Goal: Information Seeking & Learning: Learn about a topic

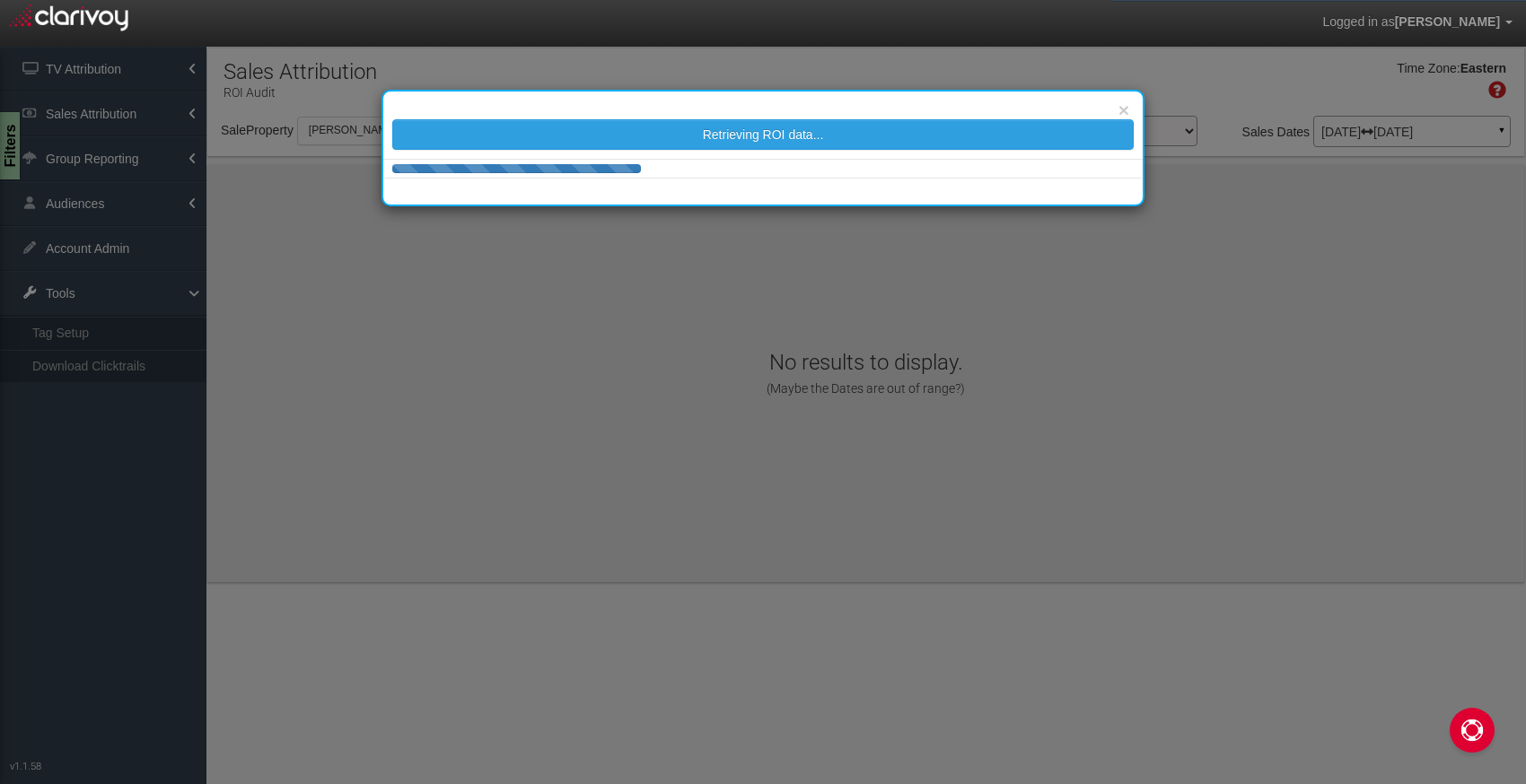
select select "object:36"
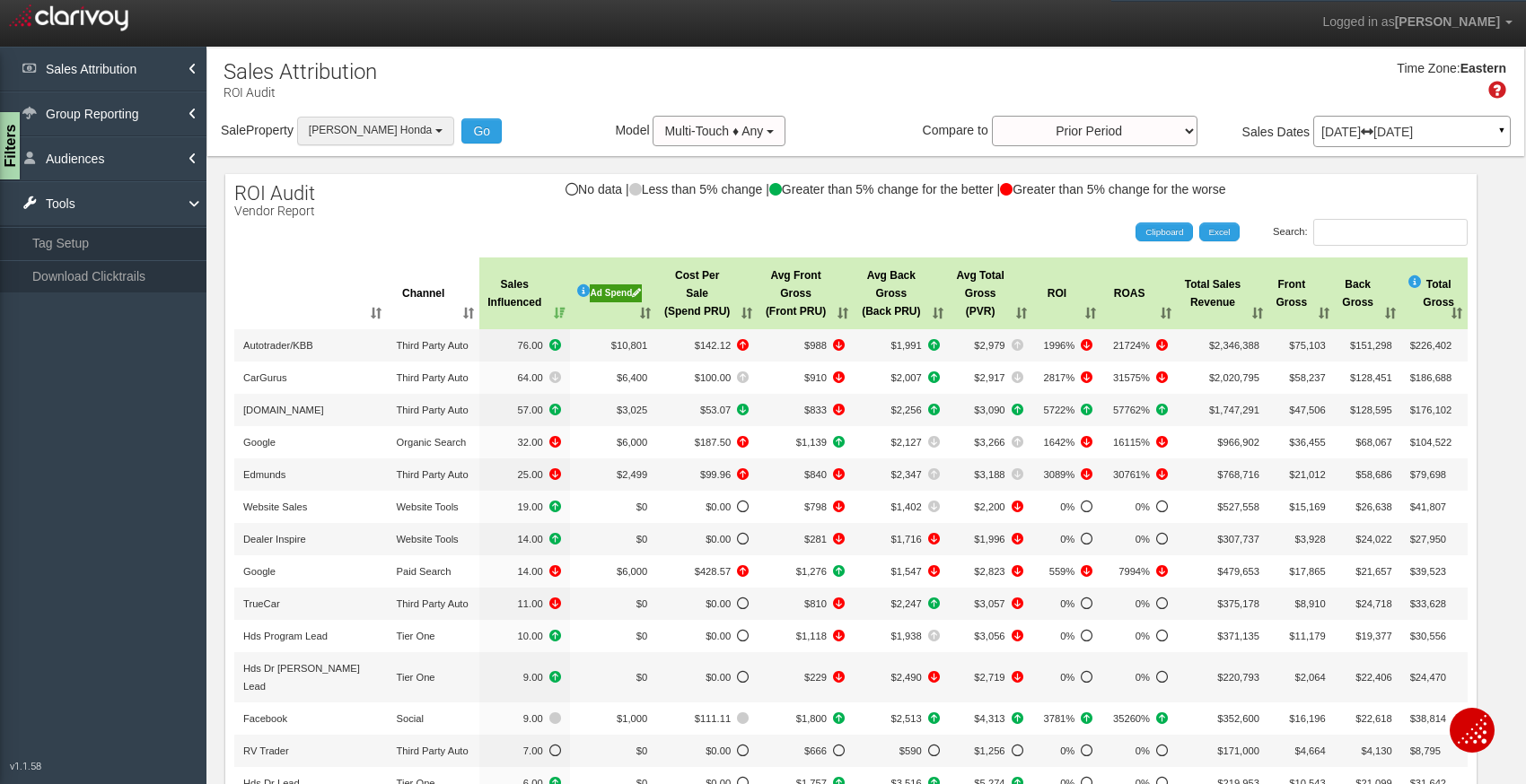
click at [399, 126] on span "[PERSON_NAME] Honda" at bounding box center [371, 130] width 123 height 13
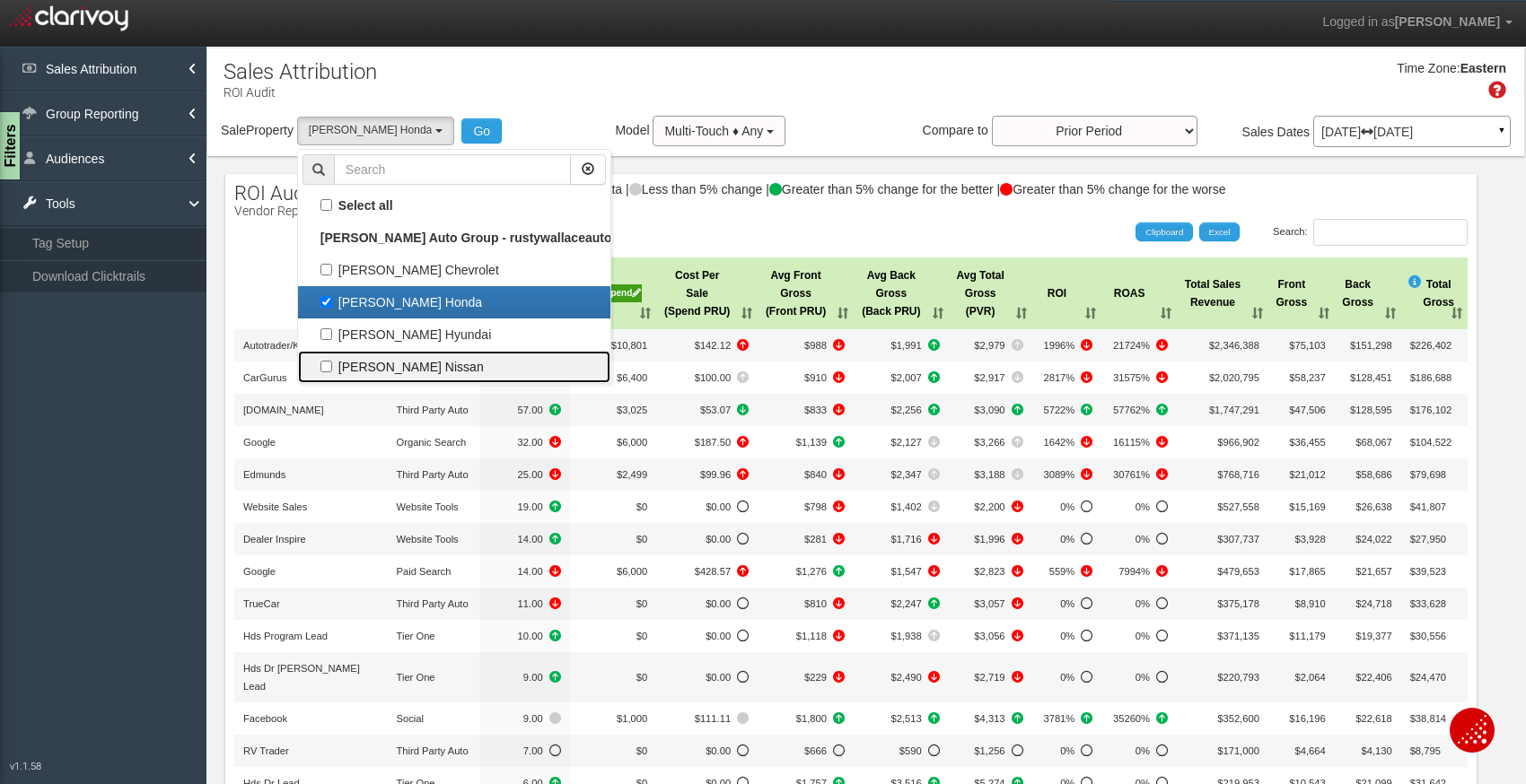
click at [366, 371] on label "[PERSON_NAME] Nissan" at bounding box center [454, 368] width 303 height 23
click at [332, 371] on input "[PERSON_NAME] Nissan" at bounding box center [327, 367] width 12 height 12
checkbox input "true"
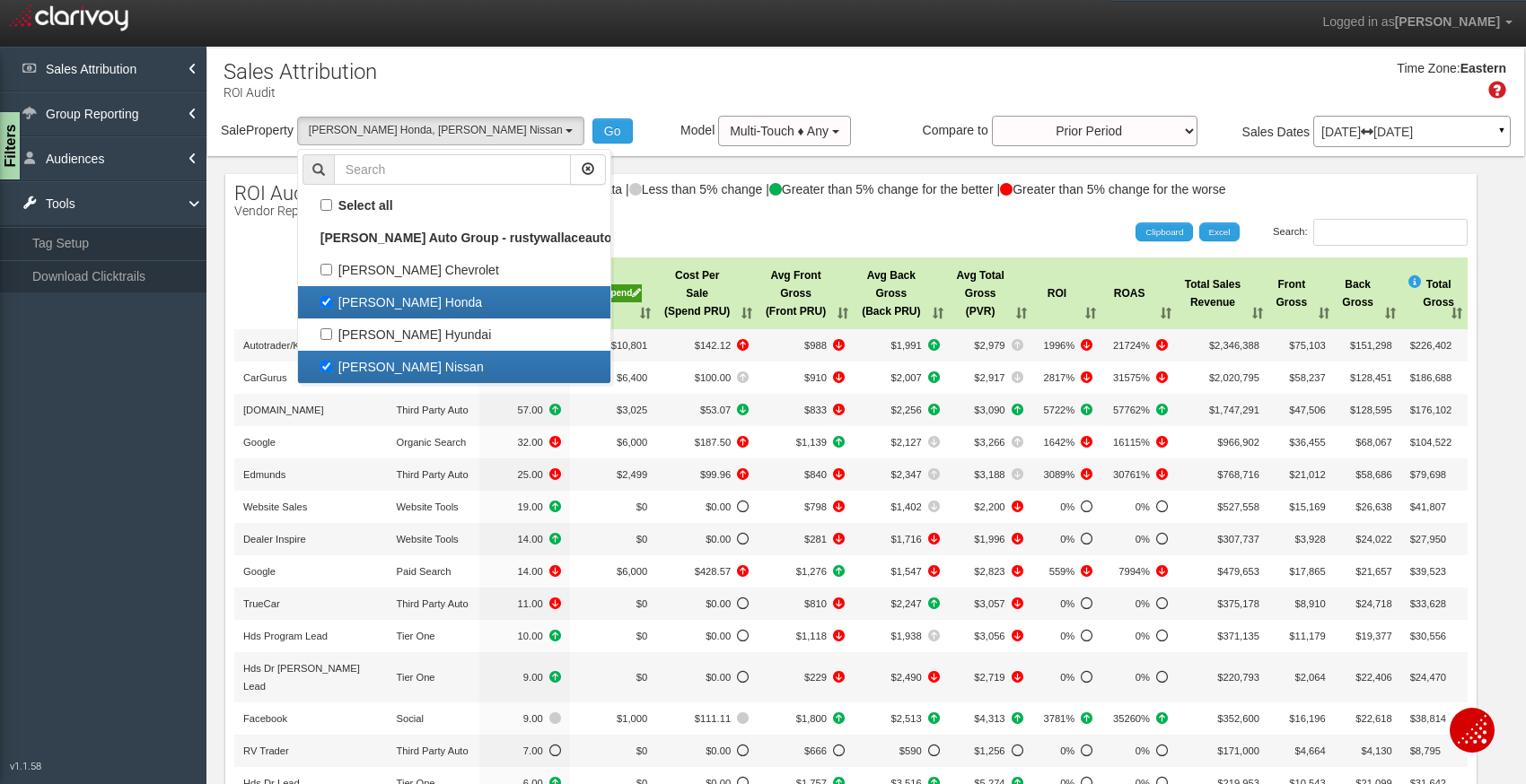
scroll to position [32, 0]
click at [330, 307] on label "[PERSON_NAME] Honda" at bounding box center [454, 302] width 303 height 23
click at [330, 307] on input "[PERSON_NAME] Honda" at bounding box center [327, 302] width 12 height 12
checkbox input "false"
select select "object:38"
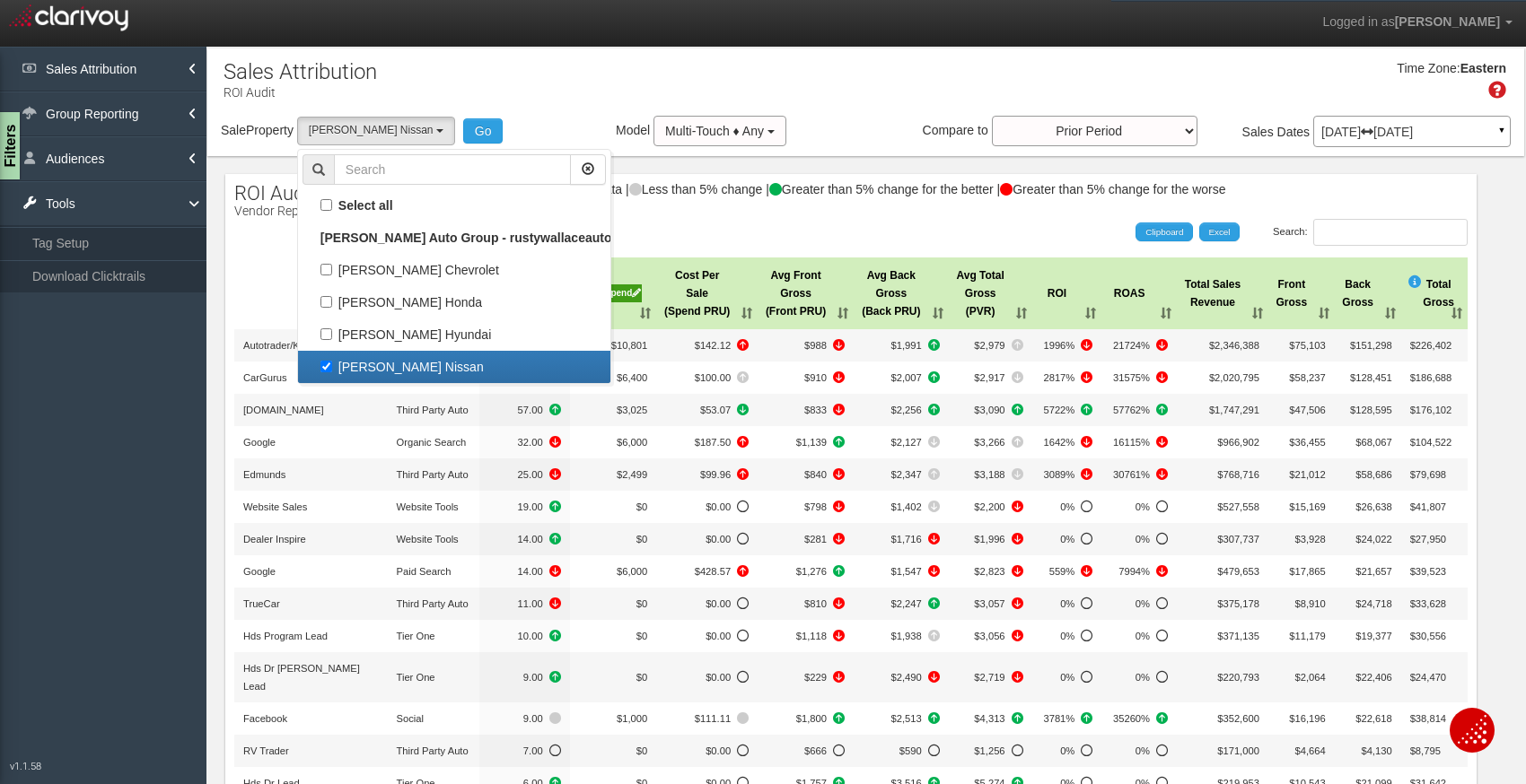
click at [686, 226] on div "Search: Clipboard Excel" at bounding box center [842, 233] width 1251 height 27
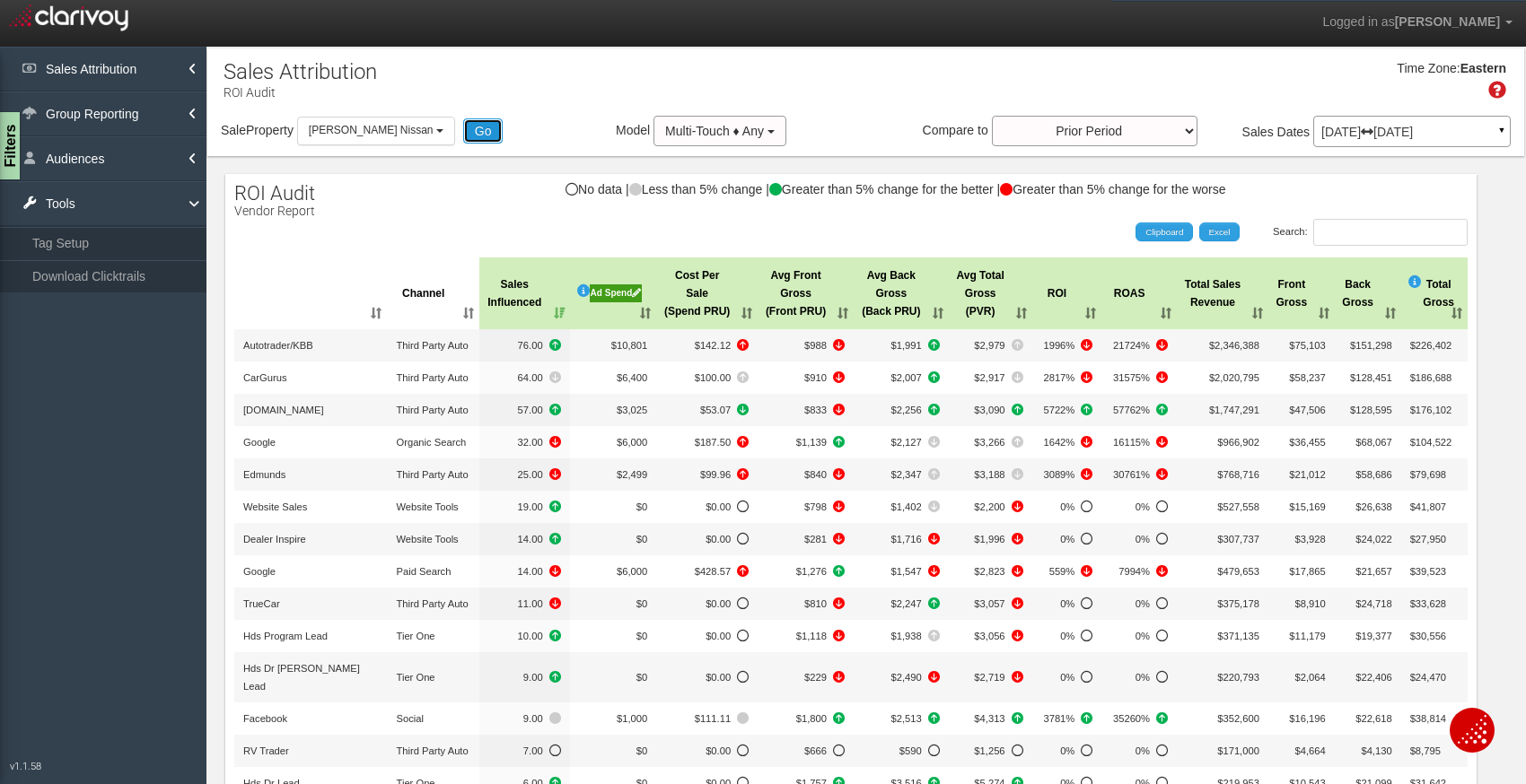
click at [470, 128] on button "Go" at bounding box center [483, 131] width 40 height 25
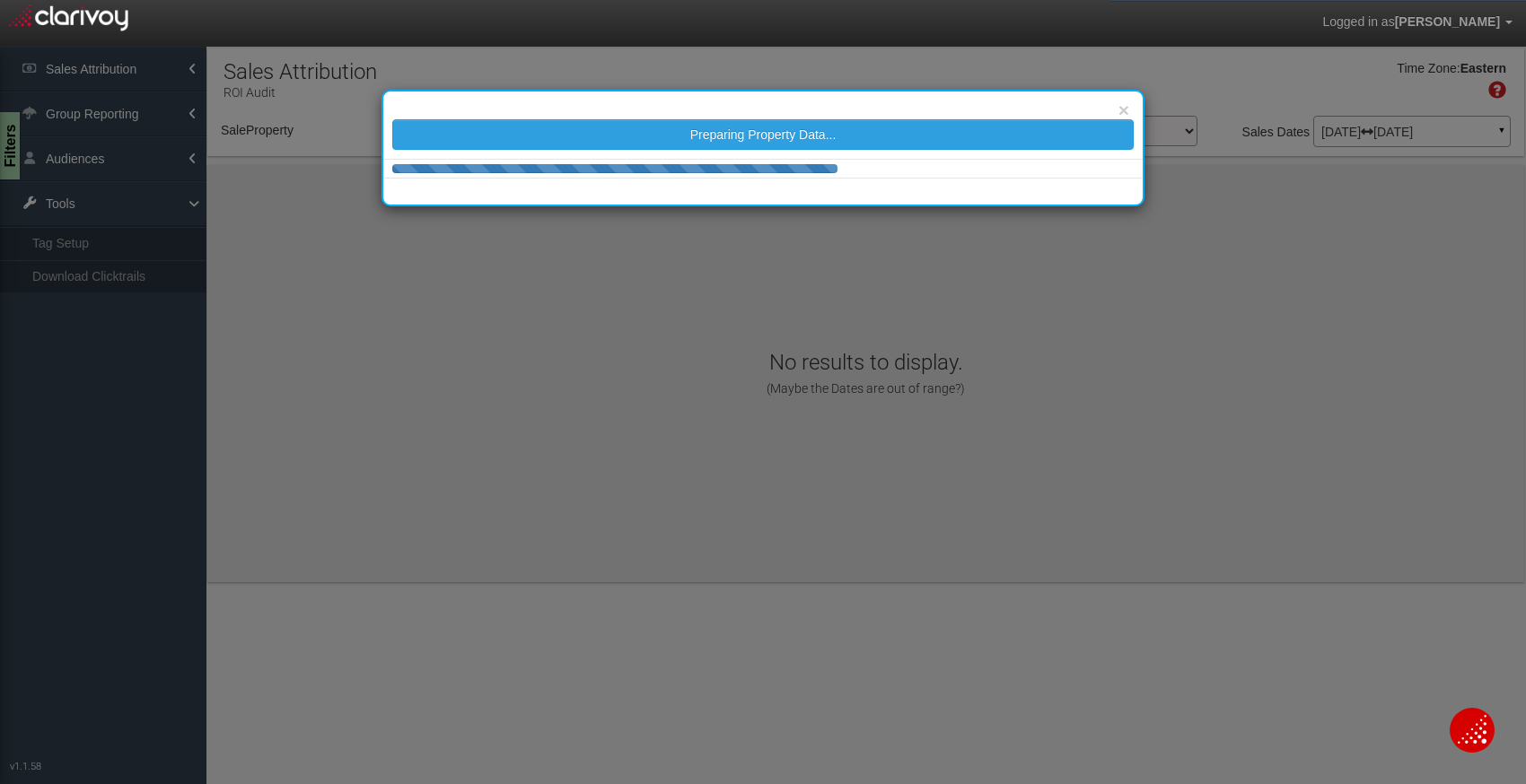
select select "object:259"
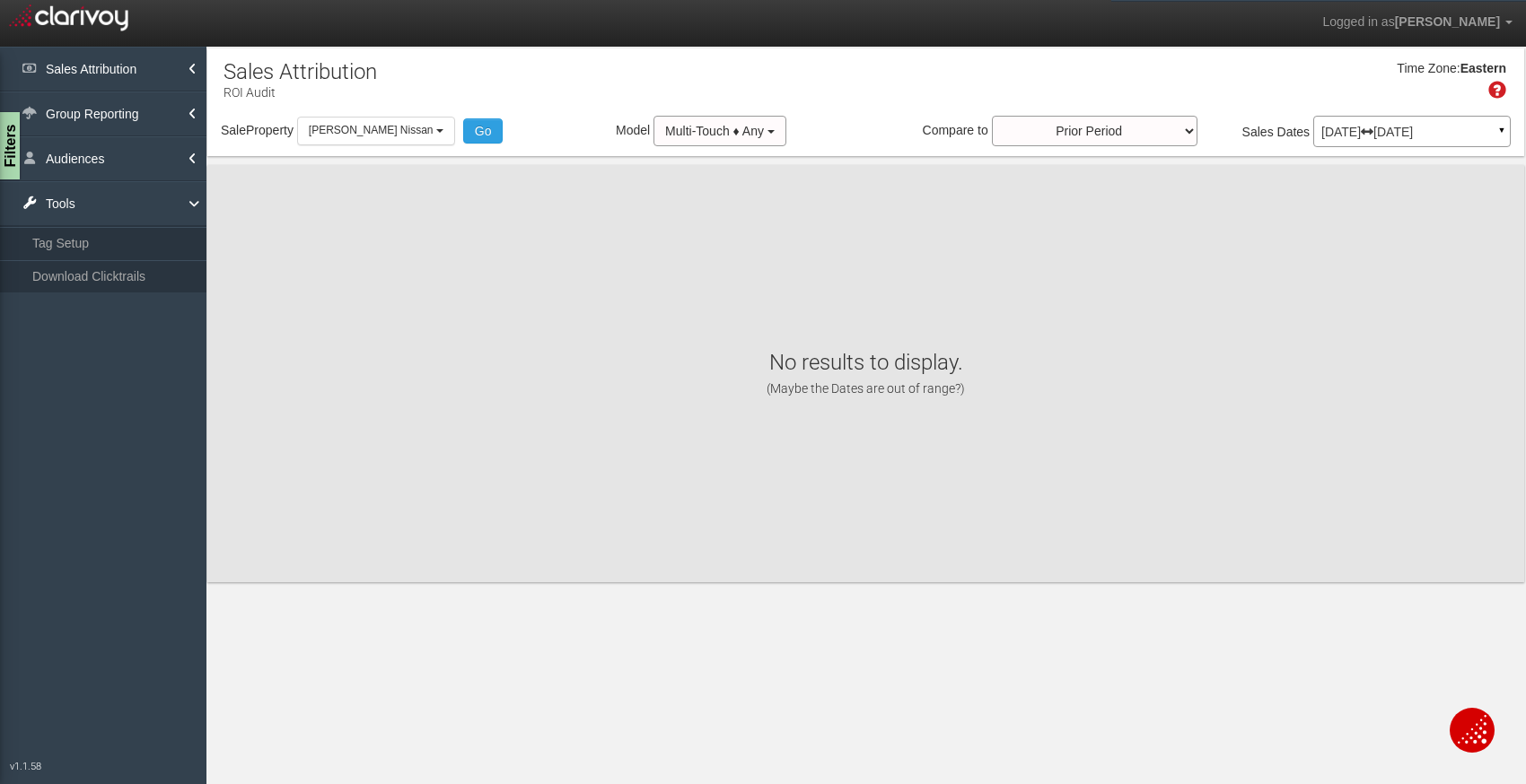
click at [1409, 142] on div "[DATE] [DATE] ▼" at bounding box center [1412, 131] width 197 height 31
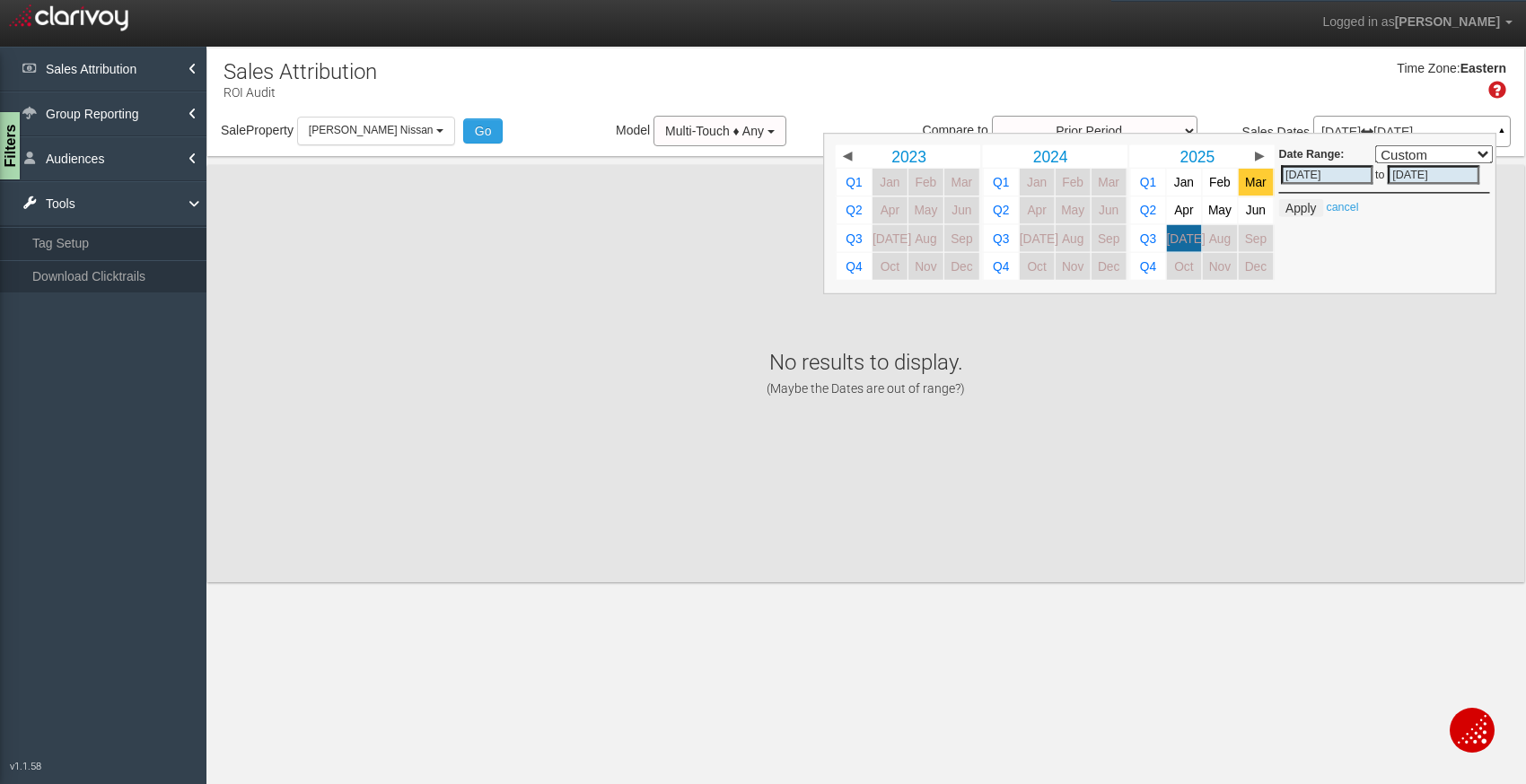
click at [1252, 183] on span "Mar" at bounding box center [1256, 183] width 22 height 14
select select ","
type input "[DATE]"
click at [1300, 209] on button "Apply" at bounding box center [1300, 208] width 44 height 18
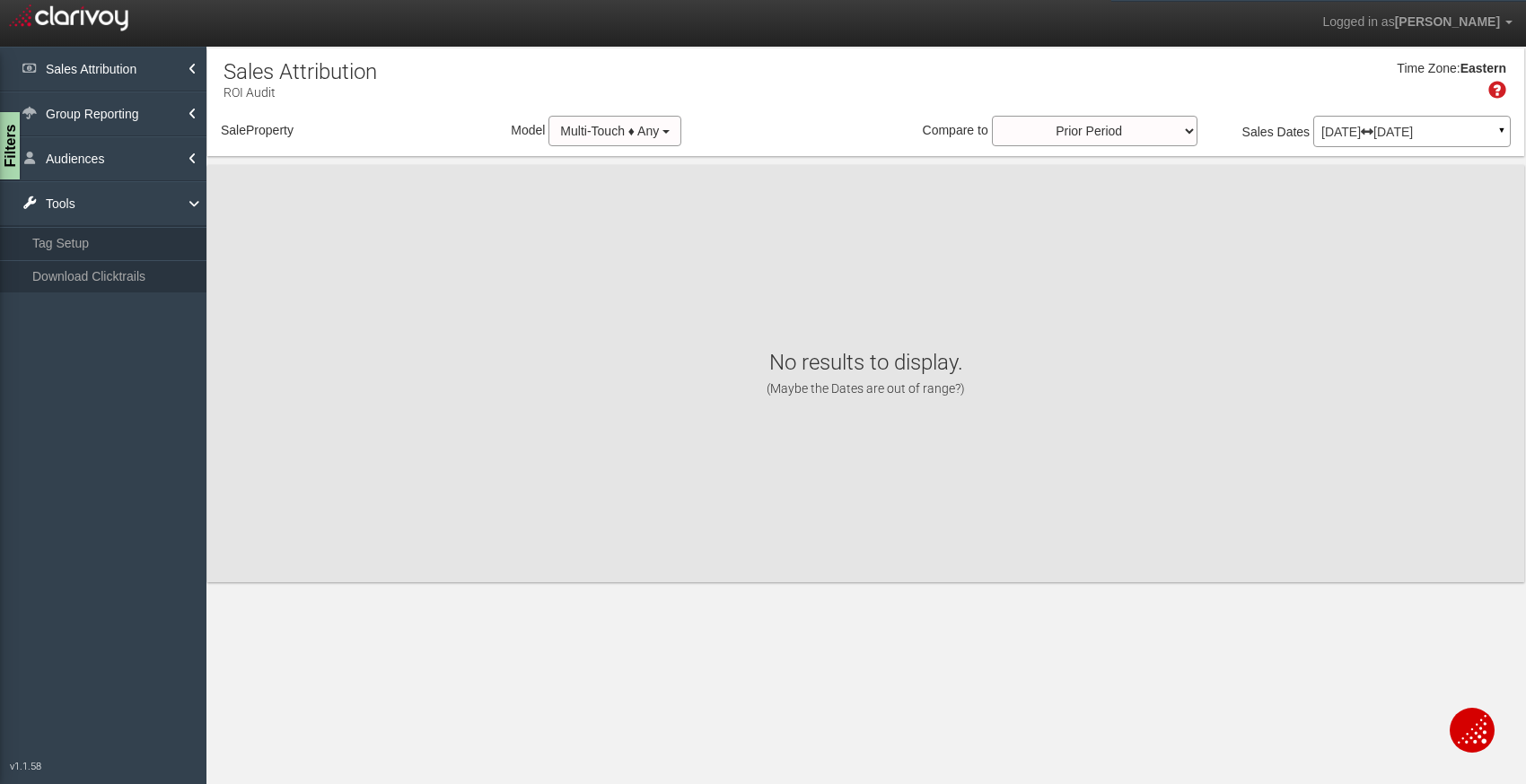
select select "object:301"
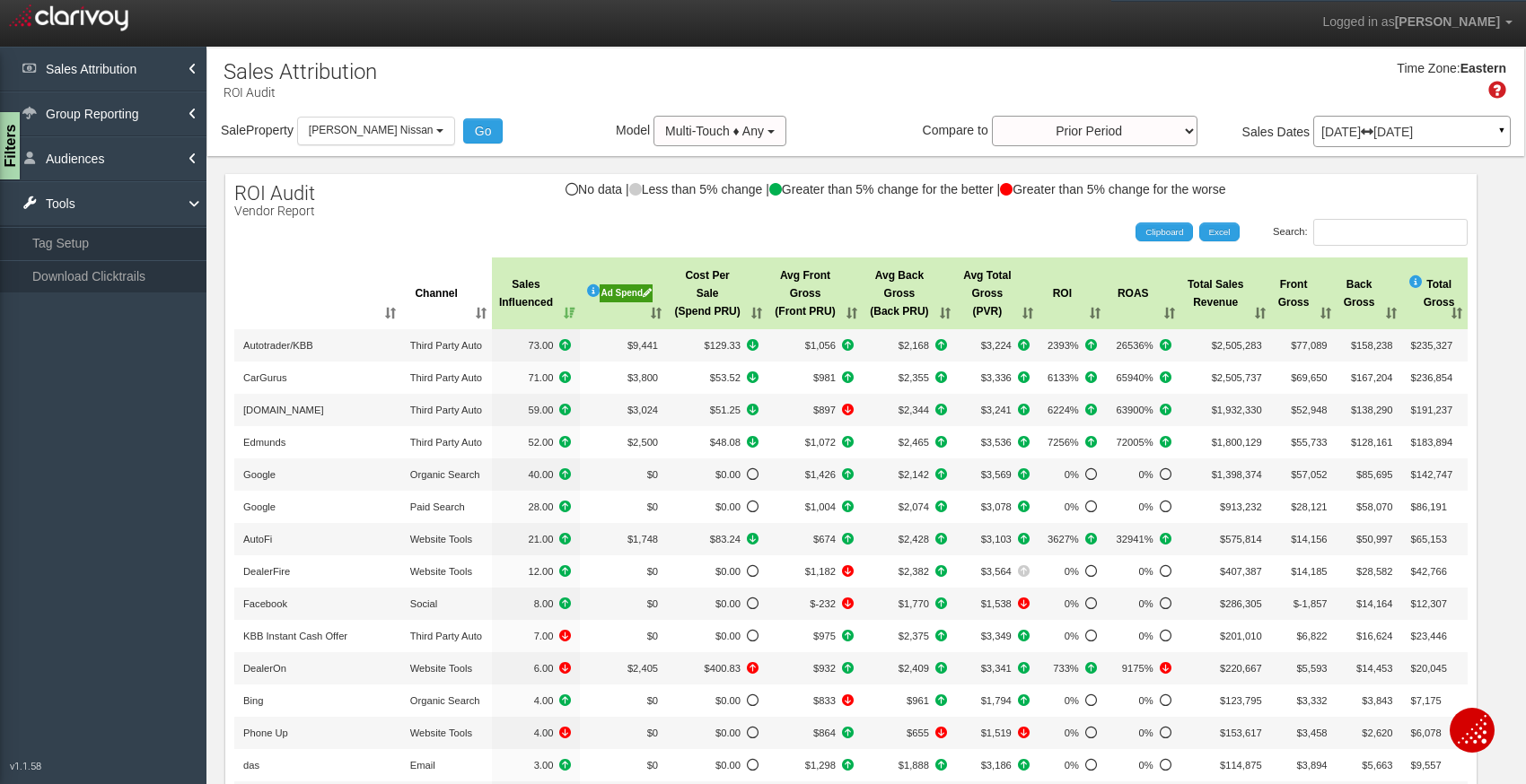
click at [1307, 133] on span "Dates" at bounding box center [1294, 132] width 33 height 15
click at [1342, 129] on p "[DATE] [DATE]" at bounding box center [1412, 132] width 181 height 13
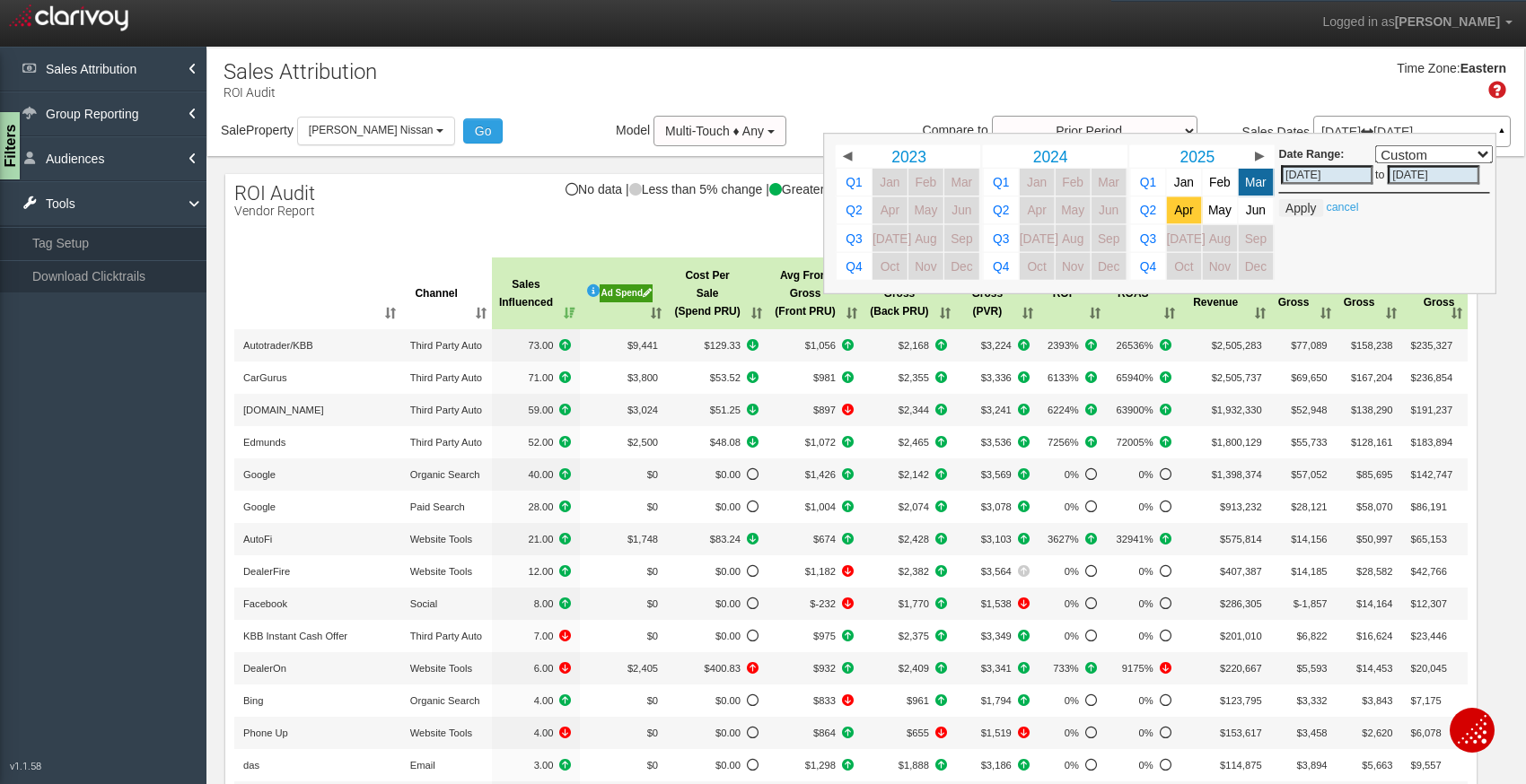
click at [1181, 214] on span "Apr" at bounding box center [1183, 210] width 19 height 14
select select ","
type input "[DATE]"
click at [1295, 211] on button "Apply" at bounding box center [1300, 208] width 44 height 18
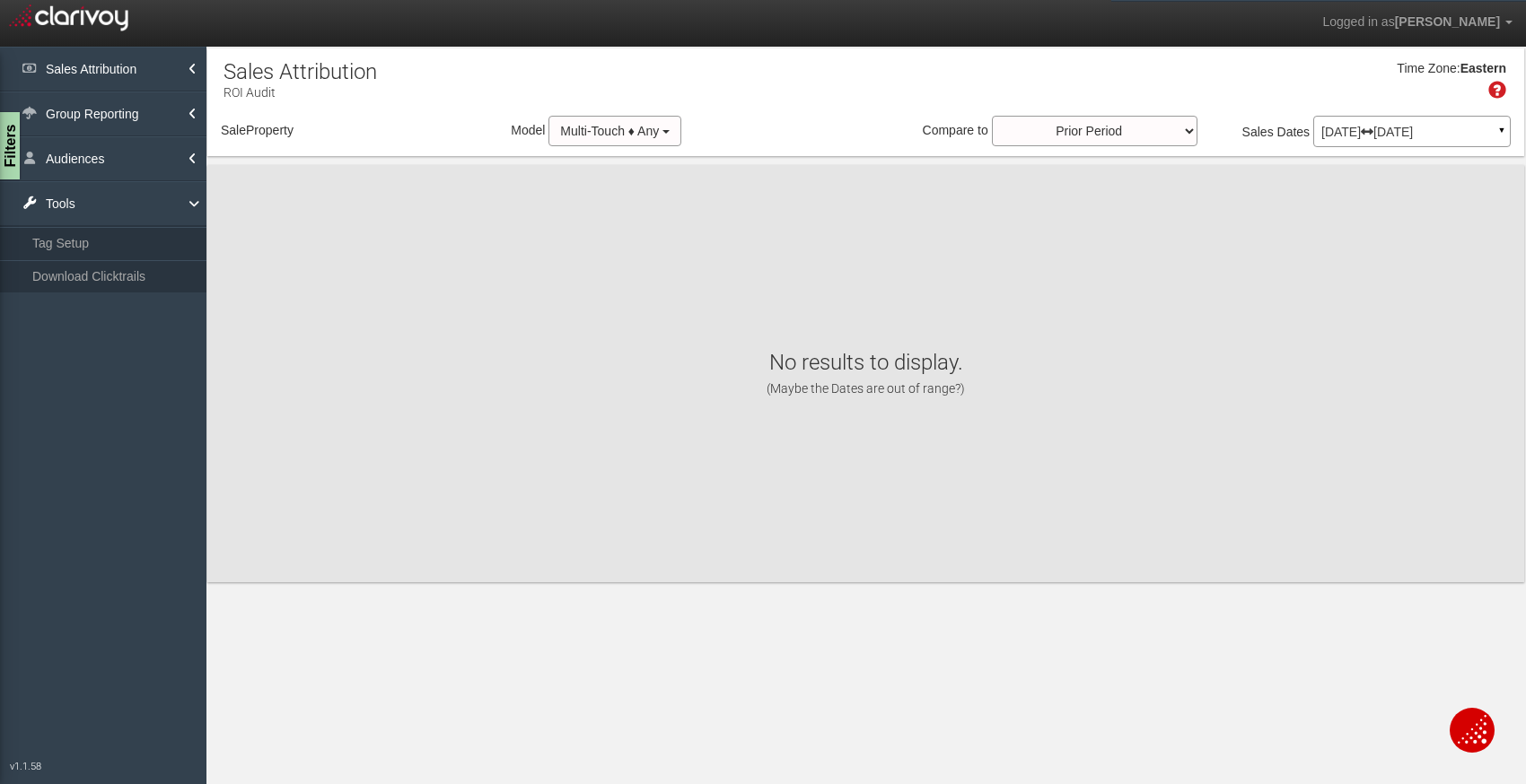
select select "object:343"
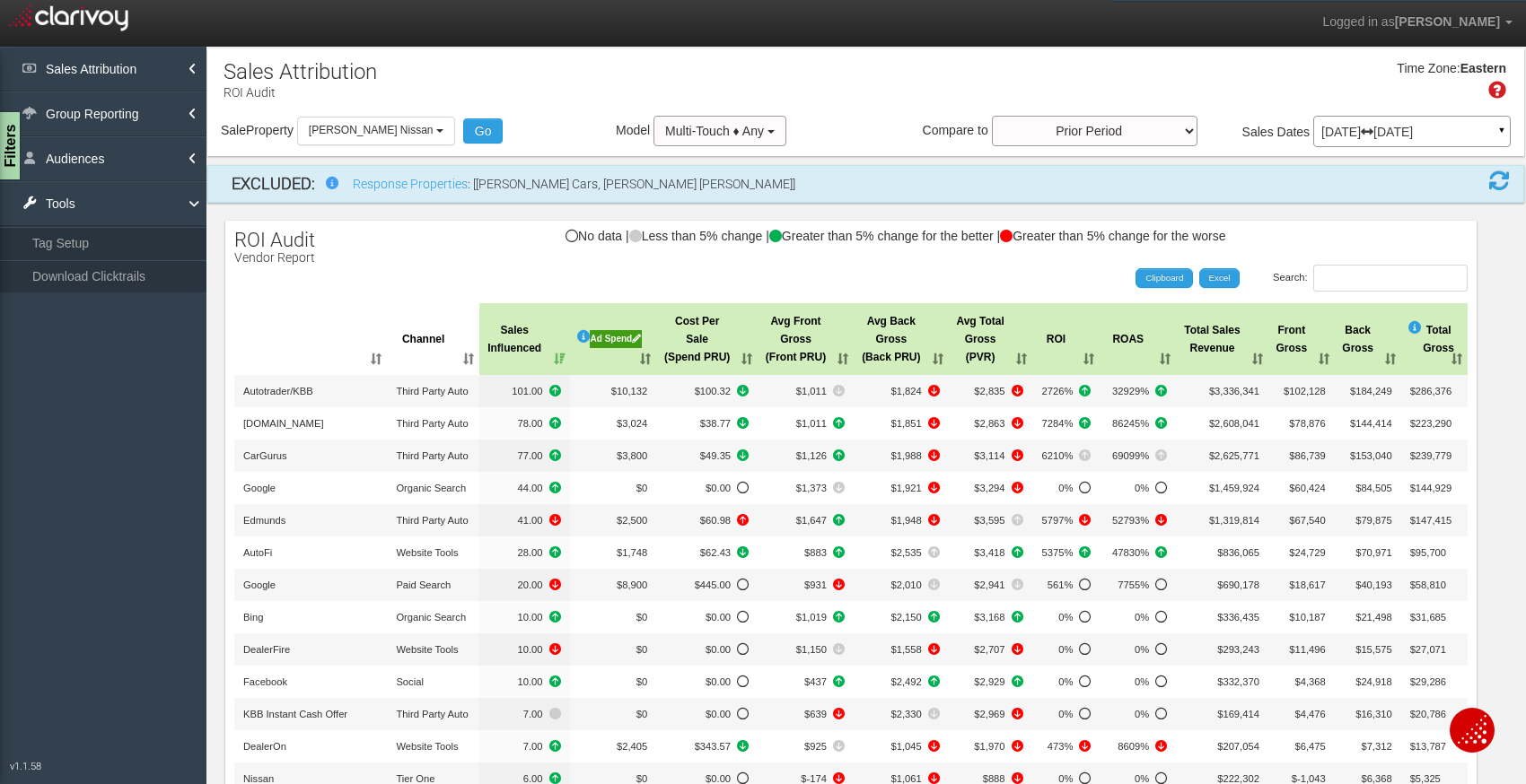
click at [1337, 137] on p "[DATE] [DATE]" at bounding box center [1412, 132] width 181 height 13
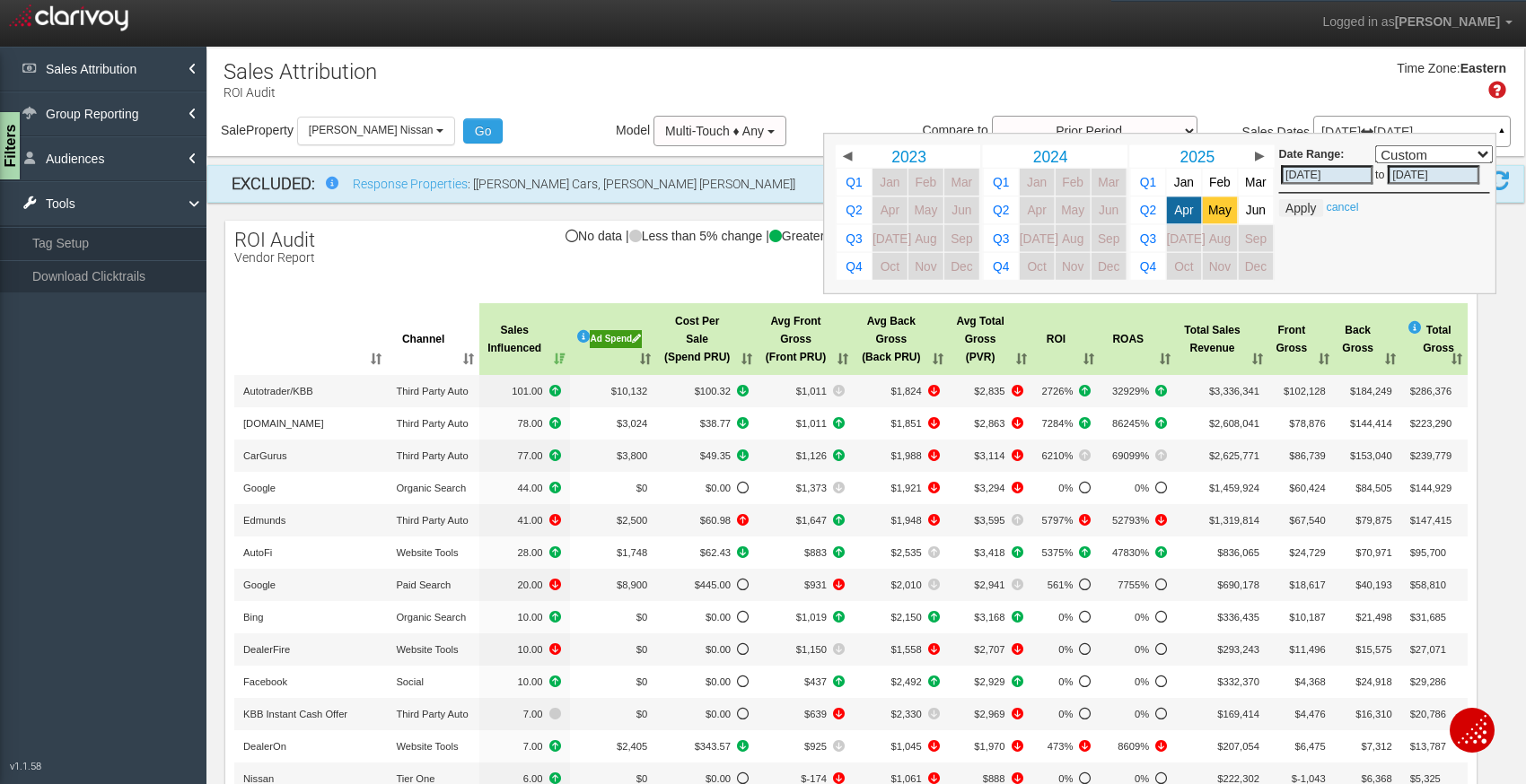
click at [1222, 207] on span "May" at bounding box center [1220, 210] width 23 height 14
select select ","
type input "[DATE]"
click at [1188, 181] on span "Jan" at bounding box center [1184, 183] width 20 height 14
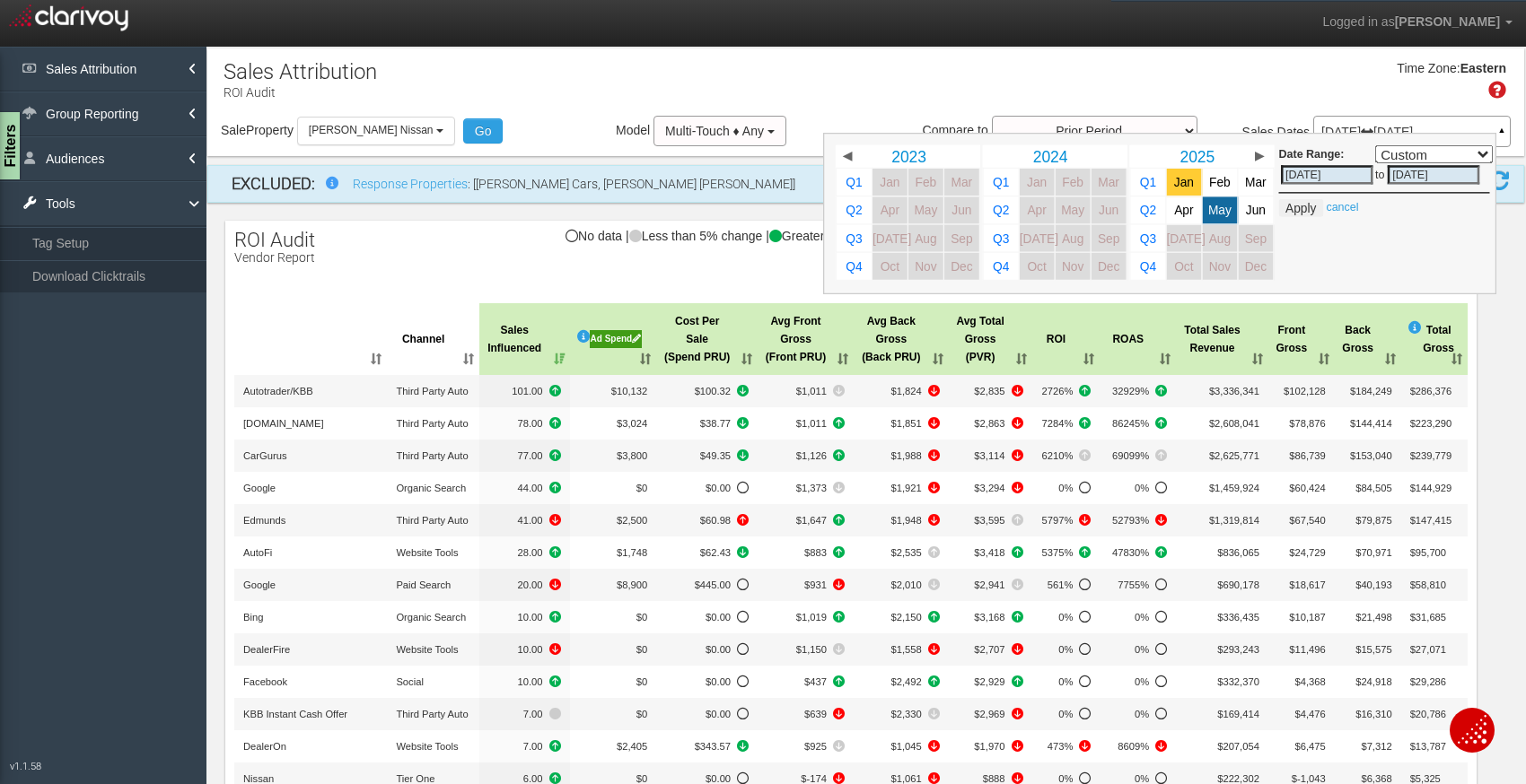
select select ","
type input "[DATE]"
click at [1214, 208] on span "May" at bounding box center [1220, 210] width 23 height 14
select select ","
type input "[DATE]"
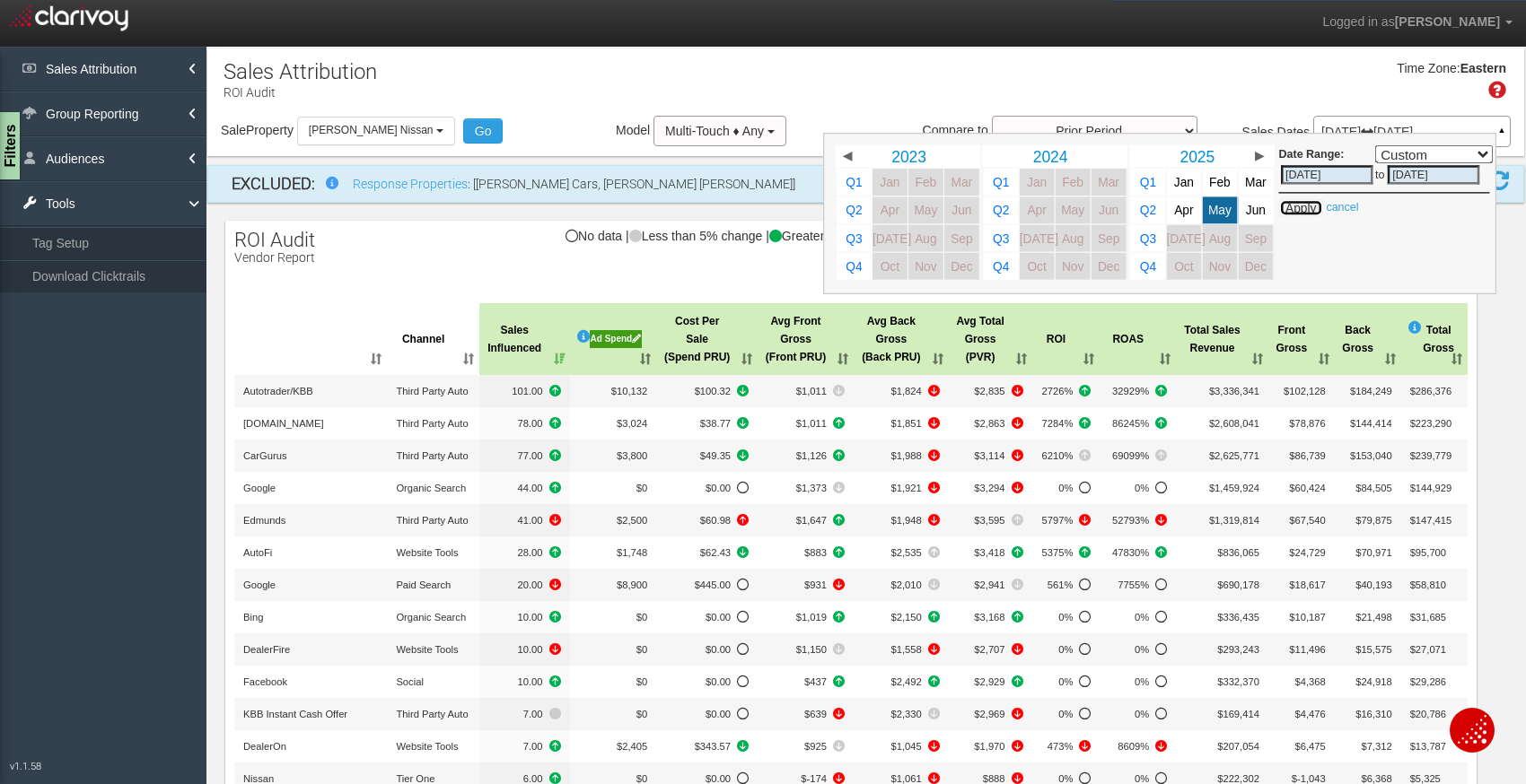
click at [1302, 214] on button "Apply" at bounding box center [1300, 208] width 44 height 18
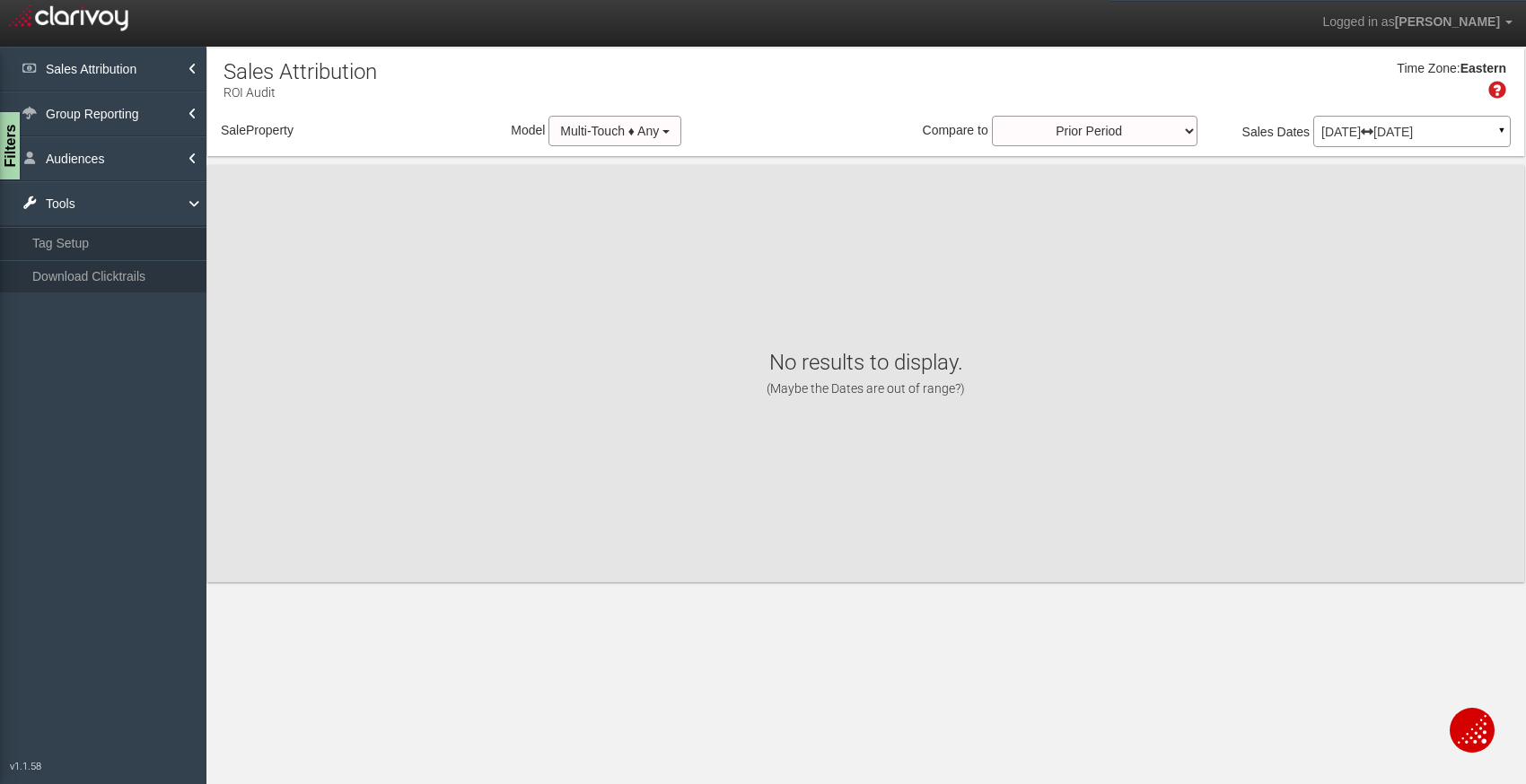
select select "object:385"
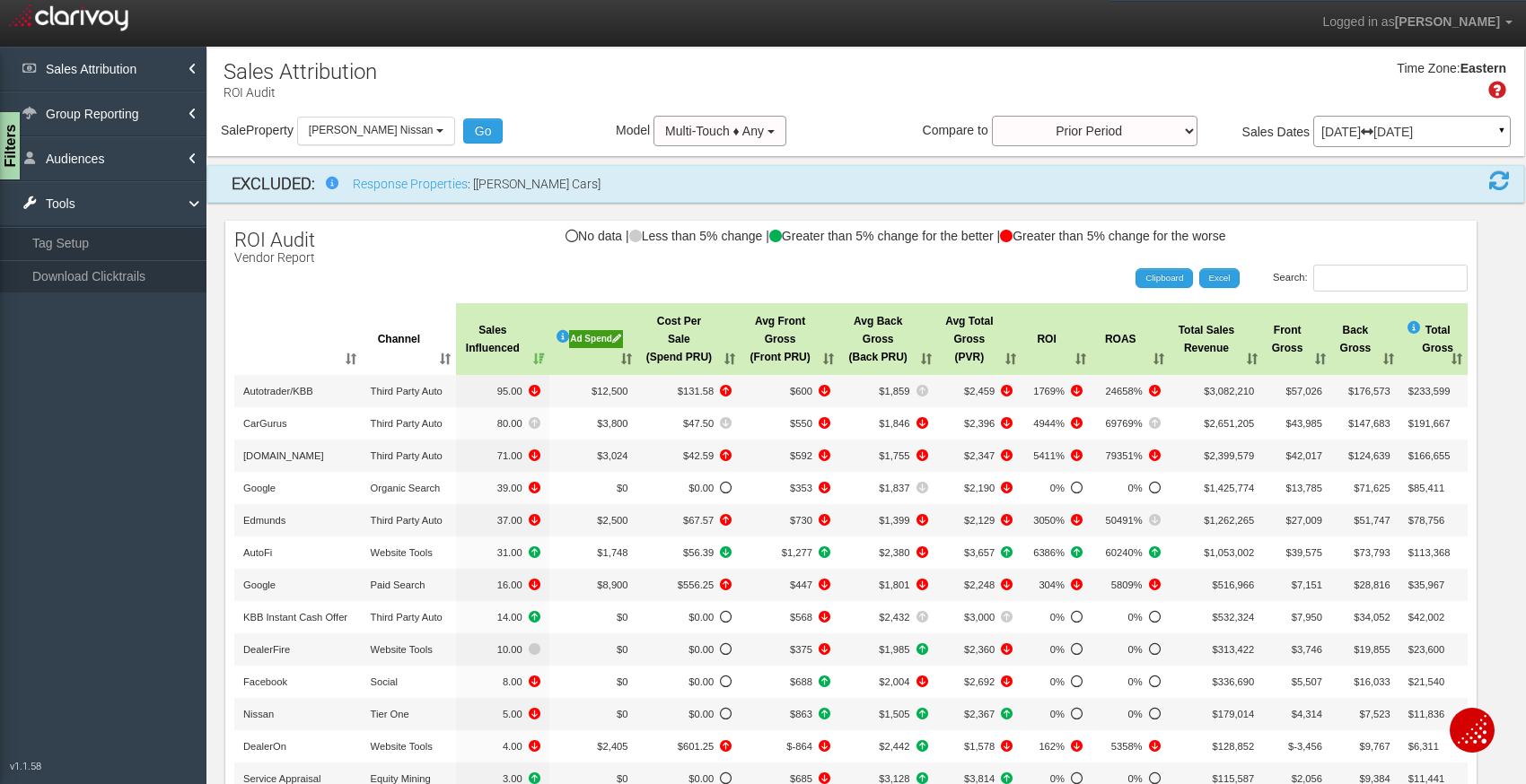
click at [1373, 137] on icon at bounding box center [1367, 132] width 13 height 13
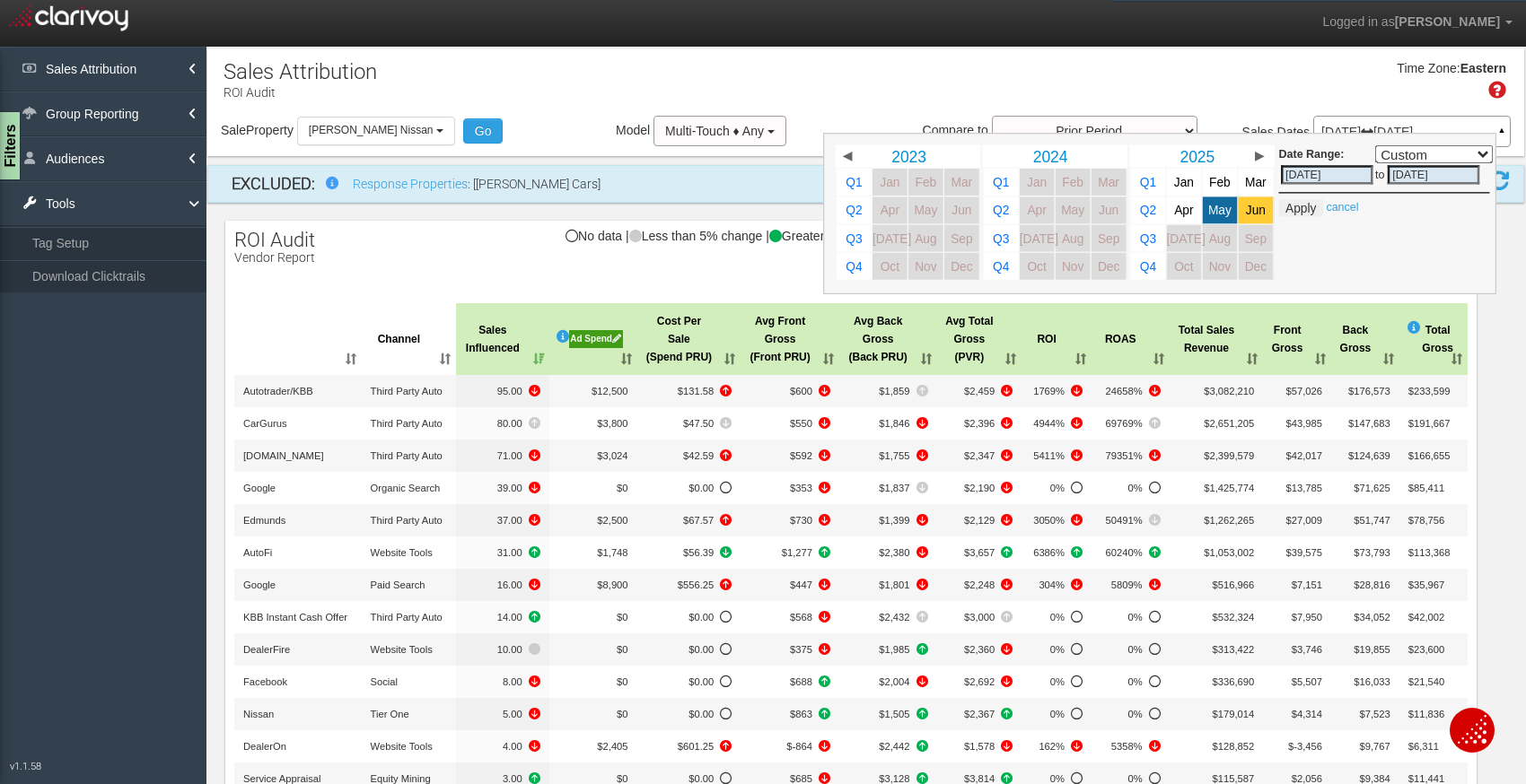
click at [1256, 211] on span "Jun" at bounding box center [1255, 210] width 20 height 14
select select ","
type input "[DATE]"
click at [1294, 207] on button "Apply" at bounding box center [1300, 208] width 44 height 18
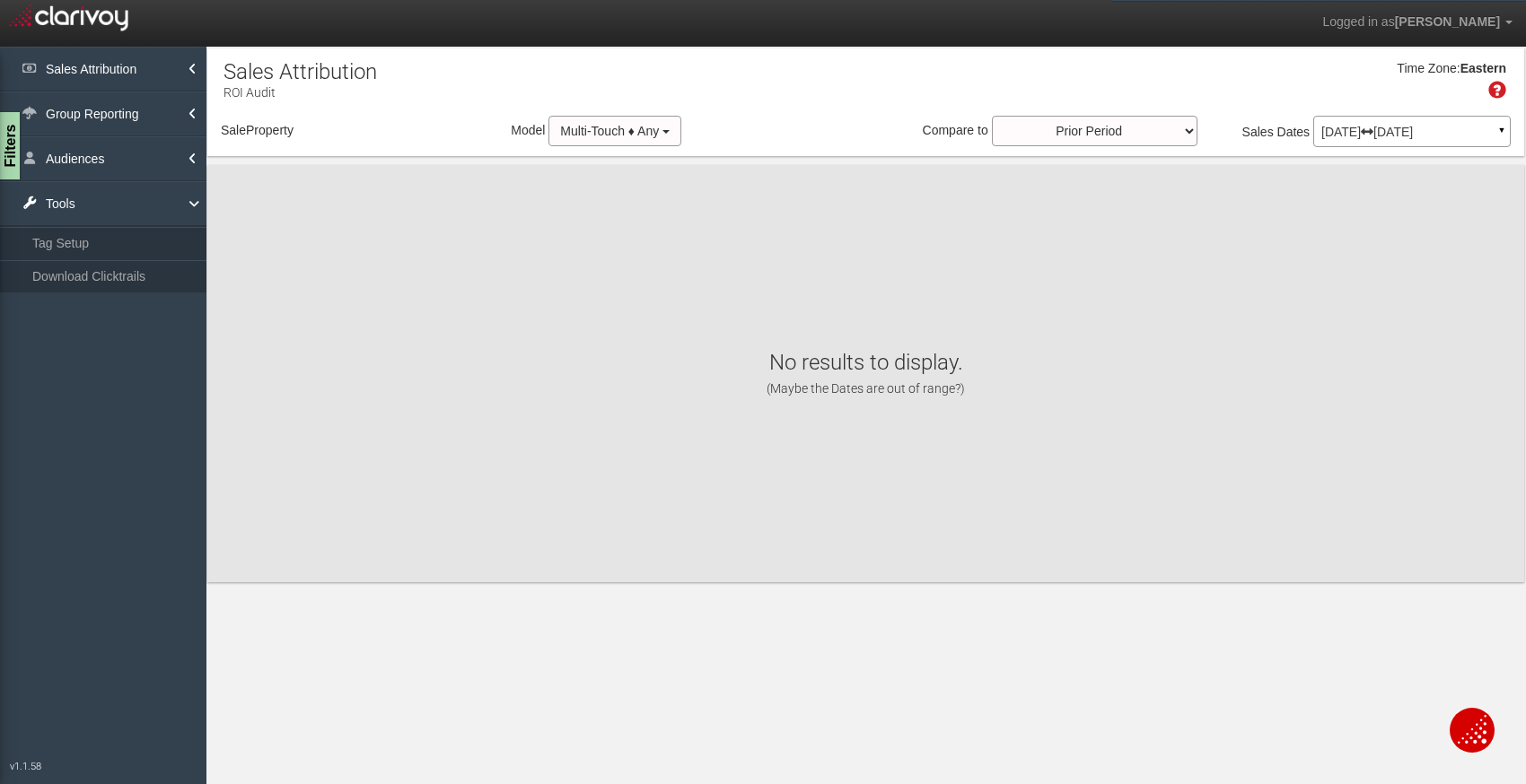
select select "object:427"
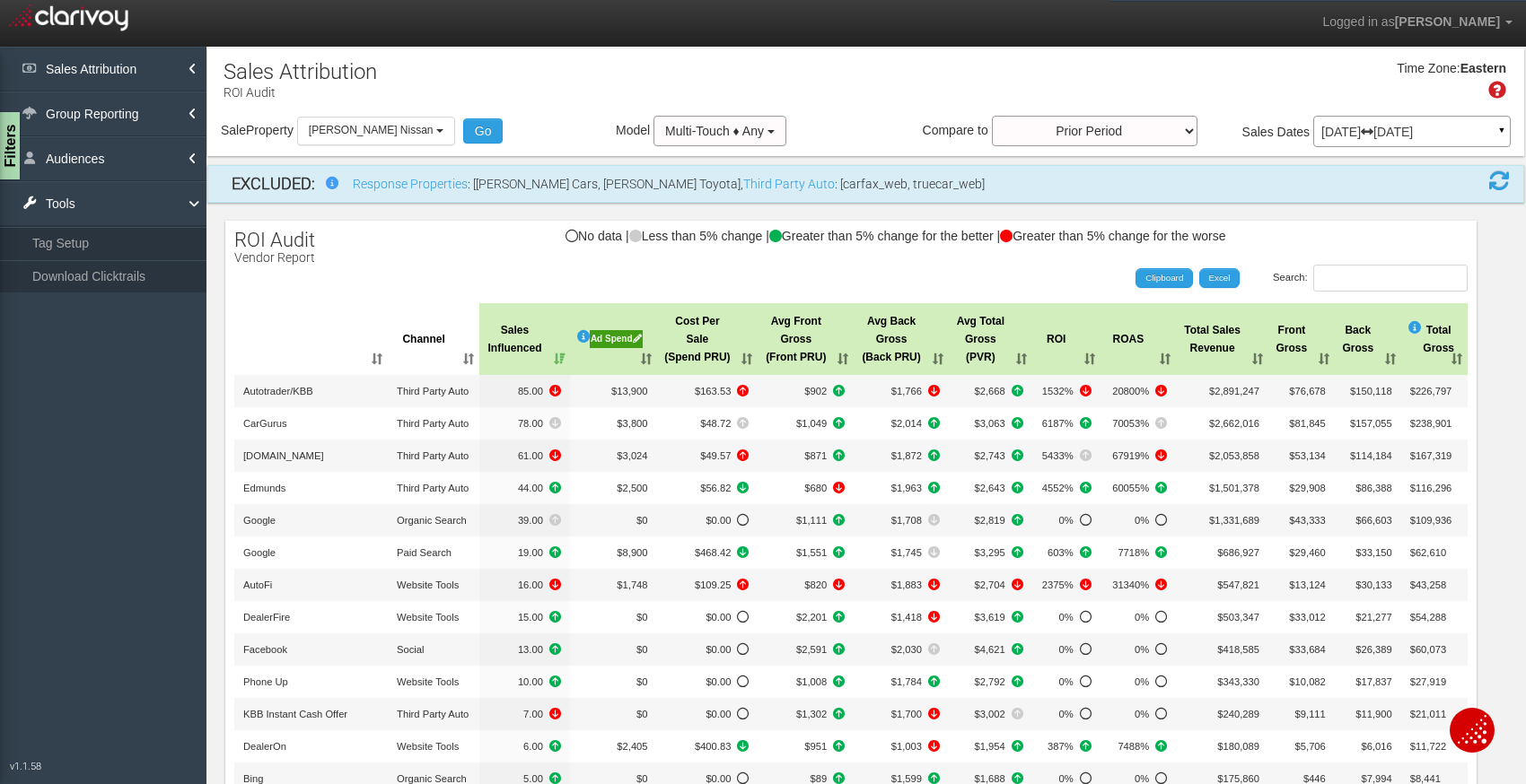
click at [1361, 143] on div "[DATE] [DATE] ▼" at bounding box center [1412, 131] width 197 height 31
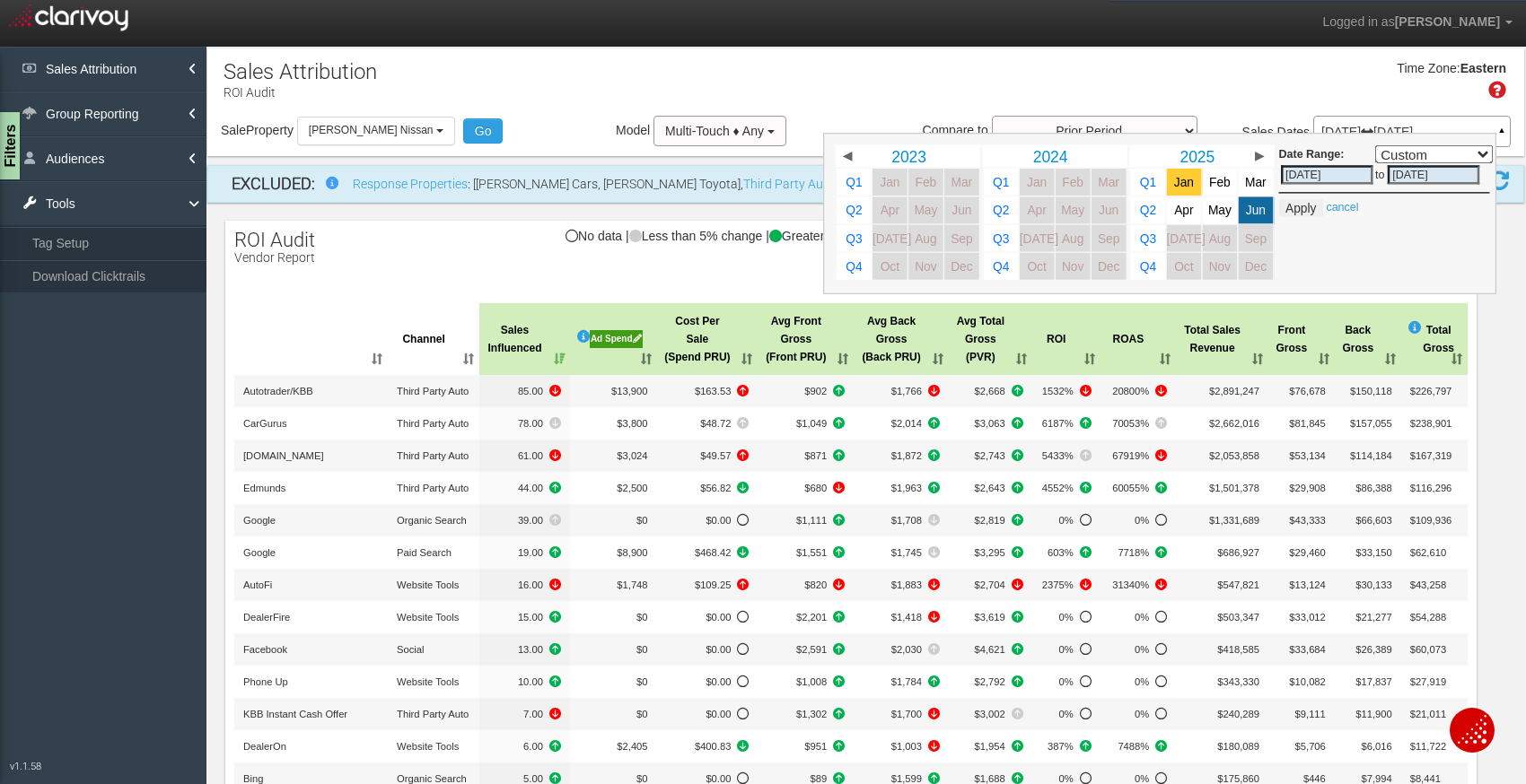
click at [1183, 178] on span "Jan" at bounding box center [1184, 183] width 20 height 14
select select ","
type input "[DATE]"
click at [1300, 211] on button "Apply" at bounding box center [1300, 208] width 44 height 18
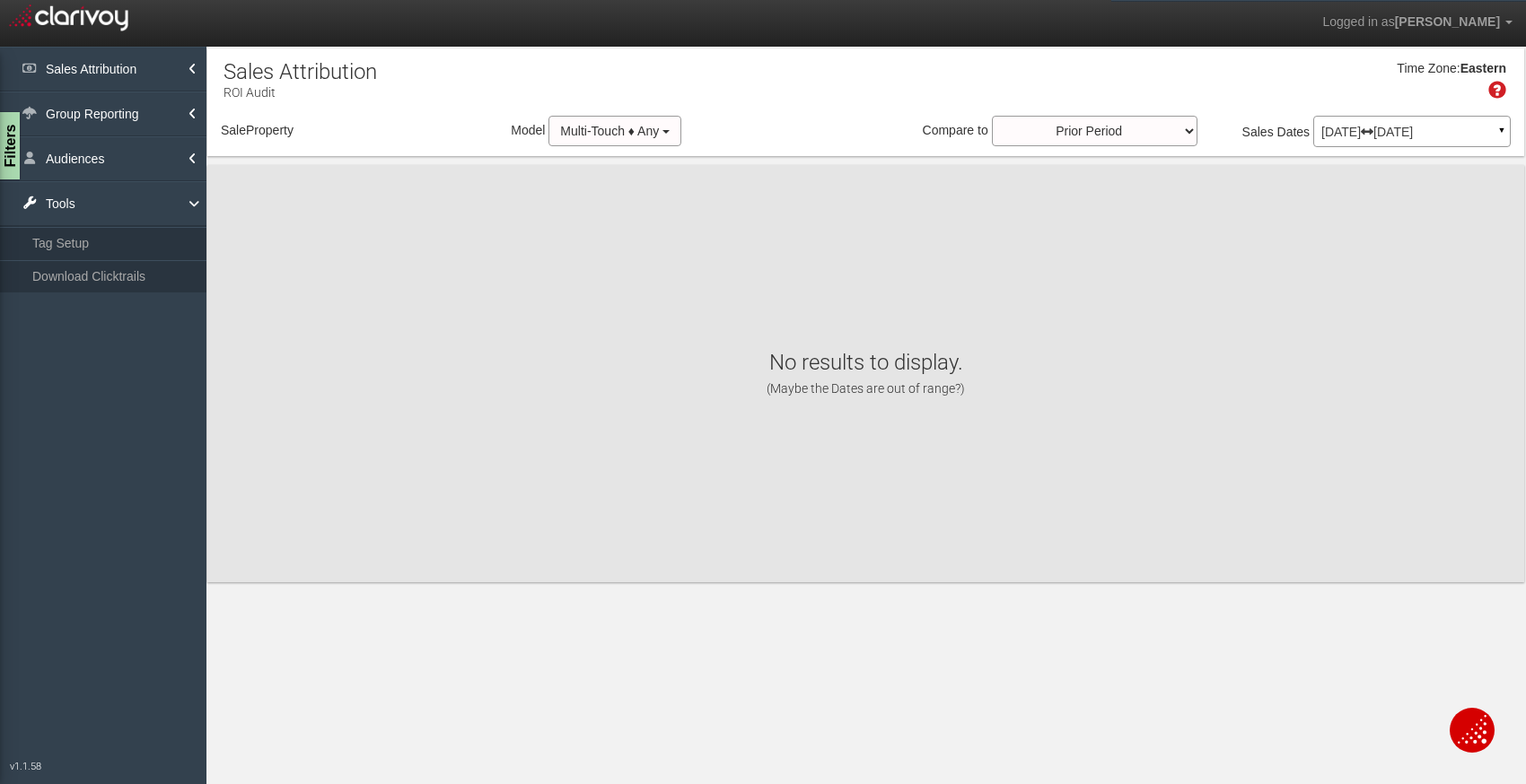
select select "object:469"
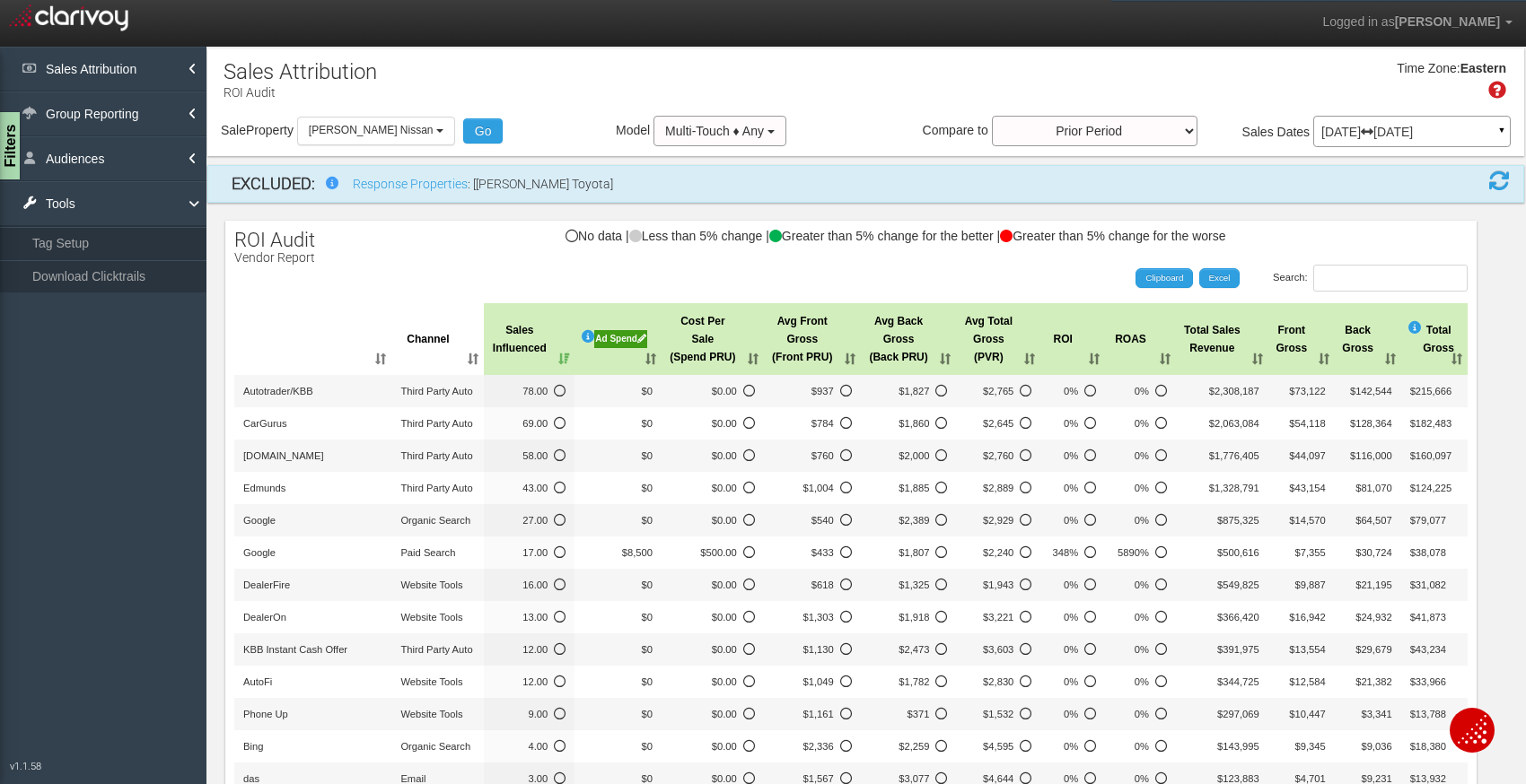
click at [1392, 126] on p "[DATE] [DATE]" at bounding box center [1412, 132] width 181 height 13
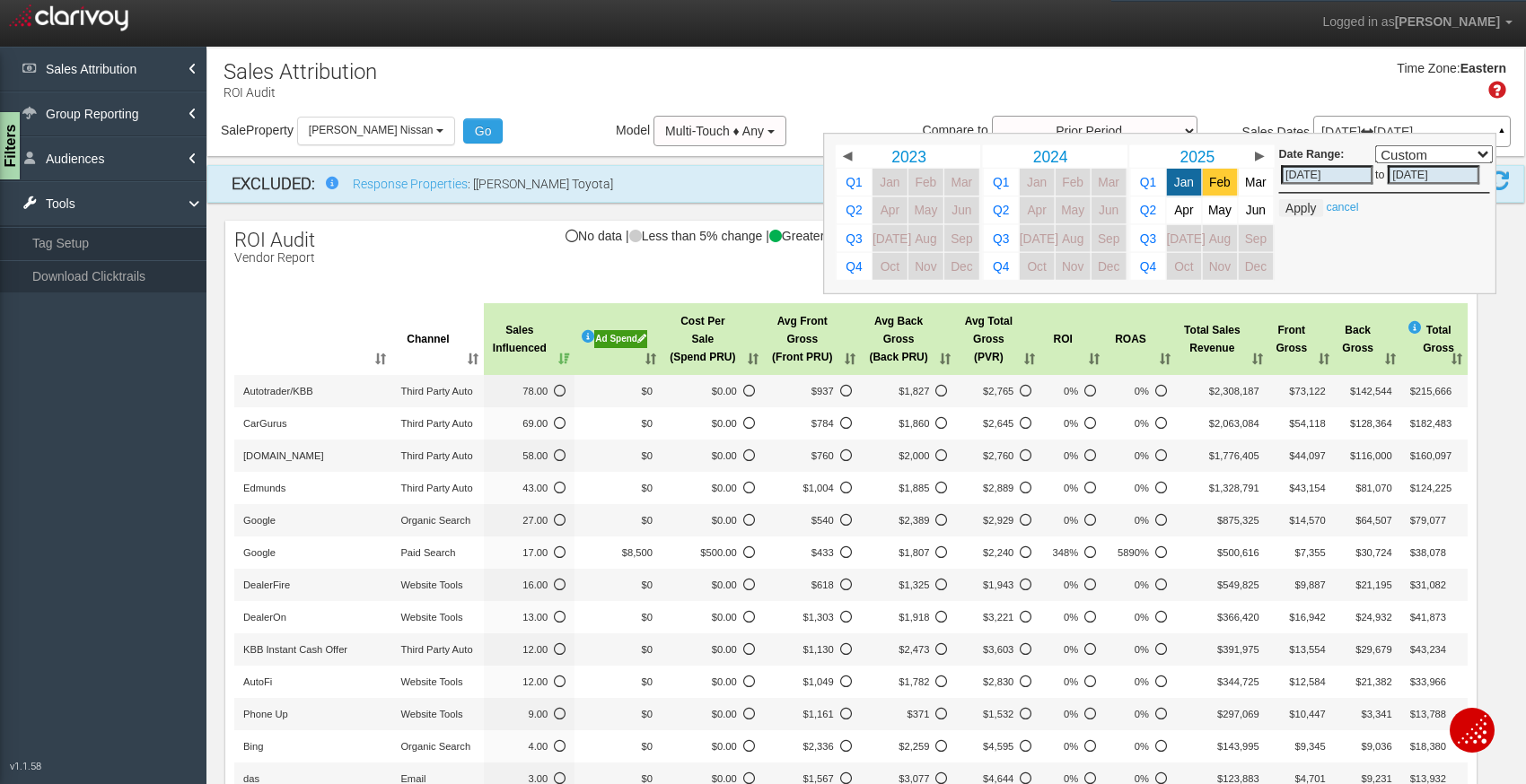
click at [1223, 191] on link "Feb" at bounding box center [1220, 183] width 35 height 27
select select ","
type input "[DATE]"
click at [1301, 209] on button "Apply" at bounding box center [1300, 208] width 44 height 18
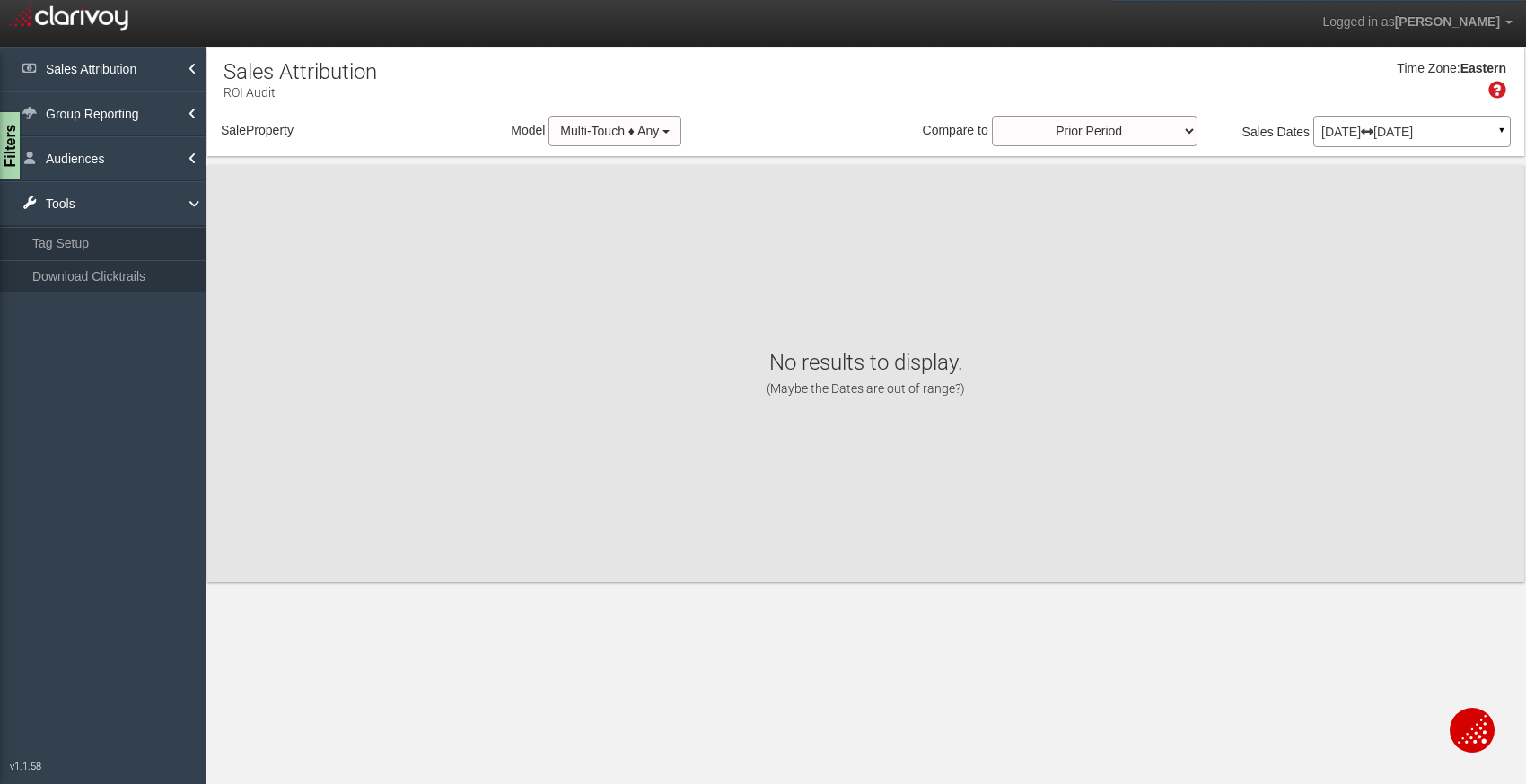
select select "object:511"
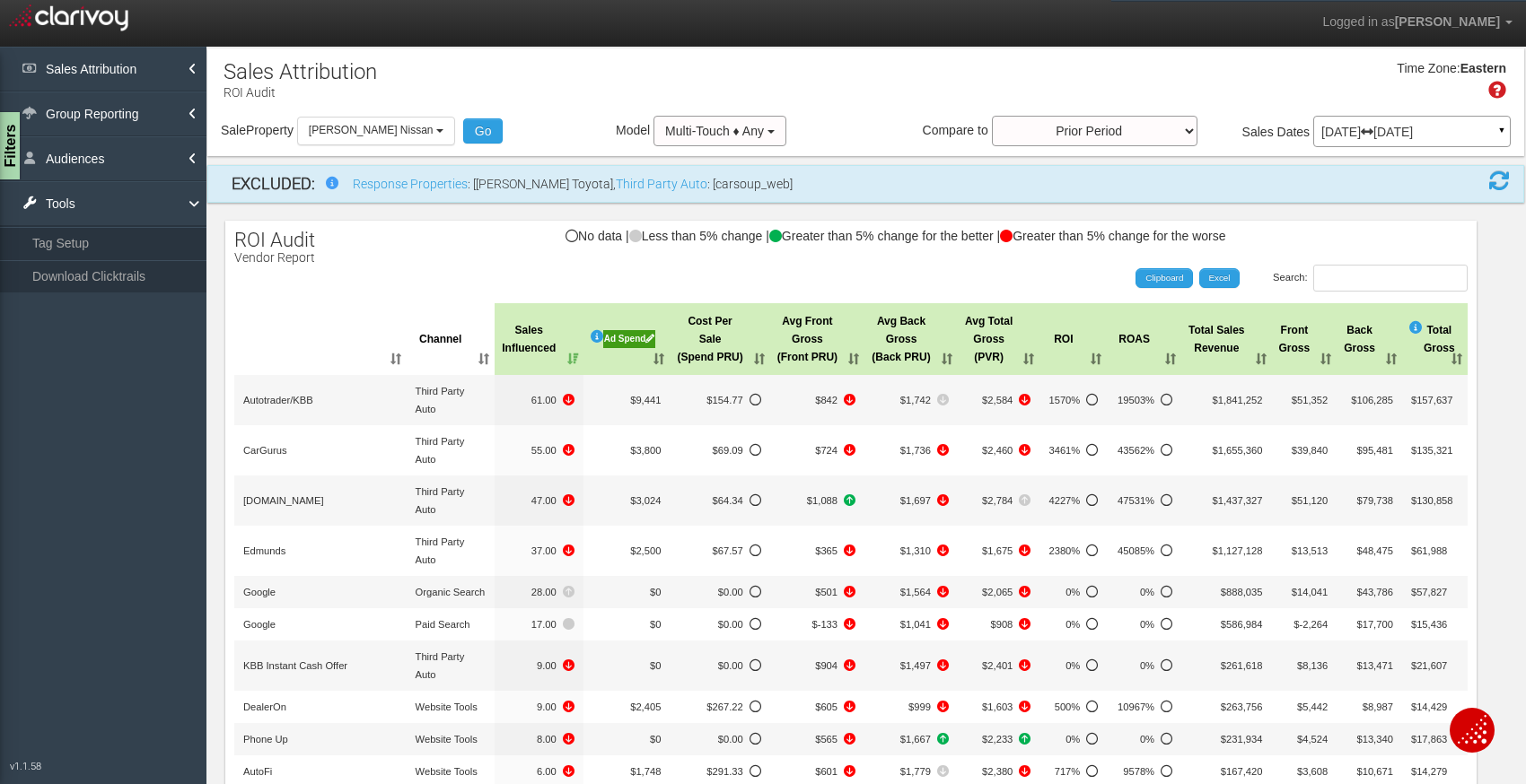
click at [1417, 126] on p "[DATE] [DATE]" at bounding box center [1412, 132] width 181 height 13
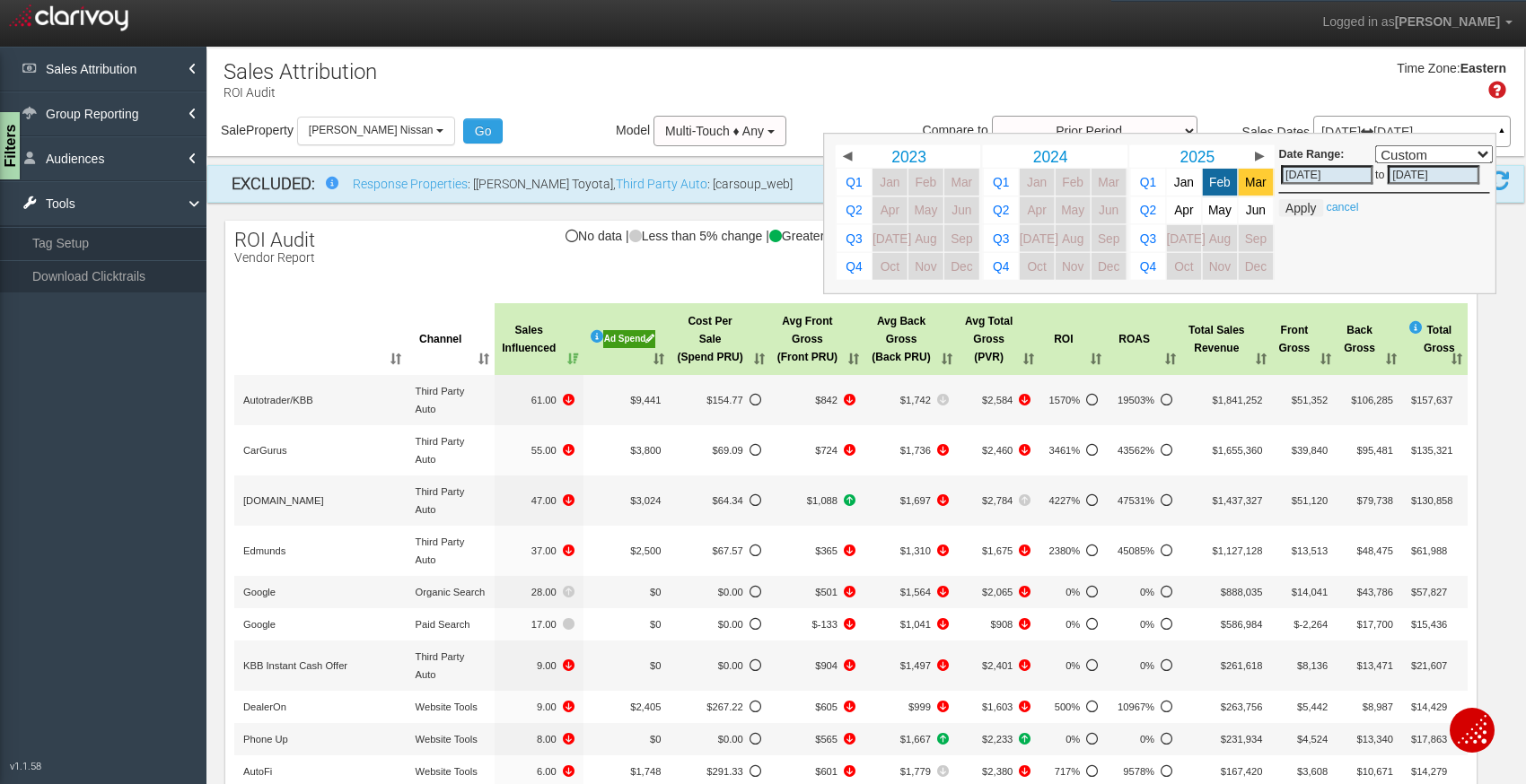
click at [1253, 191] on link "Mar" at bounding box center [1256, 183] width 35 height 27
select select ","
type input "[DATE]"
click at [1301, 209] on button "Apply" at bounding box center [1300, 208] width 44 height 18
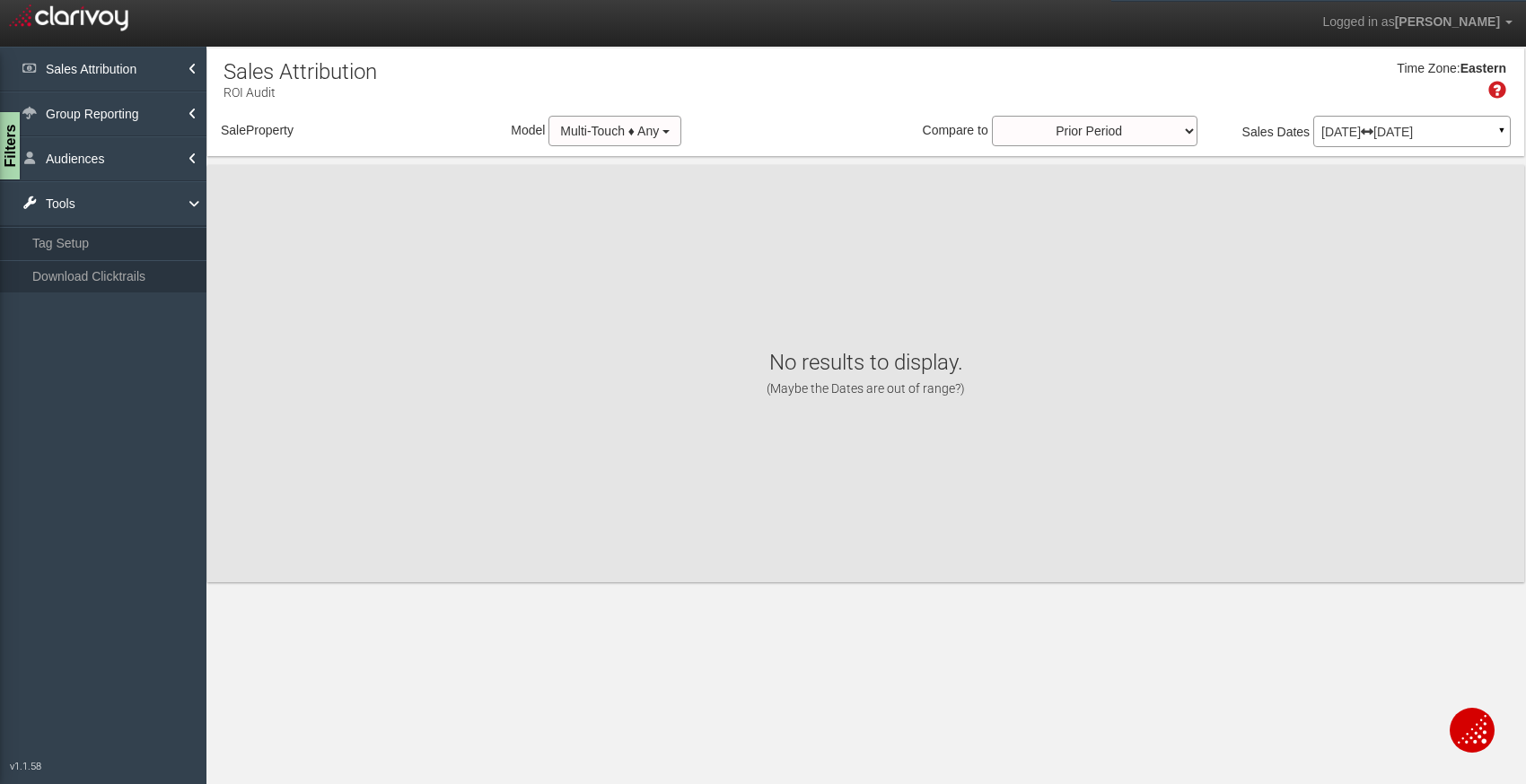
select select "object:553"
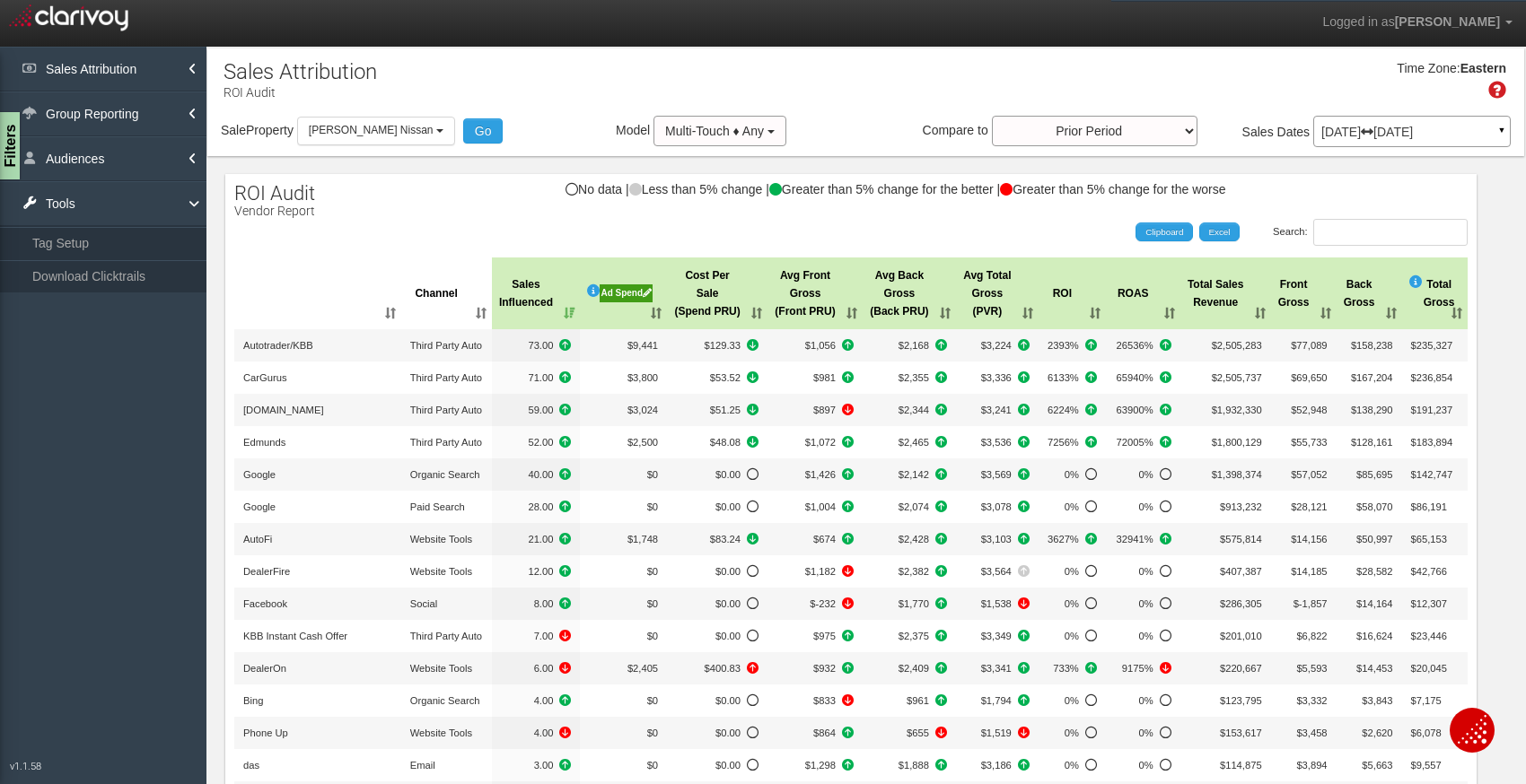
click at [1343, 134] on p "[DATE] [DATE]" at bounding box center [1412, 132] width 181 height 13
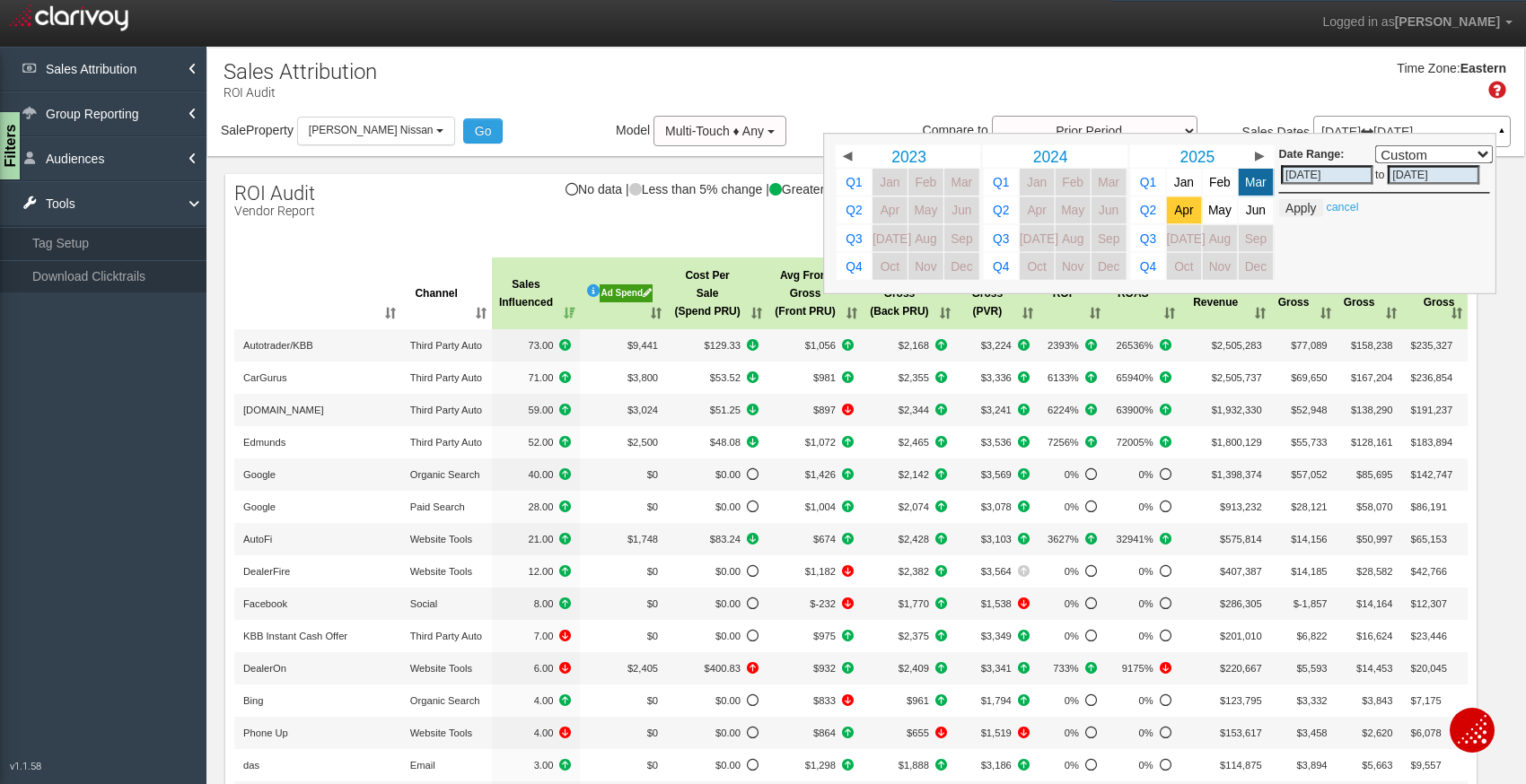
click at [1180, 202] on link "Apr" at bounding box center [1185, 210] width 35 height 27
select select ","
type input "[DATE]"
click at [1295, 202] on button "Apply" at bounding box center [1300, 208] width 44 height 18
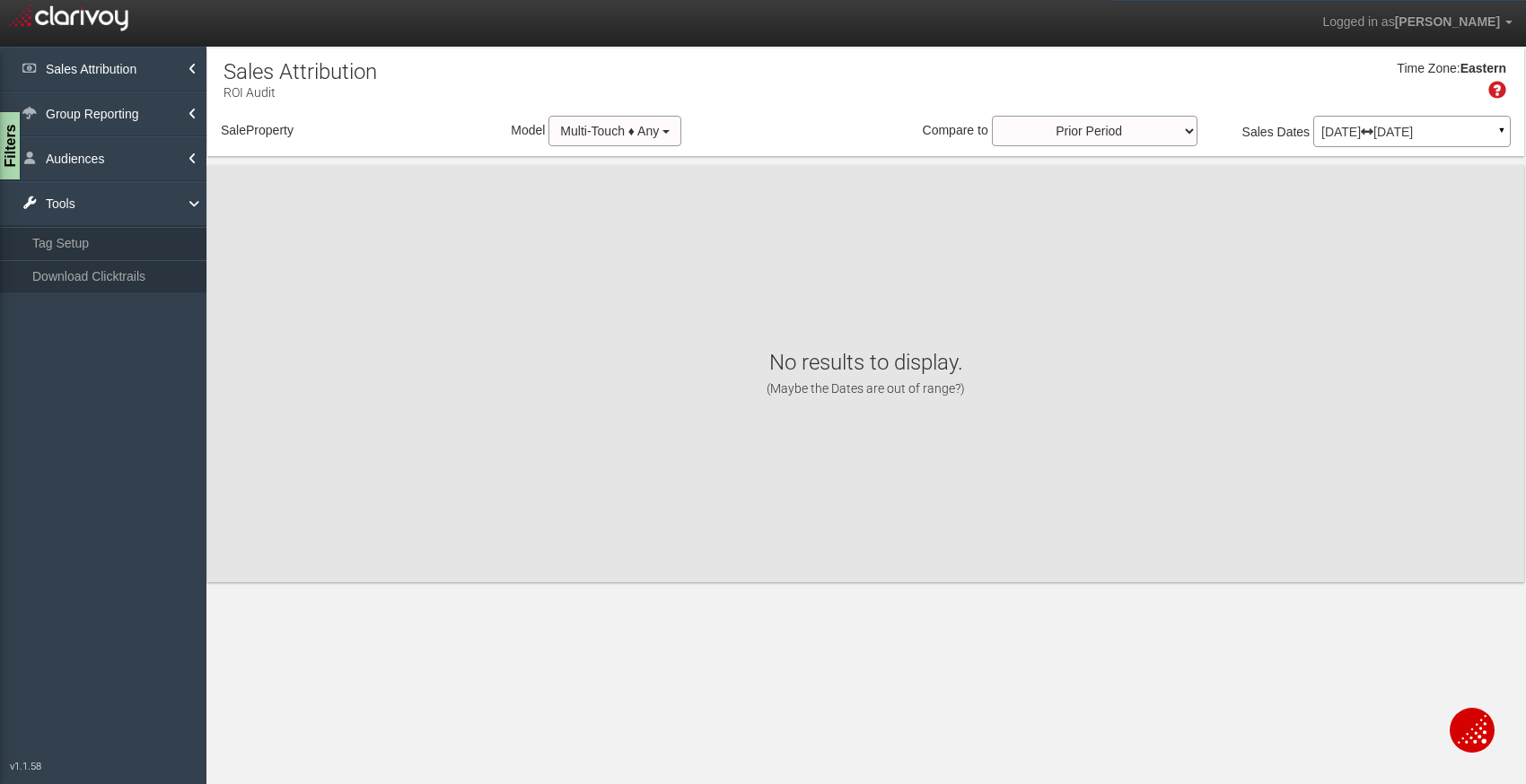
select select "object:595"
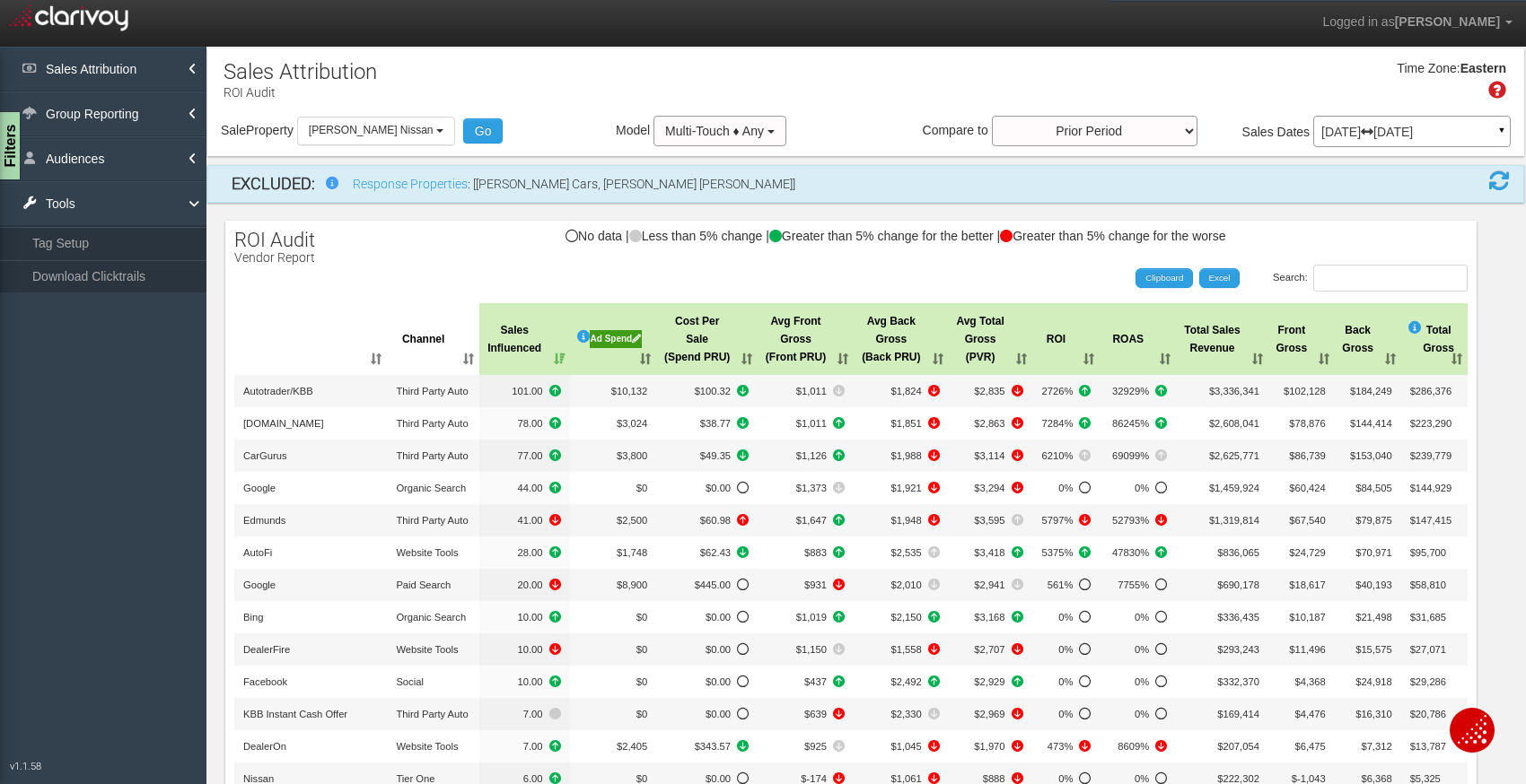
click at [1388, 137] on p "[DATE] [DATE]" at bounding box center [1412, 132] width 181 height 13
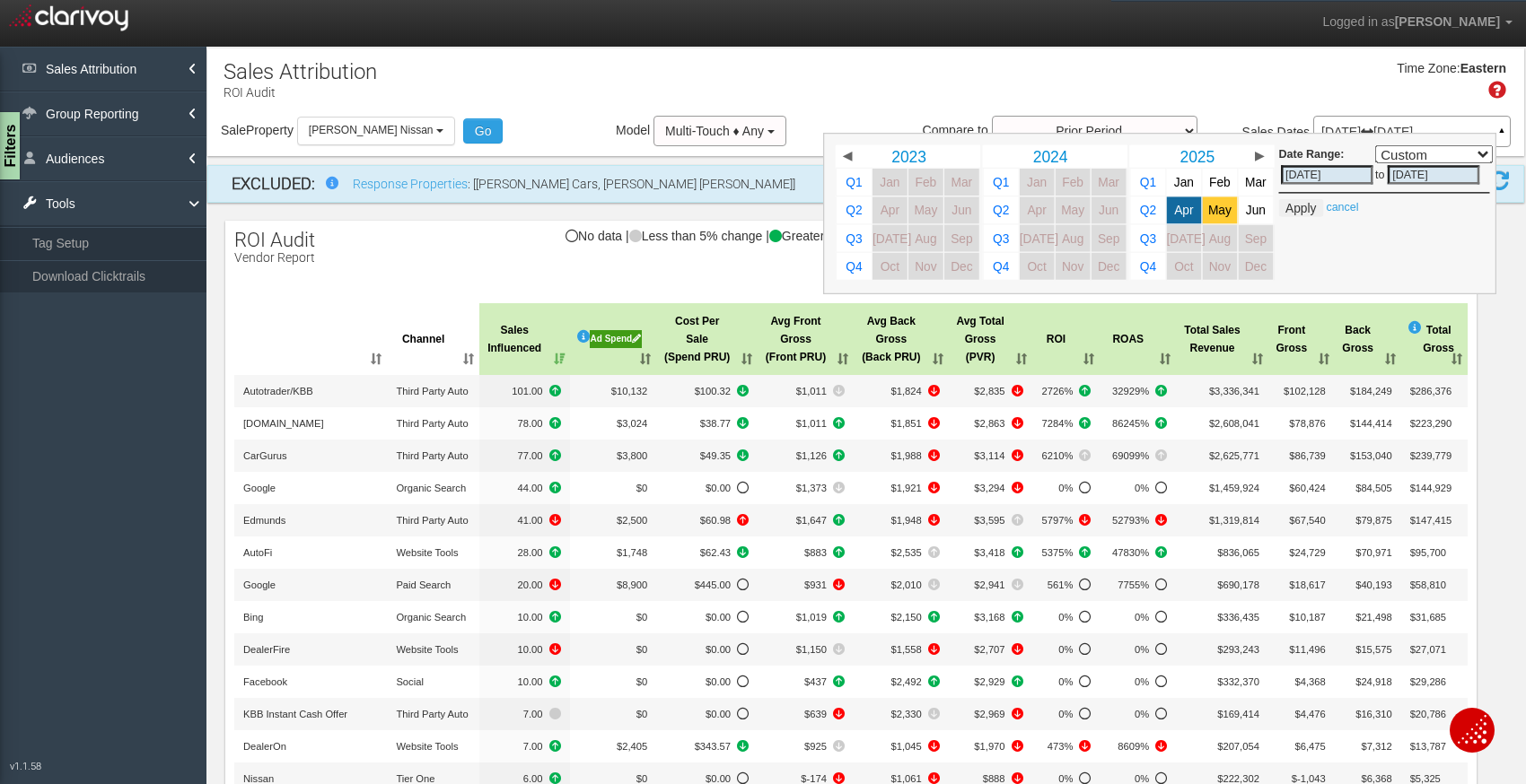
click at [1222, 211] on span "May" at bounding box center [1220, 210] width 23 height 14
select select ","
type input "[DATE]"
click at [1304, 205] on button "Apply" at bounding box center [1300, 208] width 44 height 18
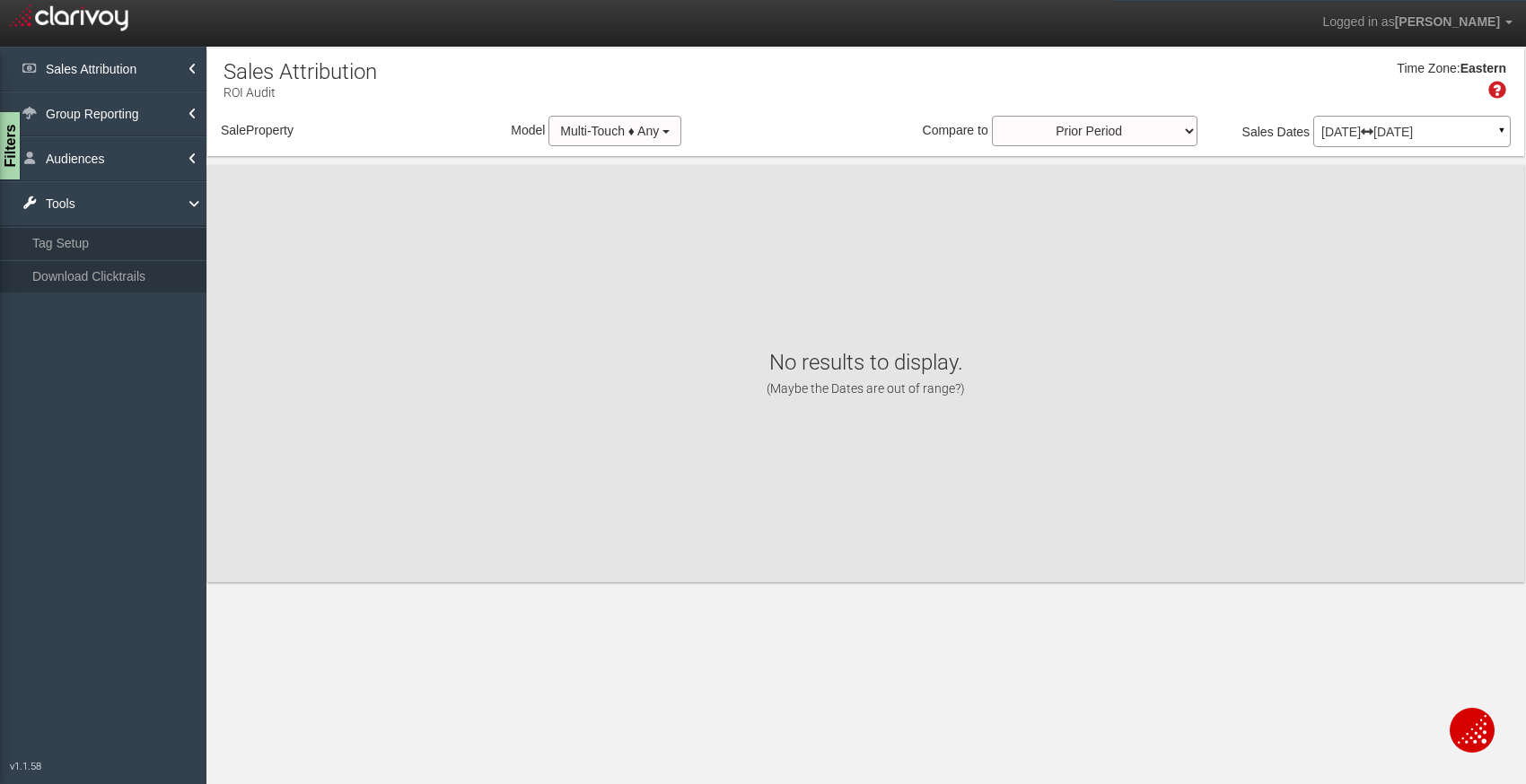
click at [1345, 147] on div "[DATE] [DATE] ▼" at bounding box center [1412, 131] width 197 height 31
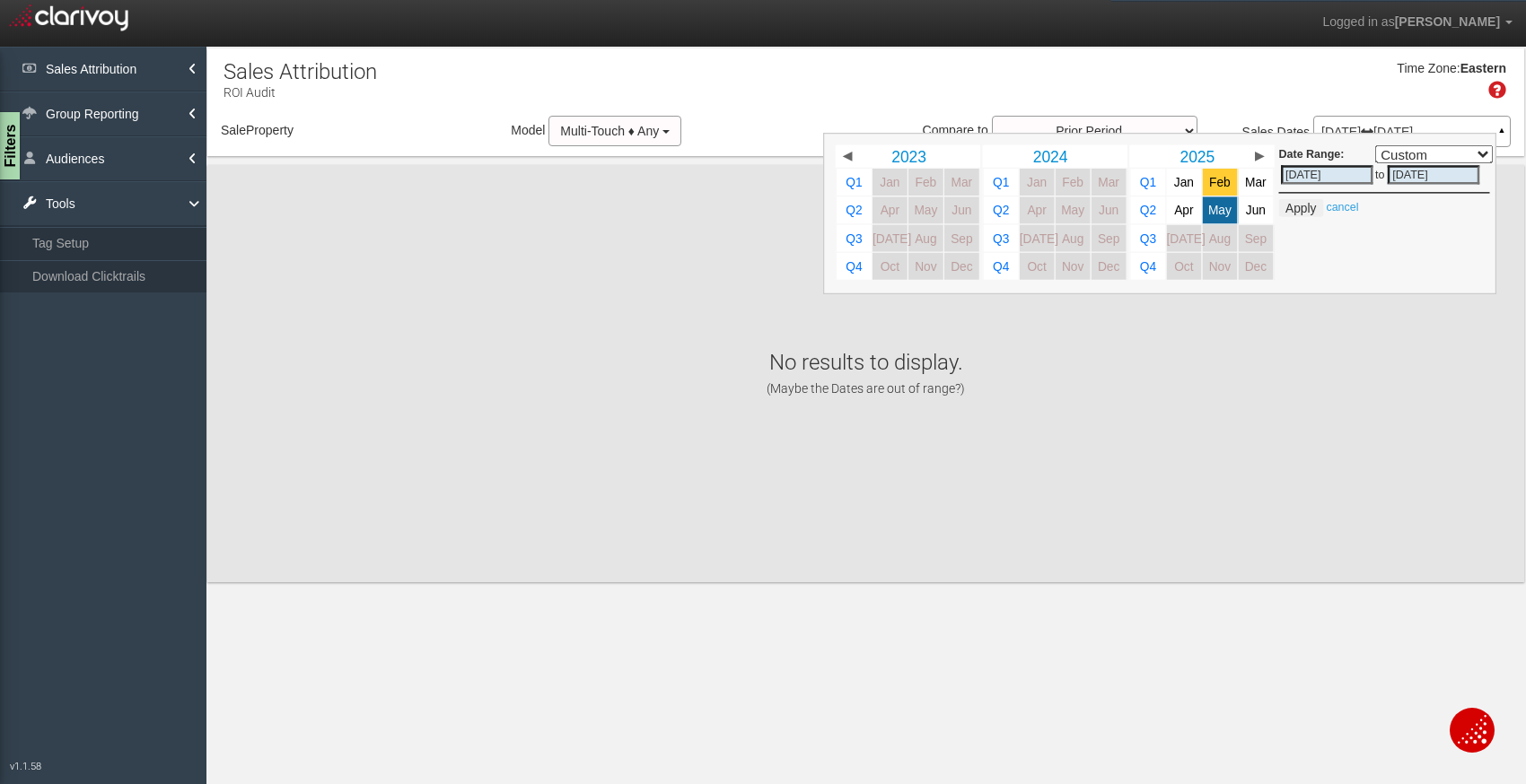
select select "object:637"
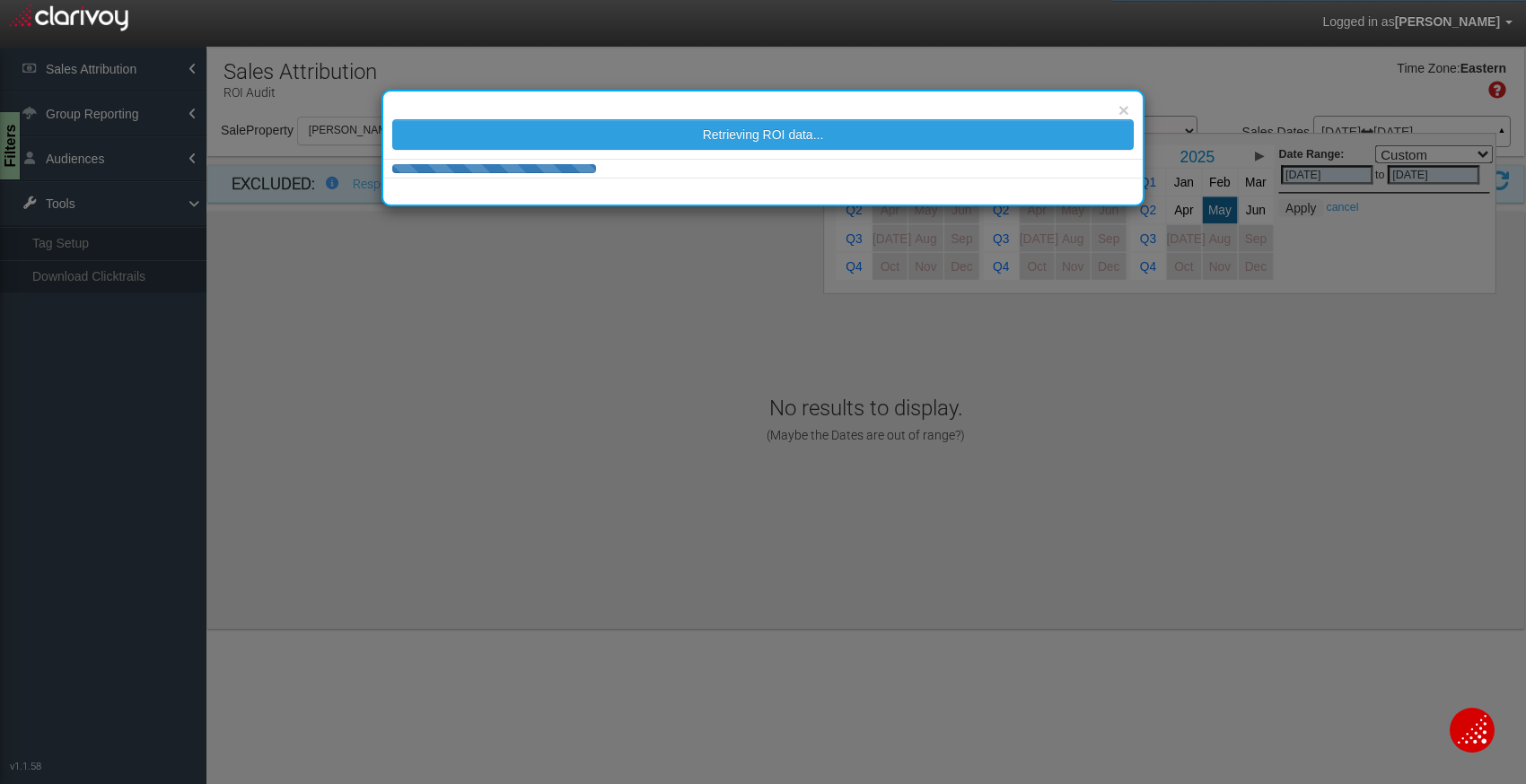
click at [1185, 177] on div "× Retrieving ROI data..." at bounding box center [763, 392] width 1526 height 784
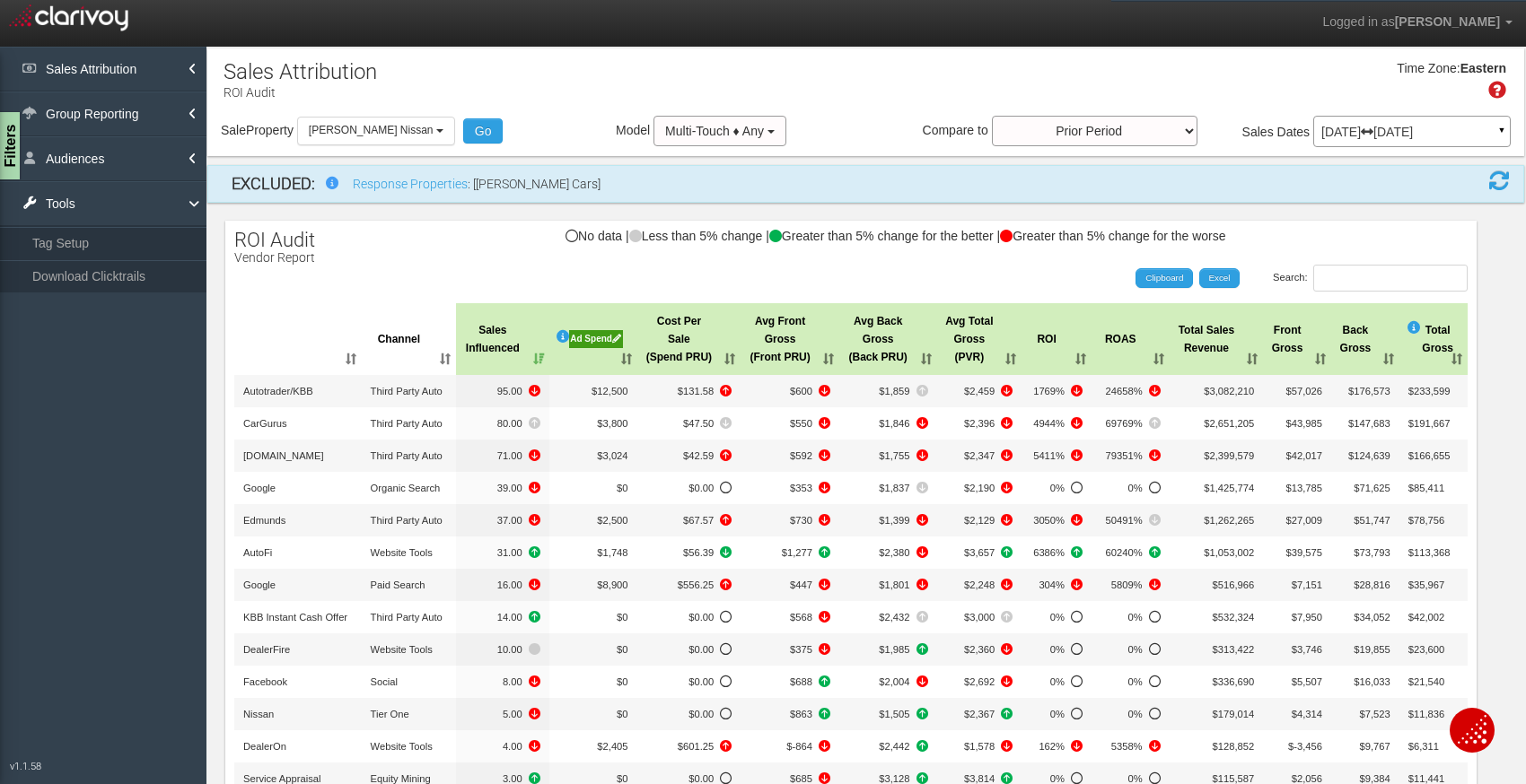
click at [1344, 132] on p "[DATE] [DATE]" at bounding box center [1412, 132] width 181 height 13
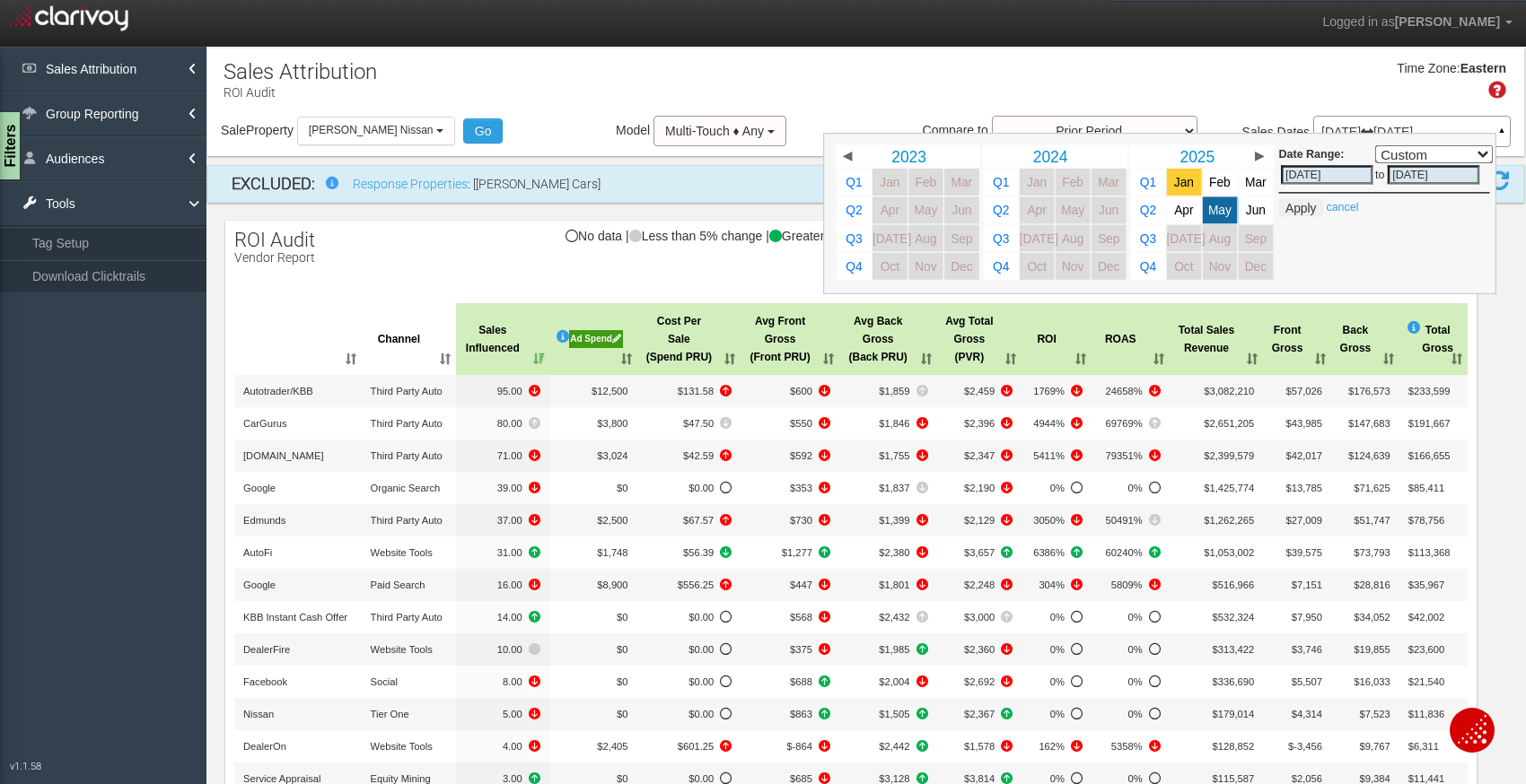
click at [1194, 186] on link "Jan" at bounding box center [1185, 183] width 35 height 27
select select ","
type input "[DATE]"
click at [1303, 208] on button "Apply" at bounding box center [1300, 208] width 44 height 18
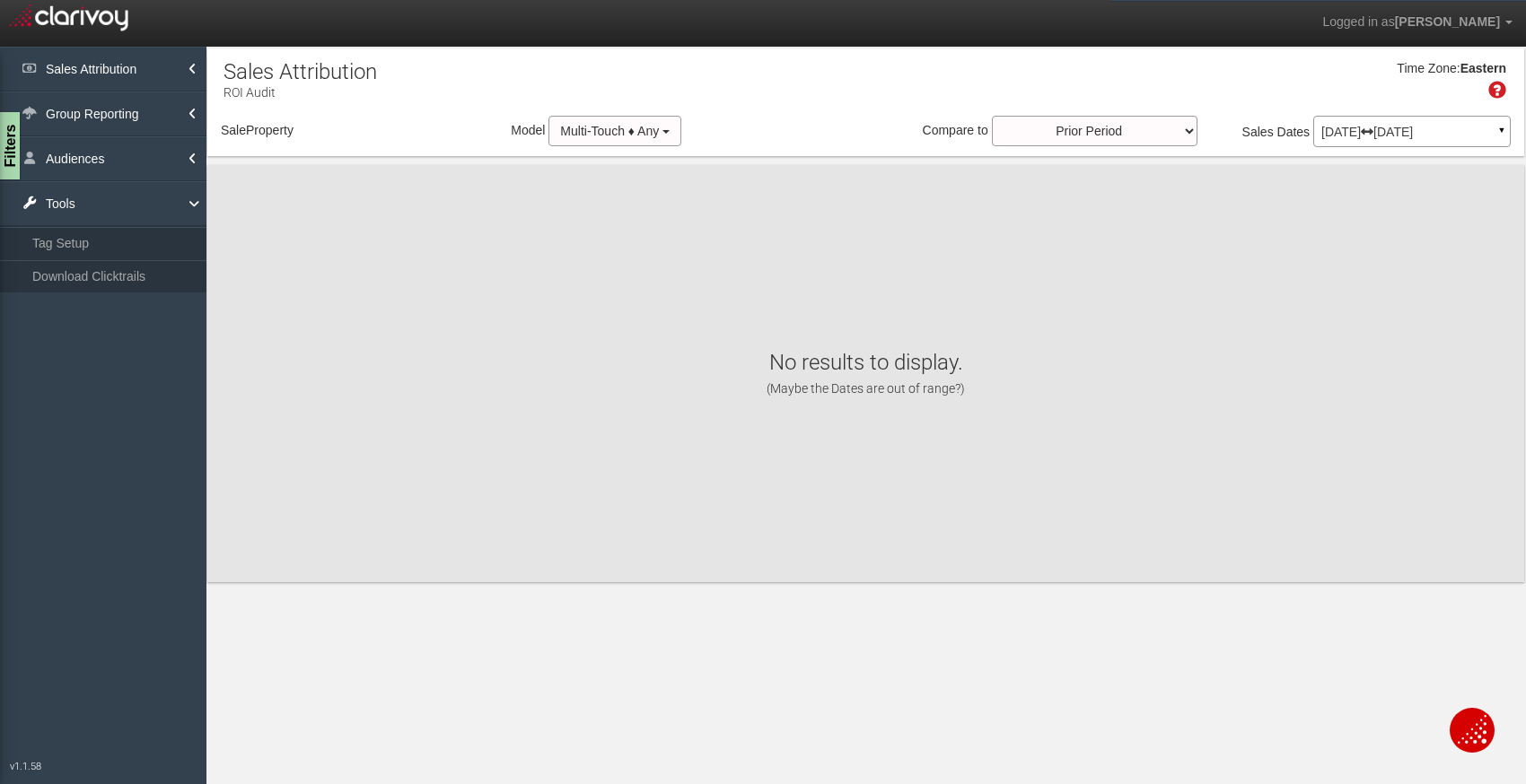
select select "object:679"
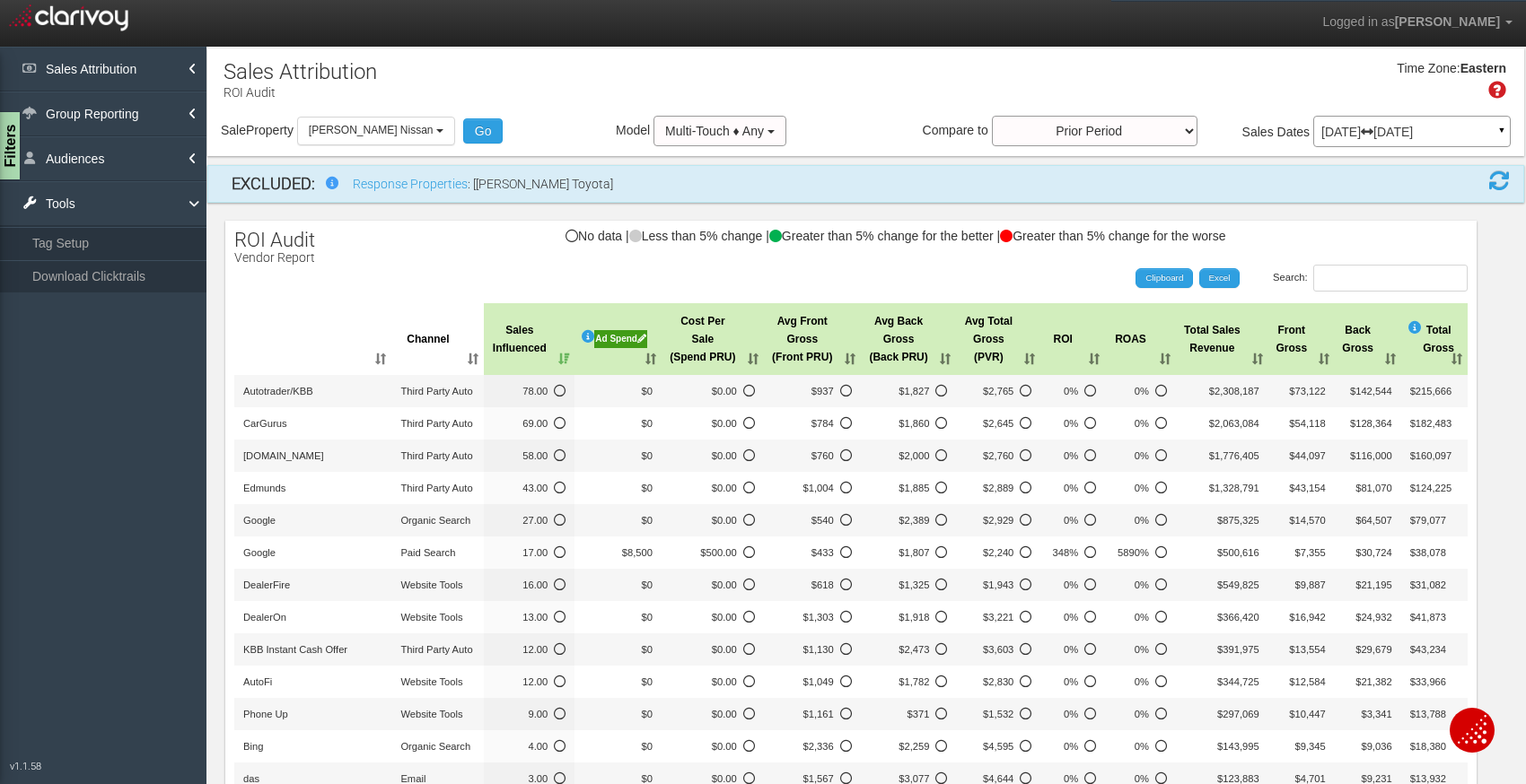
click at [1437, 133] on p "[DATE] [DATE]" at bounding box center [1412, 132] width 181 height 13
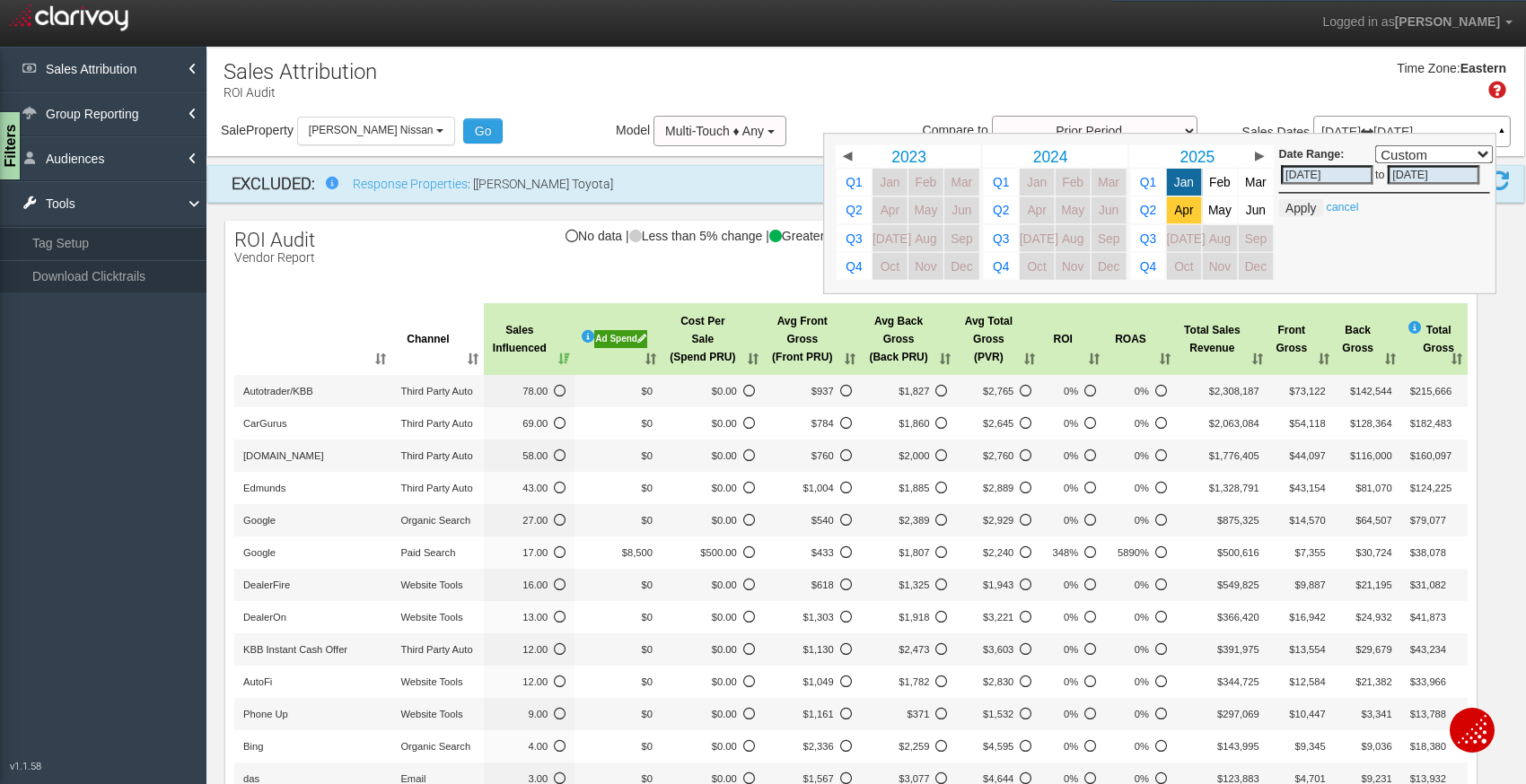
click at [1179, 206] on span "Apr" at bounding box center [1183, 210] width 19 height 14
select select ","
type input "[DATE]"
click at [1302, 206] on button "Apply" at bounding box center [1300, 208] width 44 height 18
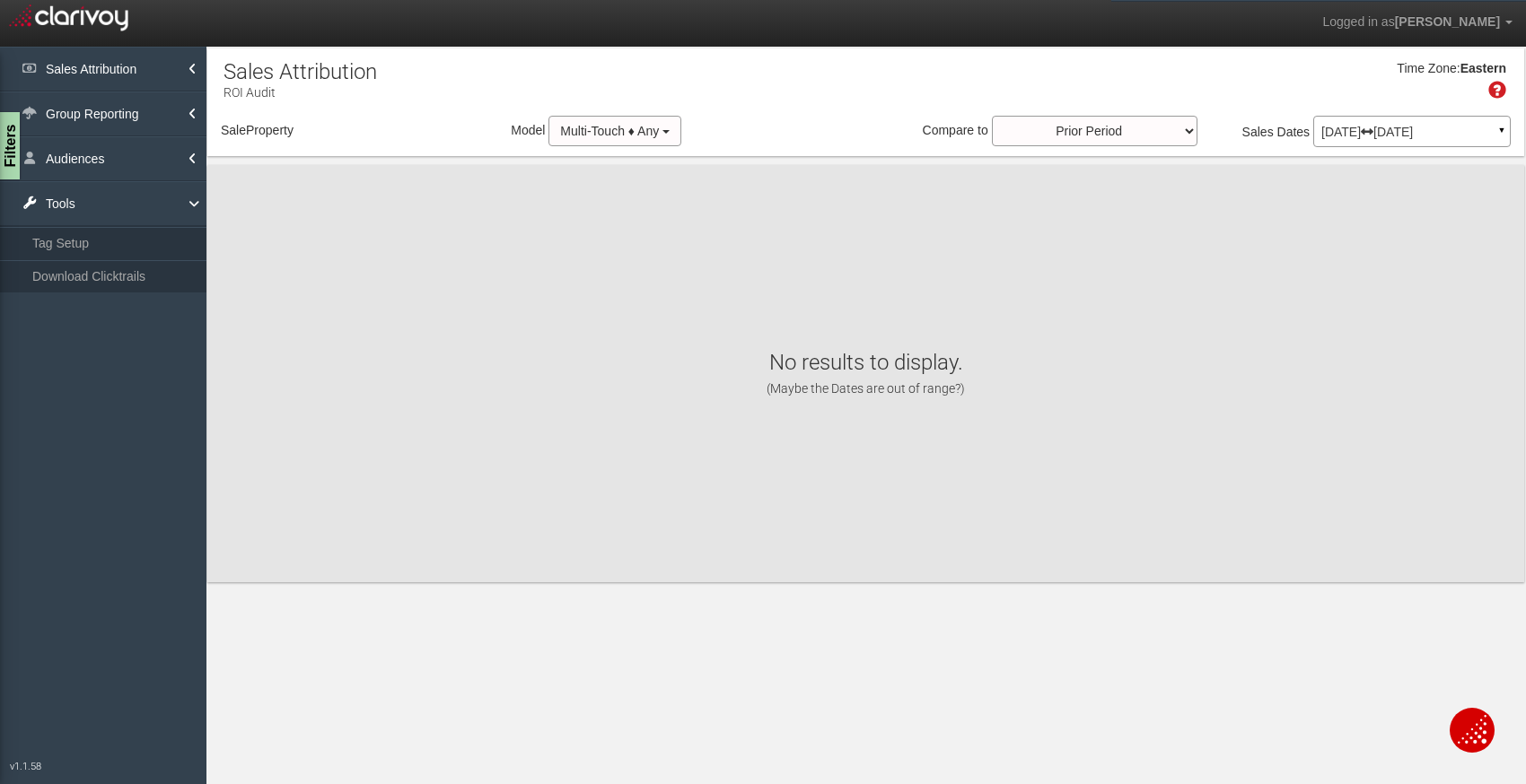
select select "object:721"
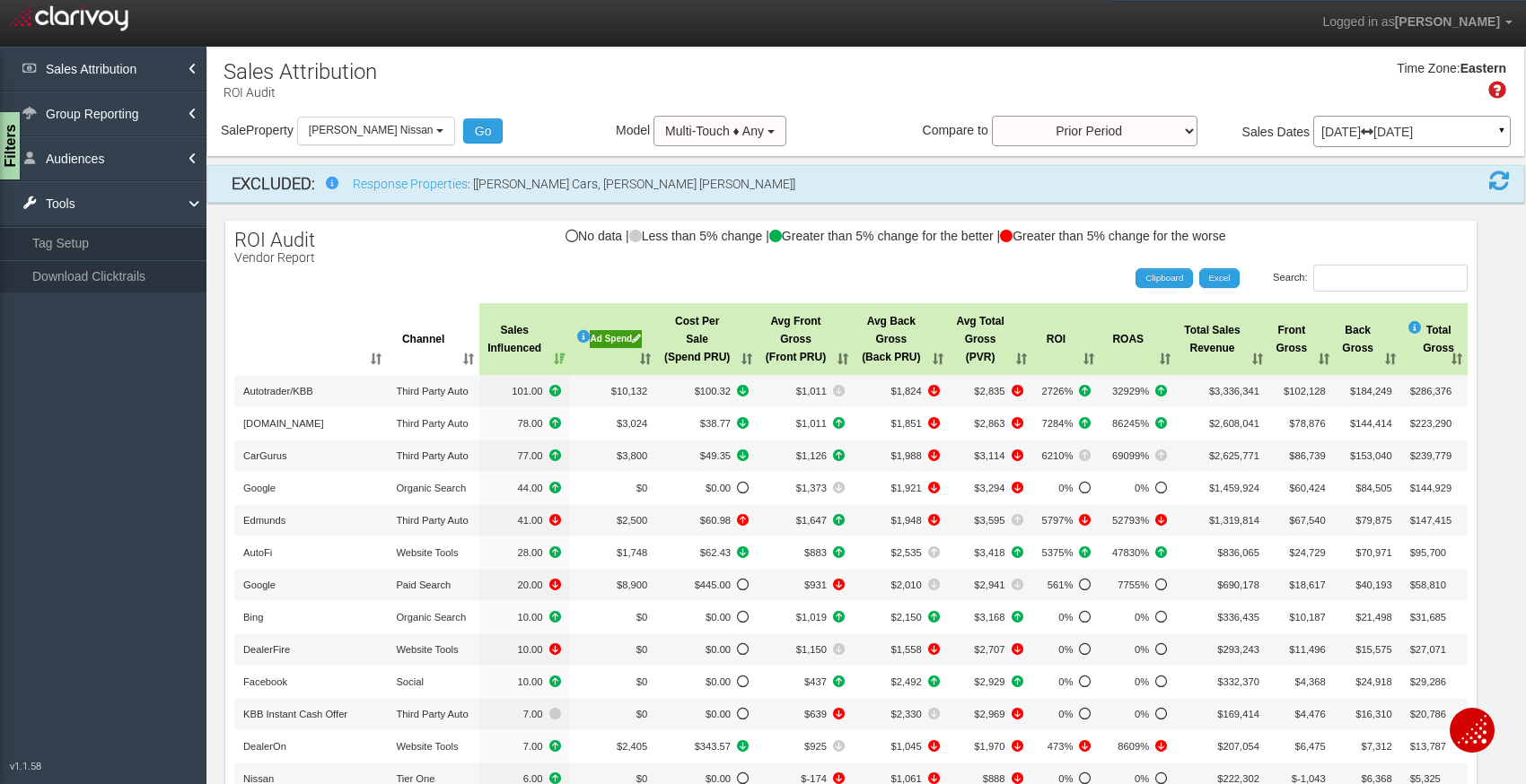
click at [1373, 126] on icon at bounding box center [1367, 132] width 13 height 13
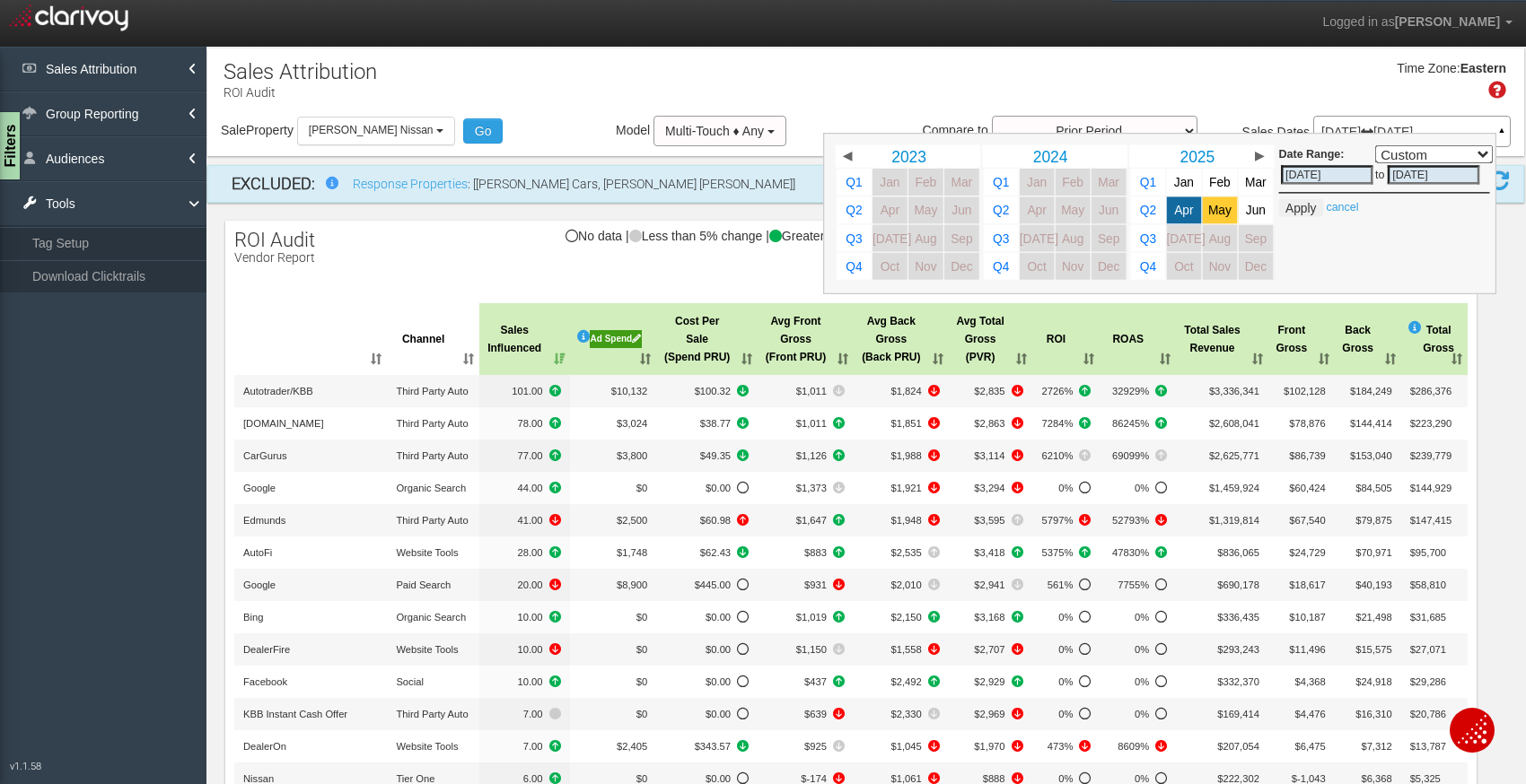
click at [1212, 209] on span "May" at bounding box center [1220, 210] width 23 height 14
select select ","
type input "[DATE]"
click at [1299, 209] on button "Apply" at bounding box center [1300, 208] width 44 height 18
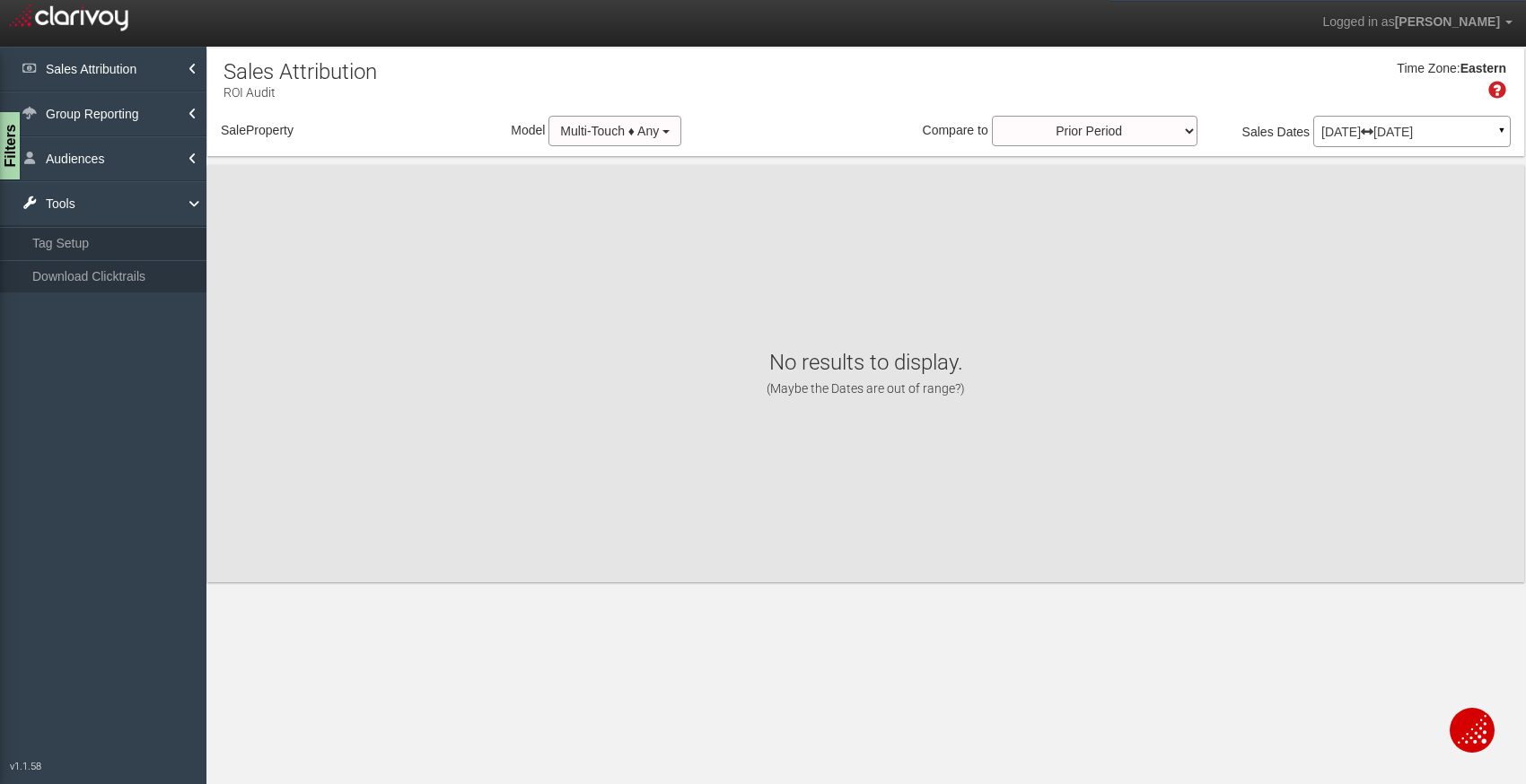
select select "object:763"
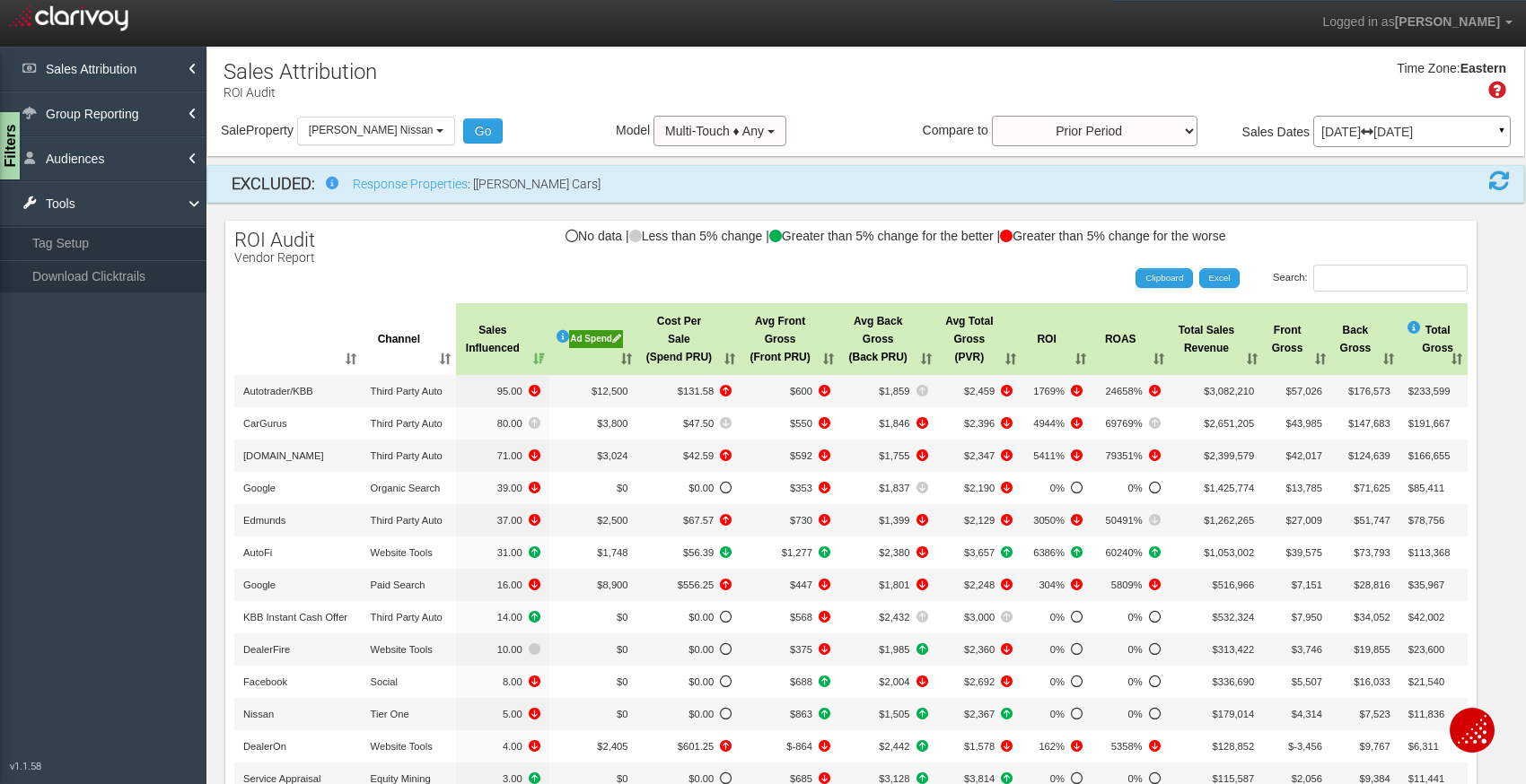
click at [1369, 137] on p "[DATE] [DATE]" at bounding box center [1412, 132] width 181 height 13
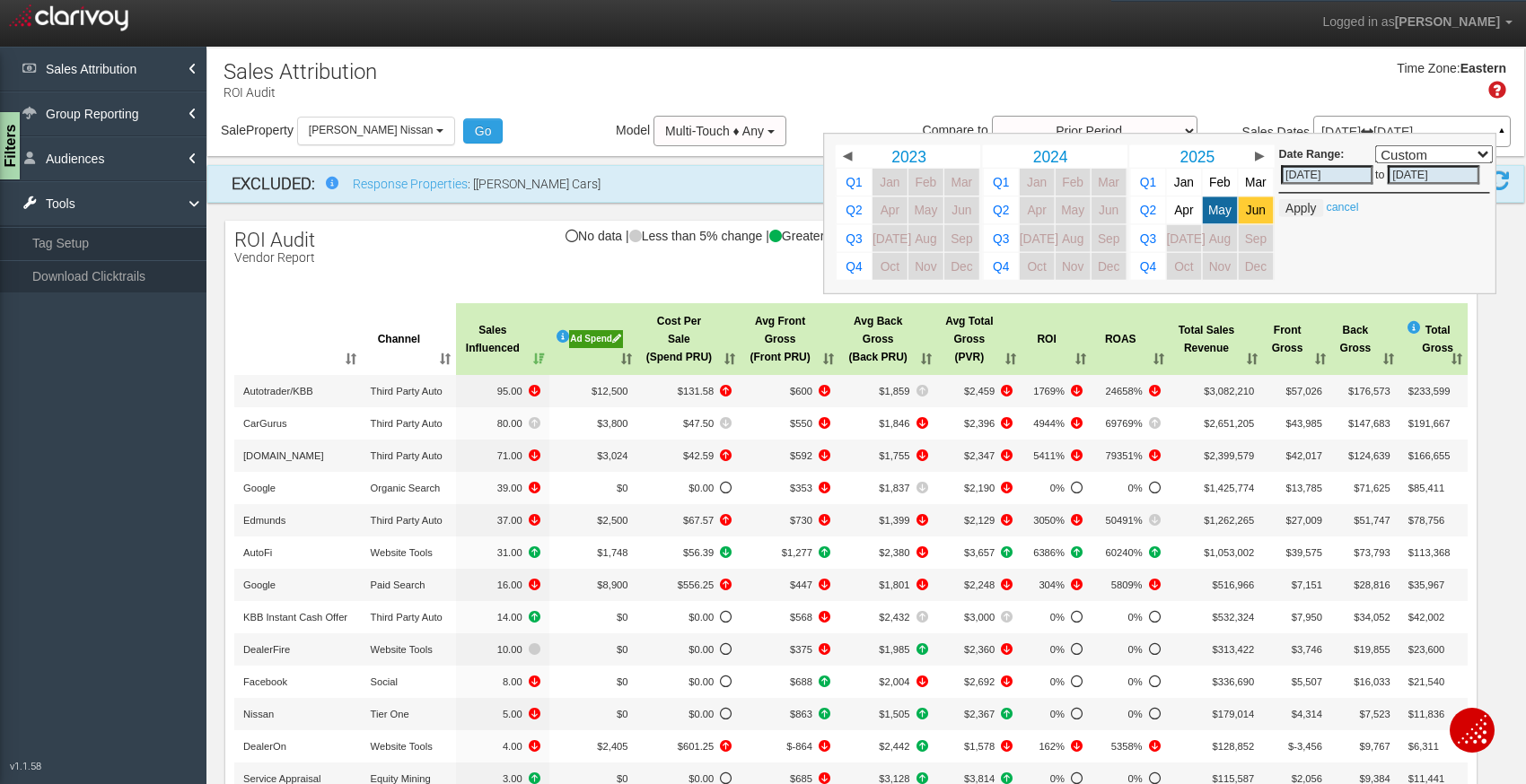
click at [1247, 215] on span "Jun" at bounding box center [1255, 210] width 20 height 14
select select ","
type input "[DATE]"
click at [1304, 203] on button "Apply" at bounding box center [1300, 208] width 44 height 18
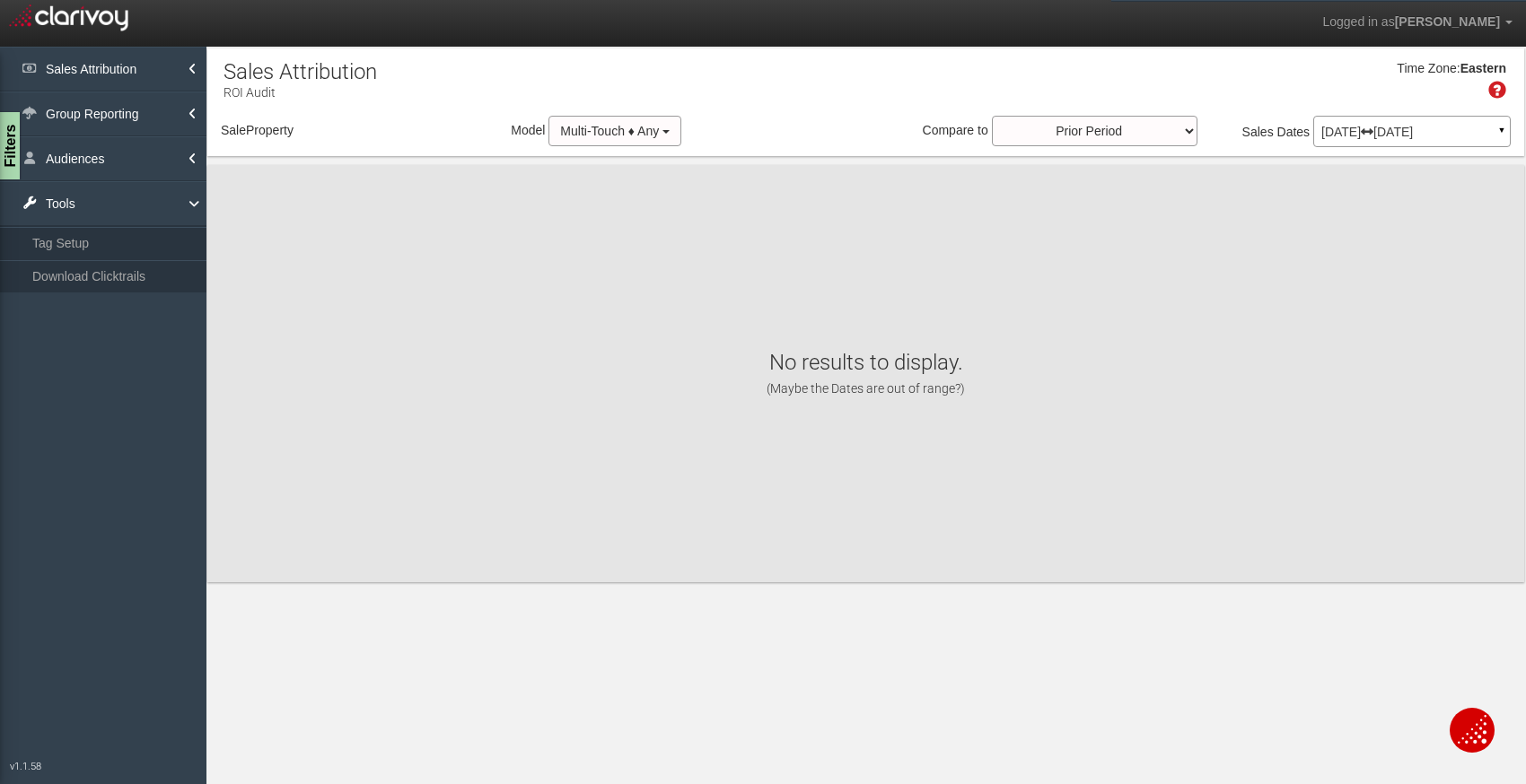
select select "object:805"
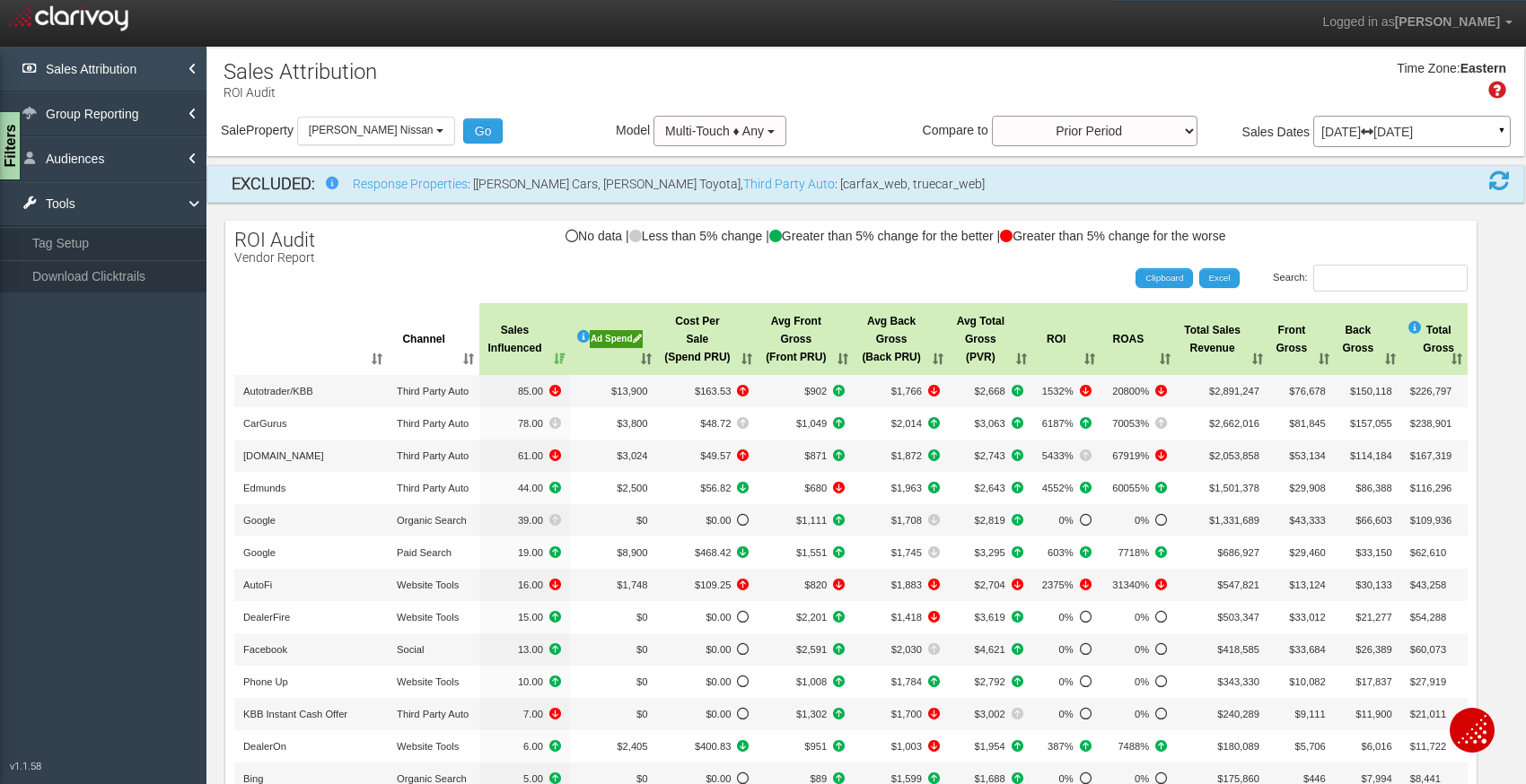
click at [152, 88] on link "Sales Attribution" at bounding box center [103, 69] width 206 height 45
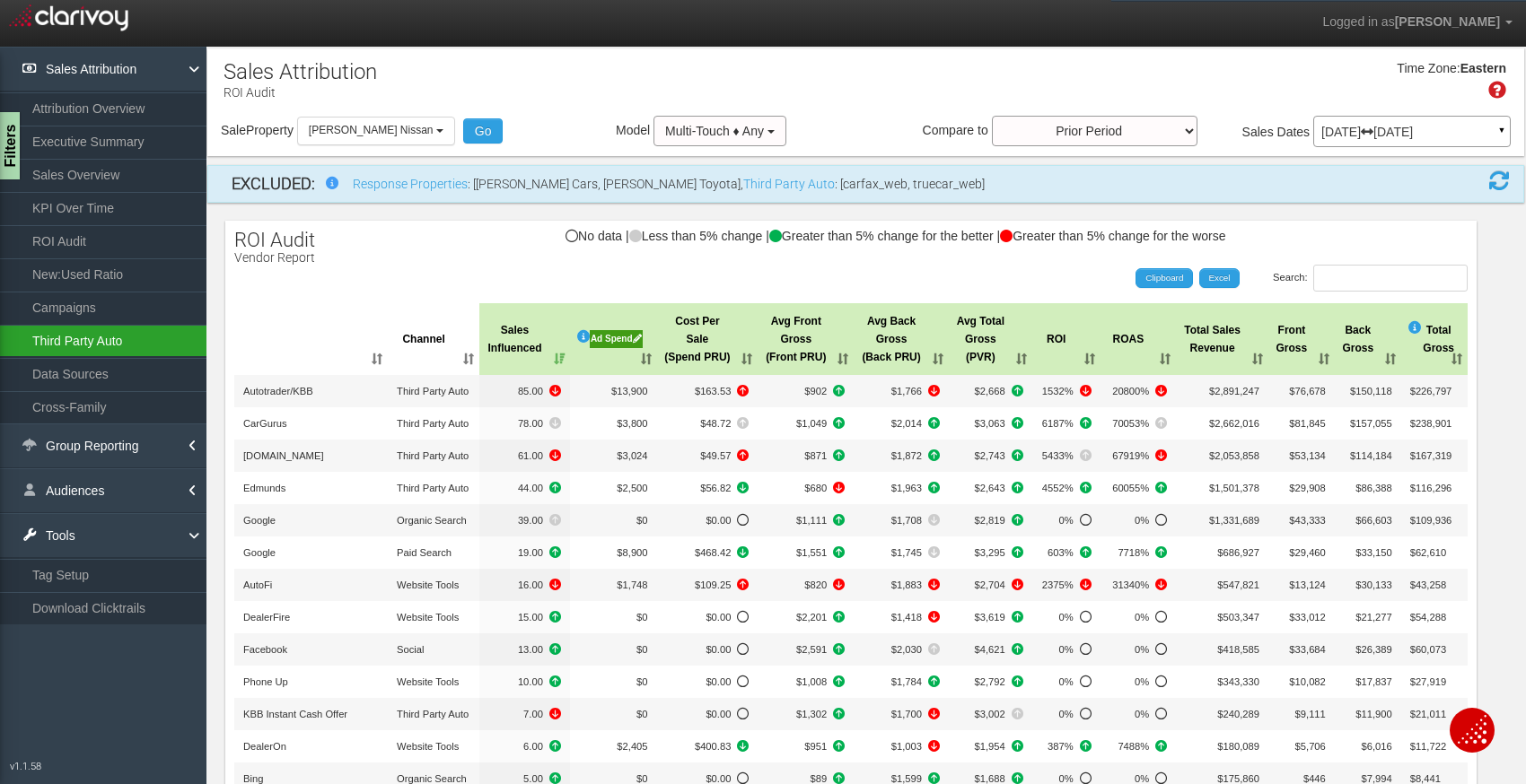
click at [128, 350] on link "Third Party Auto" at bounding box center [103, 340] width 206 height 32
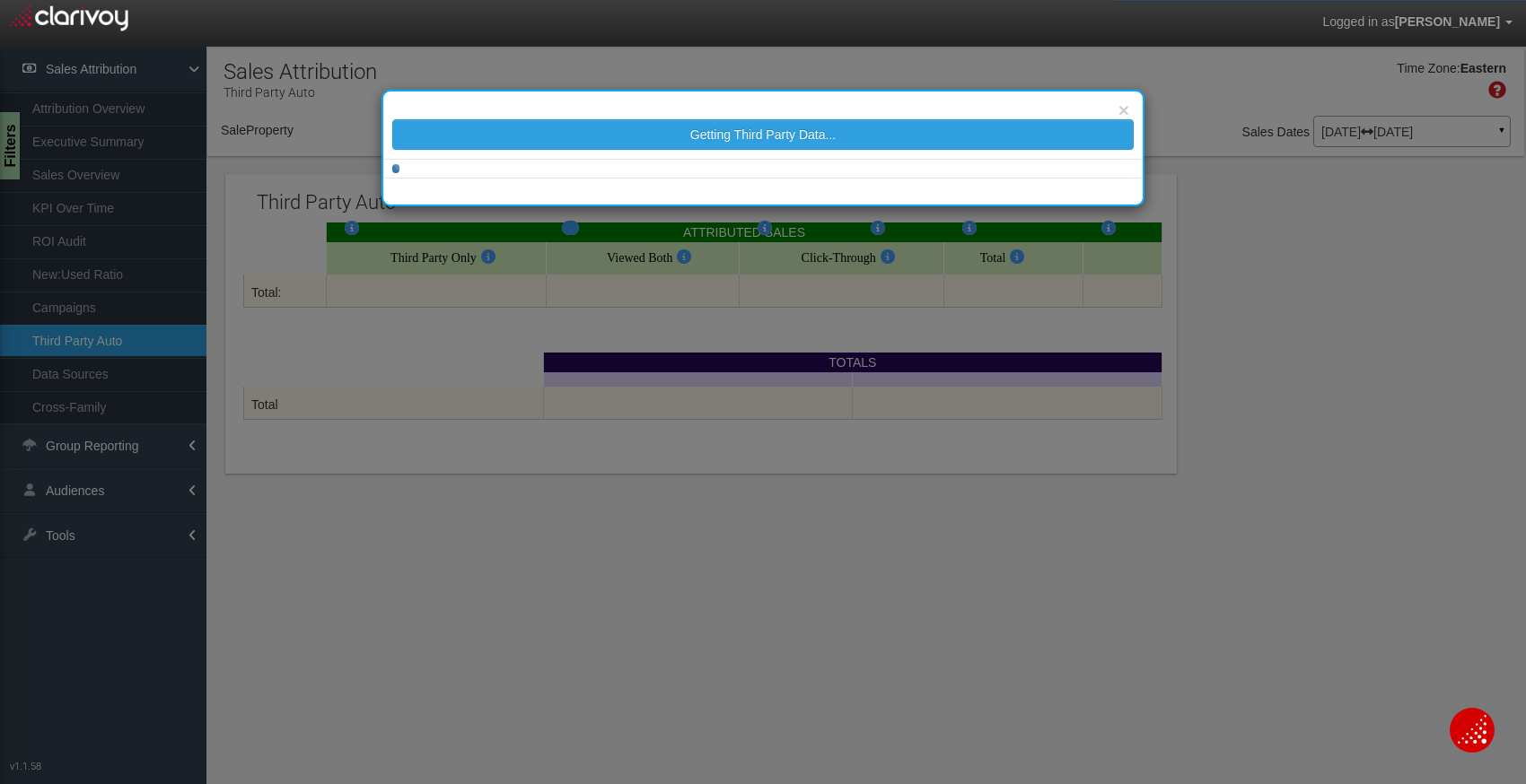
select select "object:844"
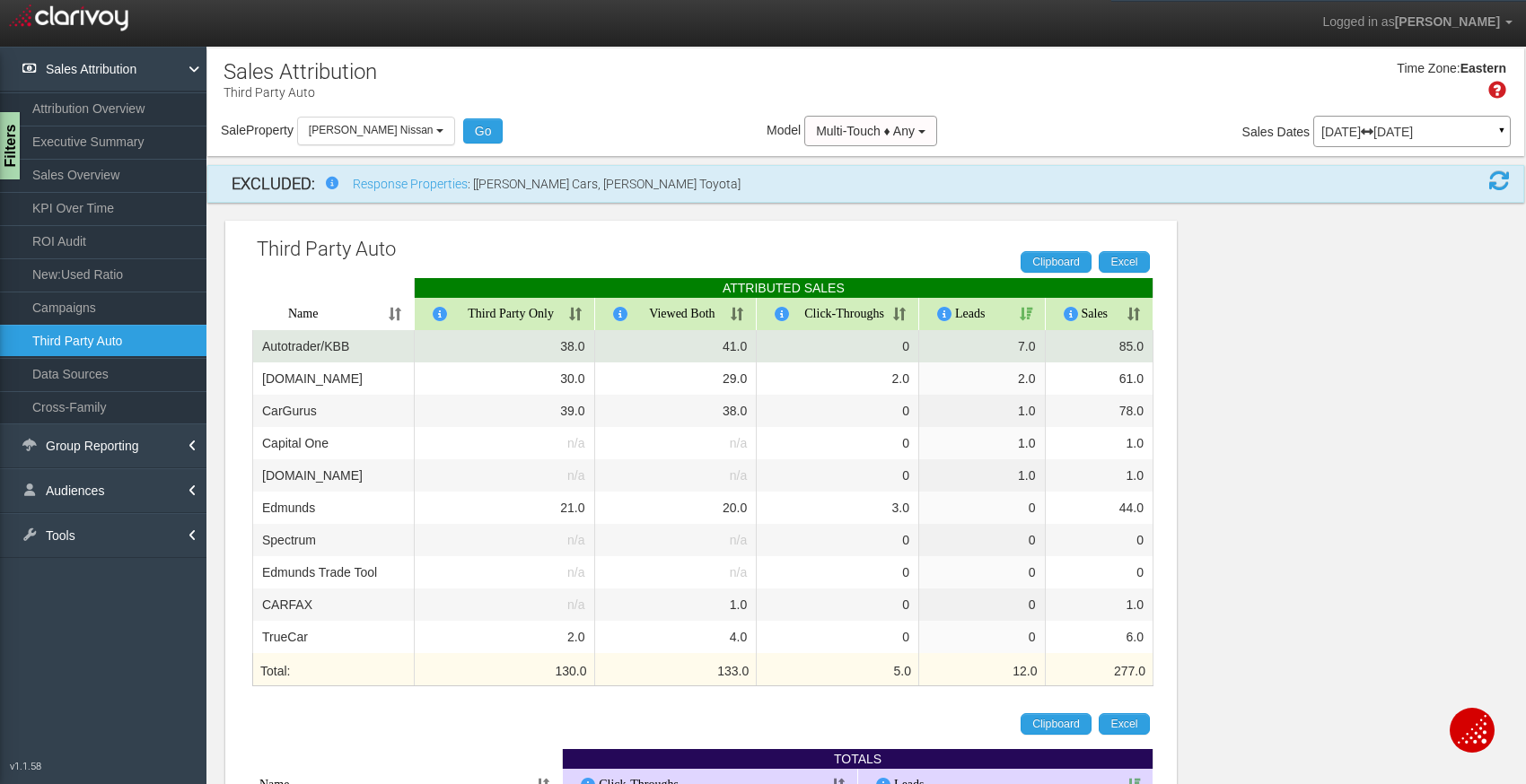
scroll to position [11, 0]
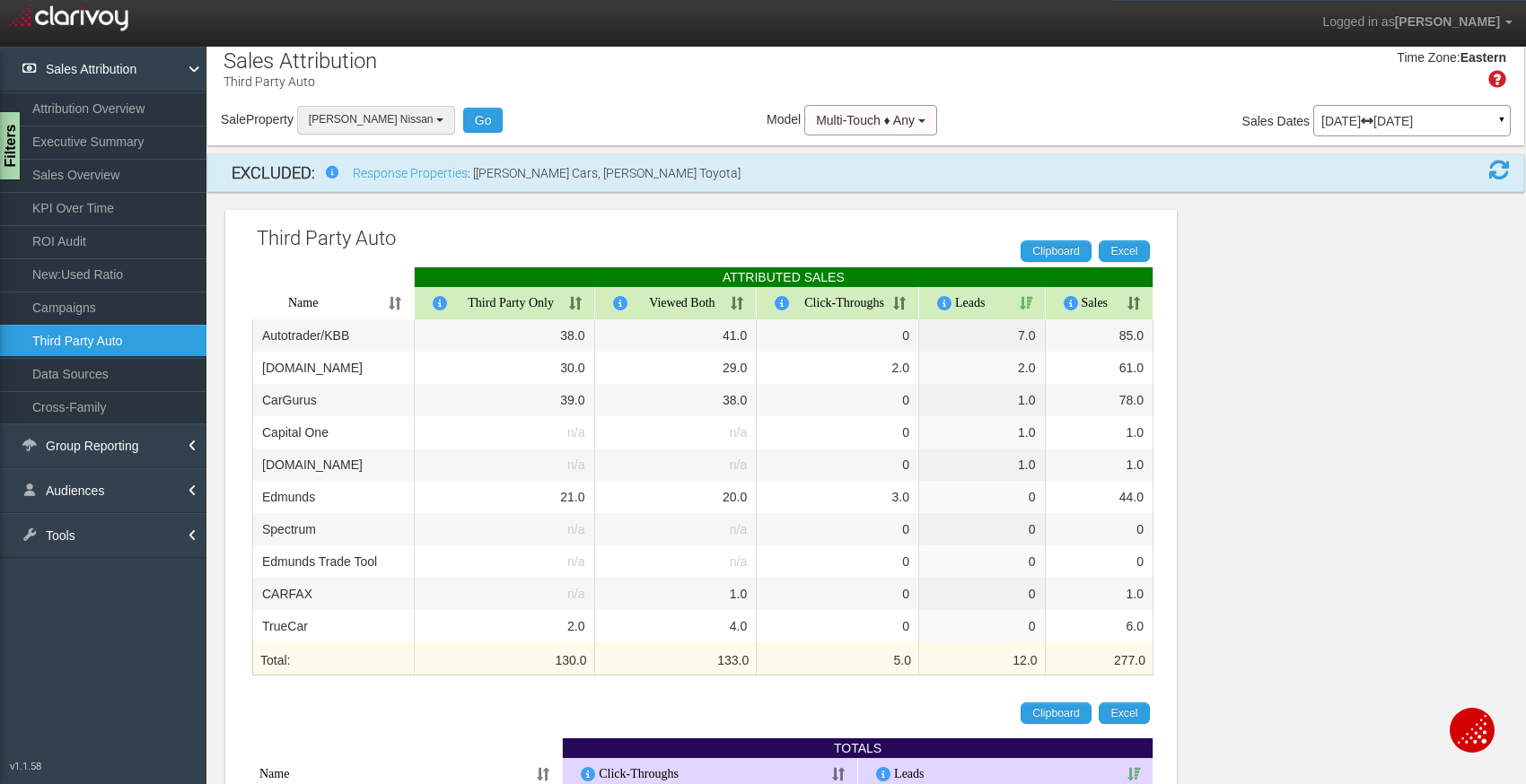
click at [371, 124] on span "[PERSON_NAME] Nissan" at bounding box center [371, 119] width 125 height 13
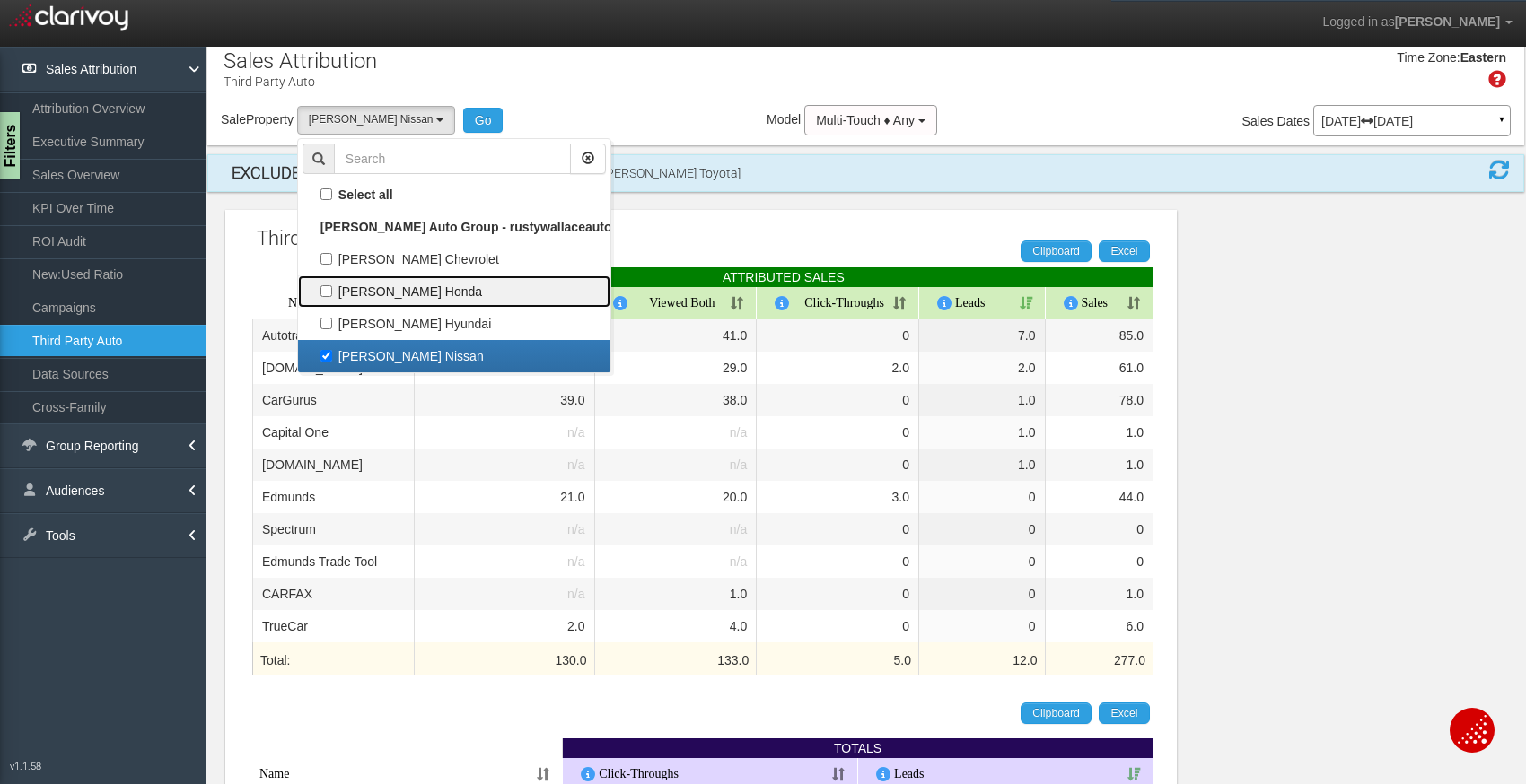
click at [327, 290] on label "[PERSON_NAME] Honda" at bounding box center [454, 291] width 303 height 23
click at [327, 290] on input "[PERSON_NAME] Honda" at bounding box center [327, 291] width 12 height 12
checkbox input "true"
select select "object:842"
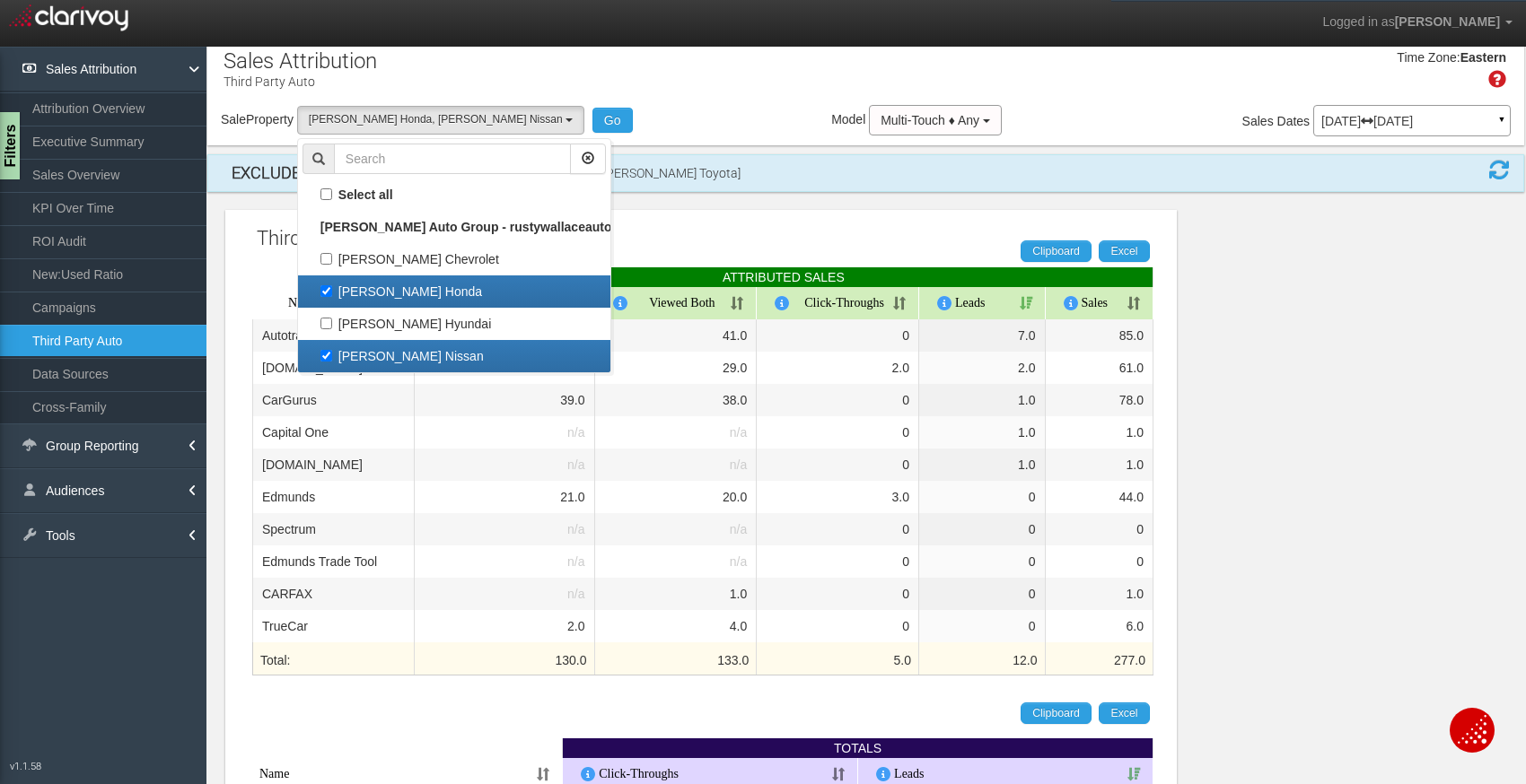
click at [331, 349] on label "[PERSON_NAME] Nissan" at bounding box center [454, 357] width 303 height 23
click at [331, 350] on input "[PERSON_NAME] Nissan" at bounding box center [327, 356] width 12 height 12
checkbox input "false"
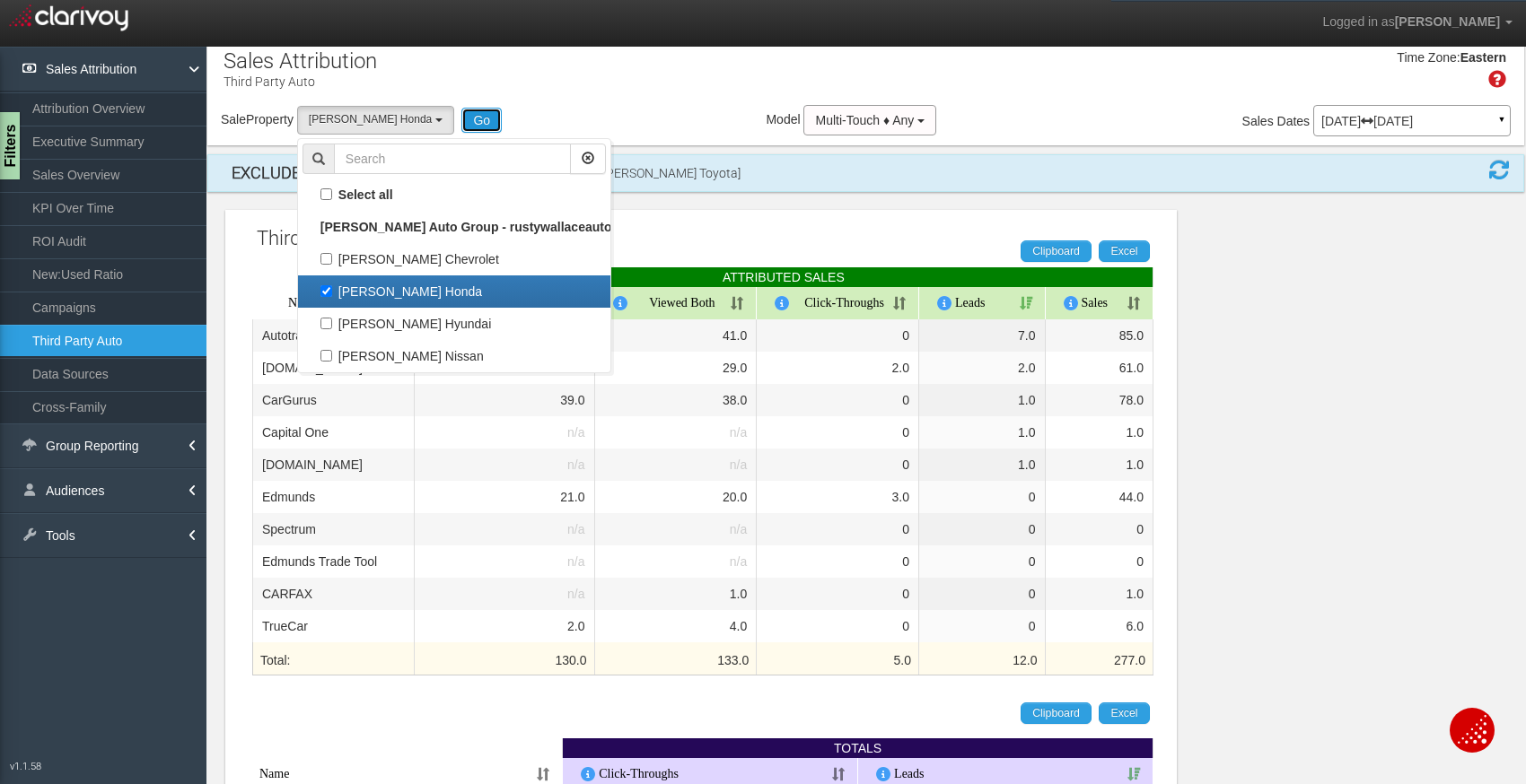
click at [472, 126] on button "Go" at bounding box center [481, 120] width 40 height 25
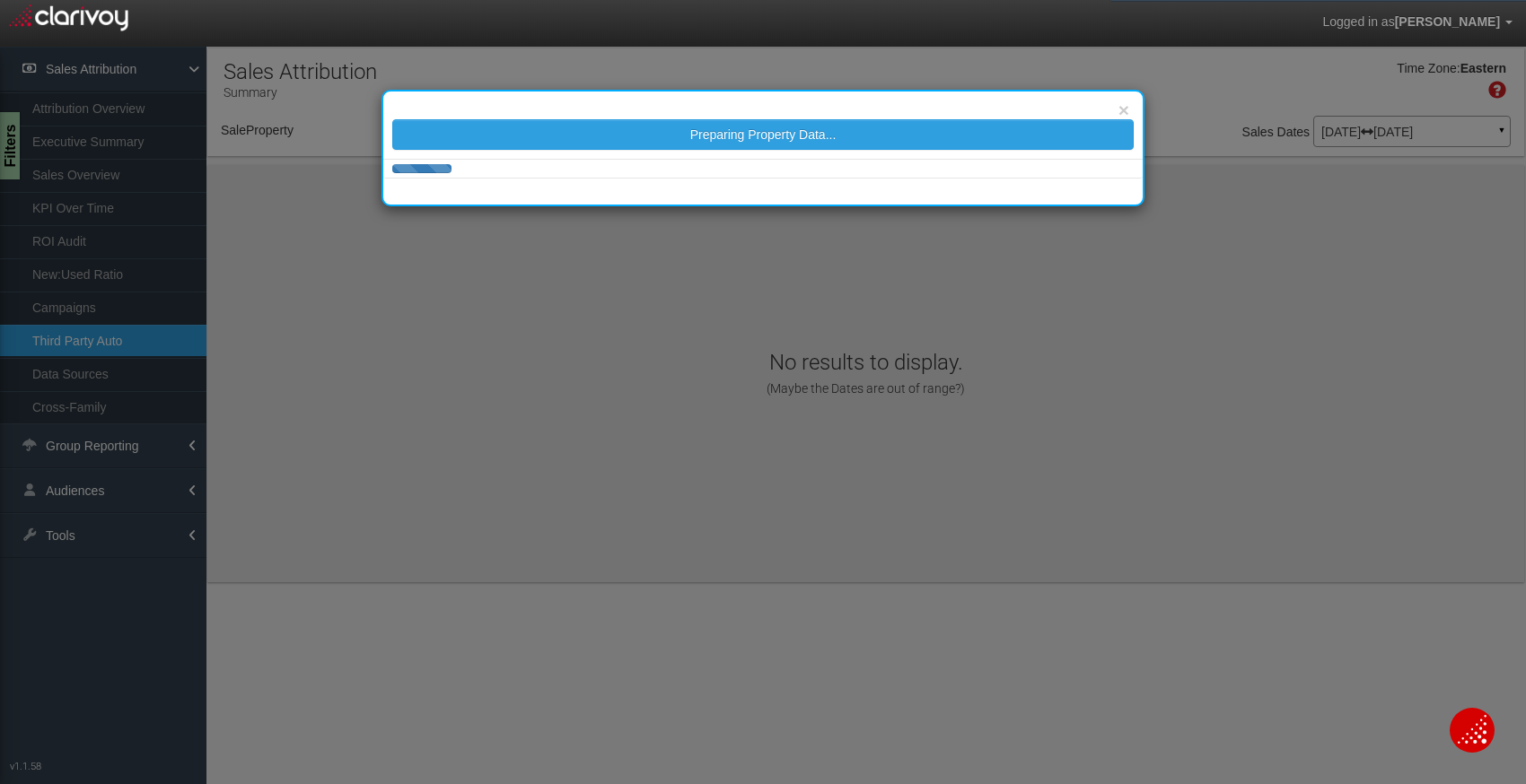
scroll to position [0, 0]
select select "object:899"
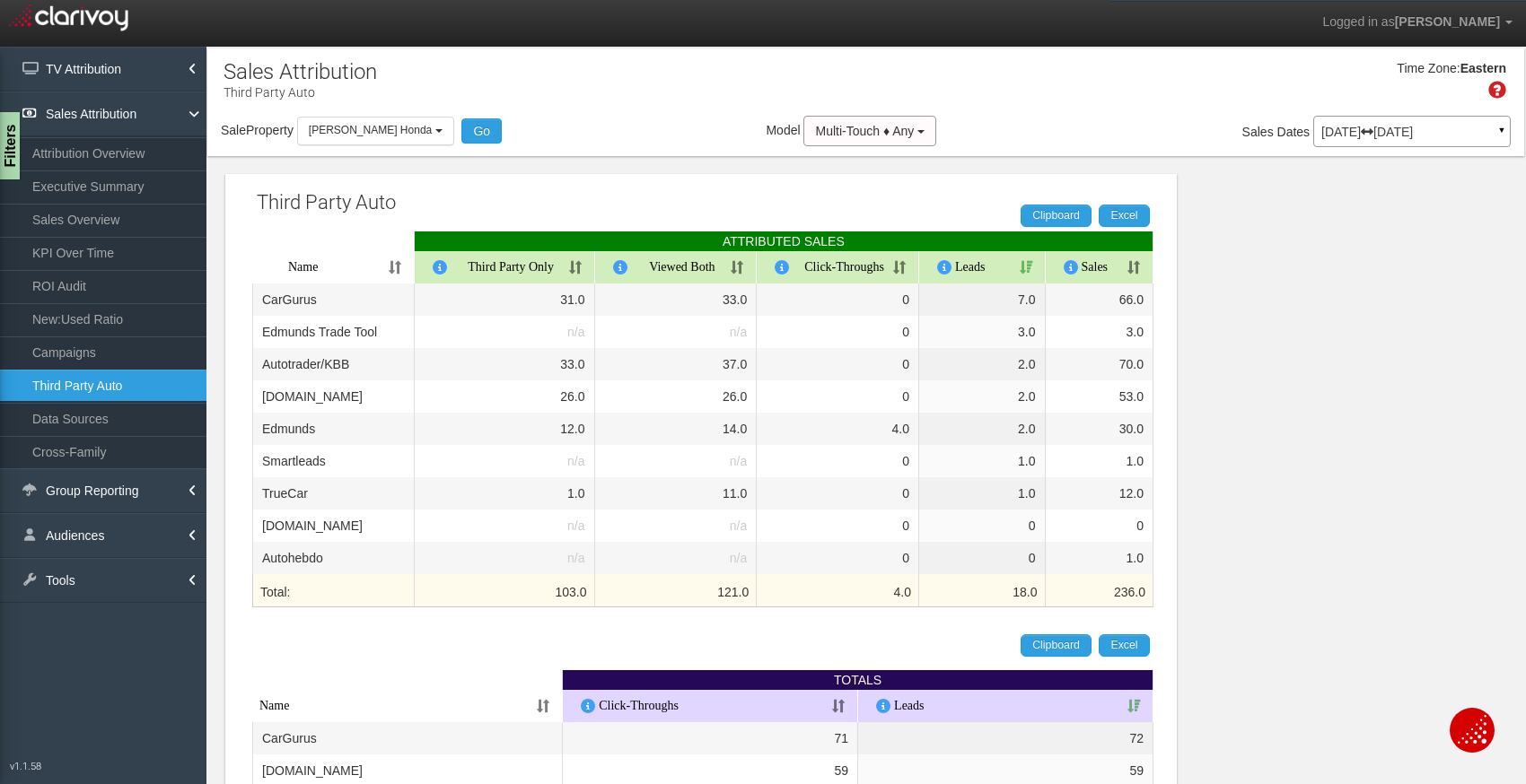
click at [1333, 135] on p "[DATE] [DATE]" at bounding box center [1412, 132] width 181 height 13
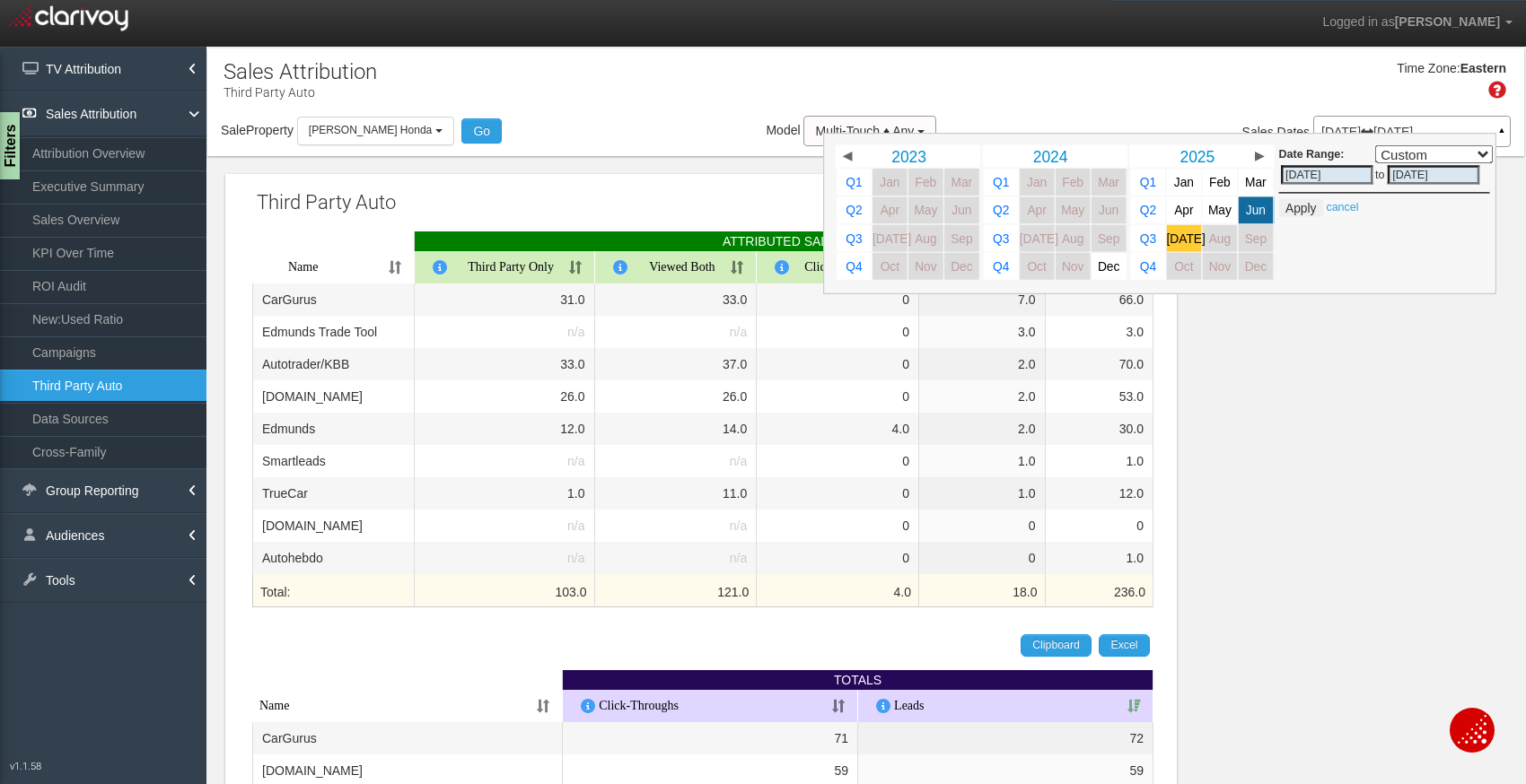
click at [1186, 239] on span "[DATE]" at bounding box center [1186, 239] width 38 height 14
select select ","
type input "[DATE]"
click at [1301, 204] on button "Apply" at bounding box center [1300, 208] width 44 height 18
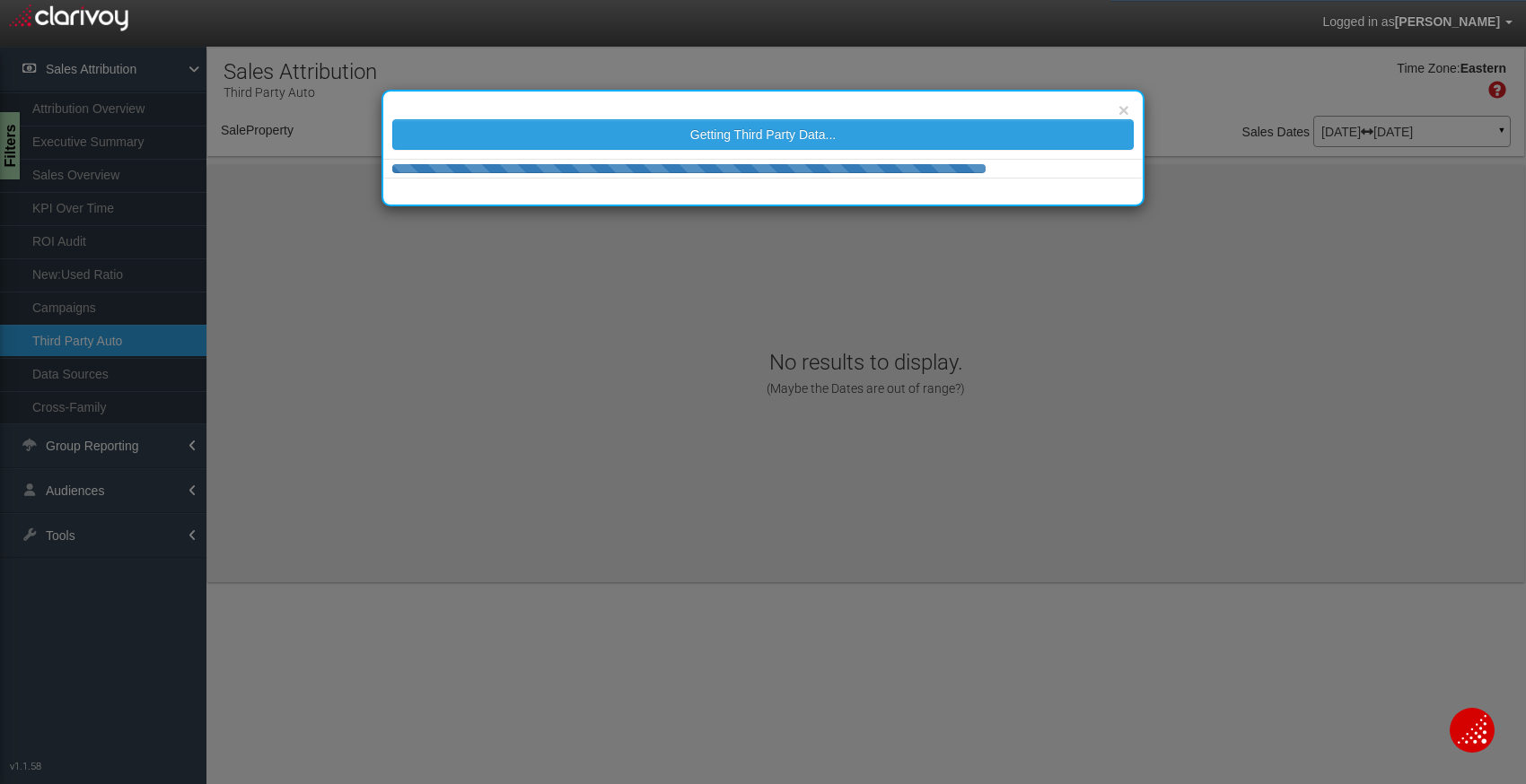
select select "object:938"
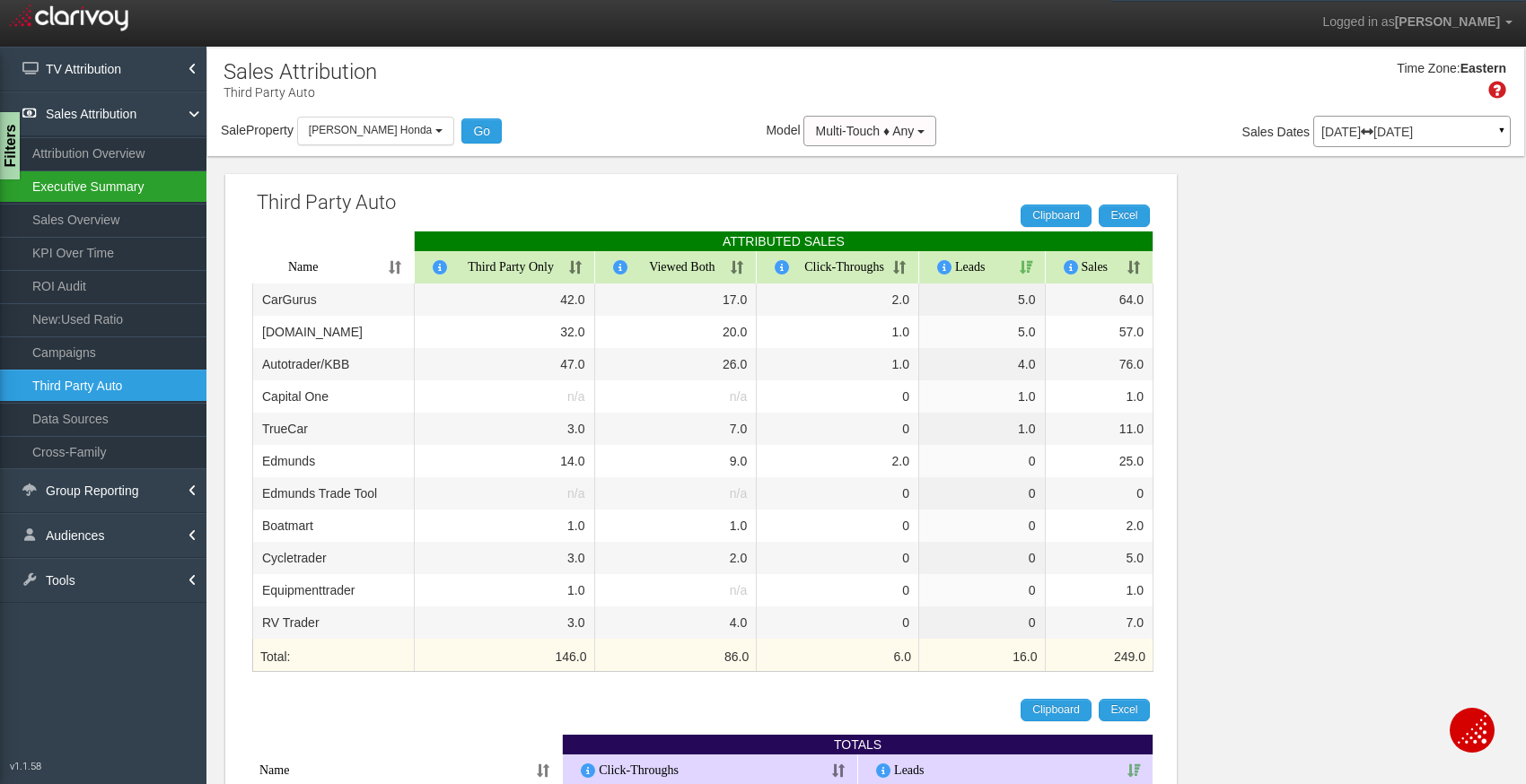
click at [101, 192] on link "Executive Summary" at bounding box center [103, 186] width 206 height 32
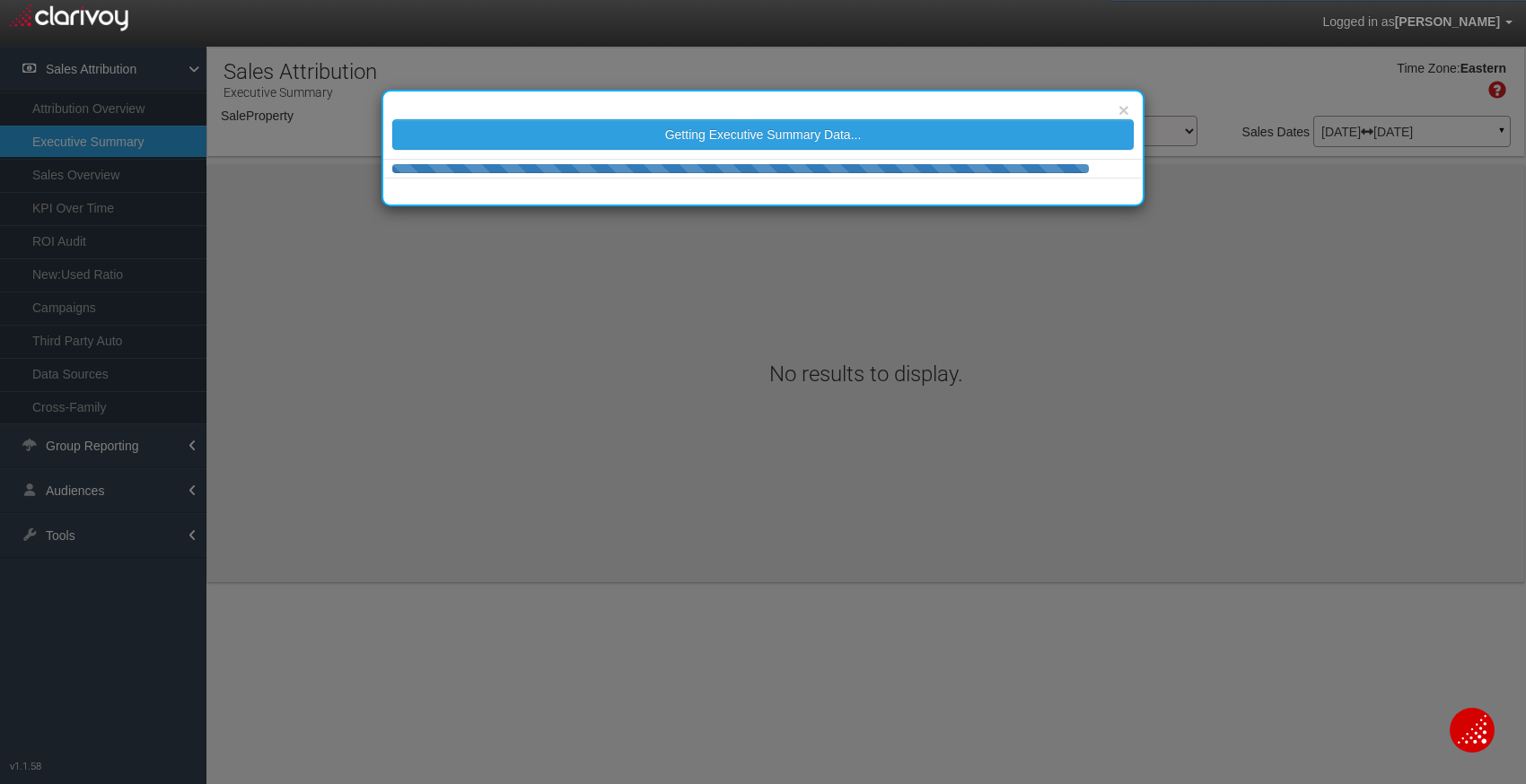
select select "object:990"
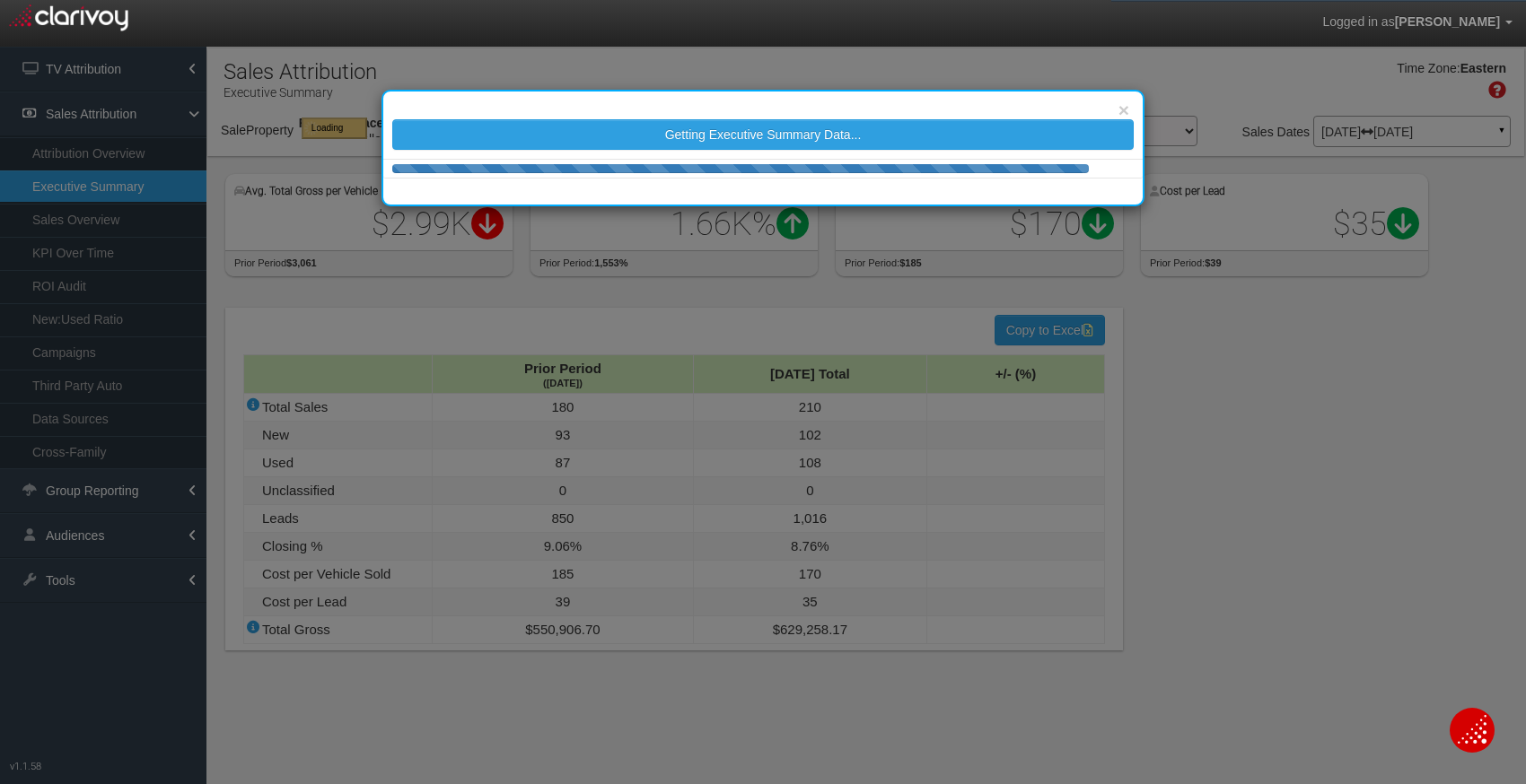
select select "object:990"
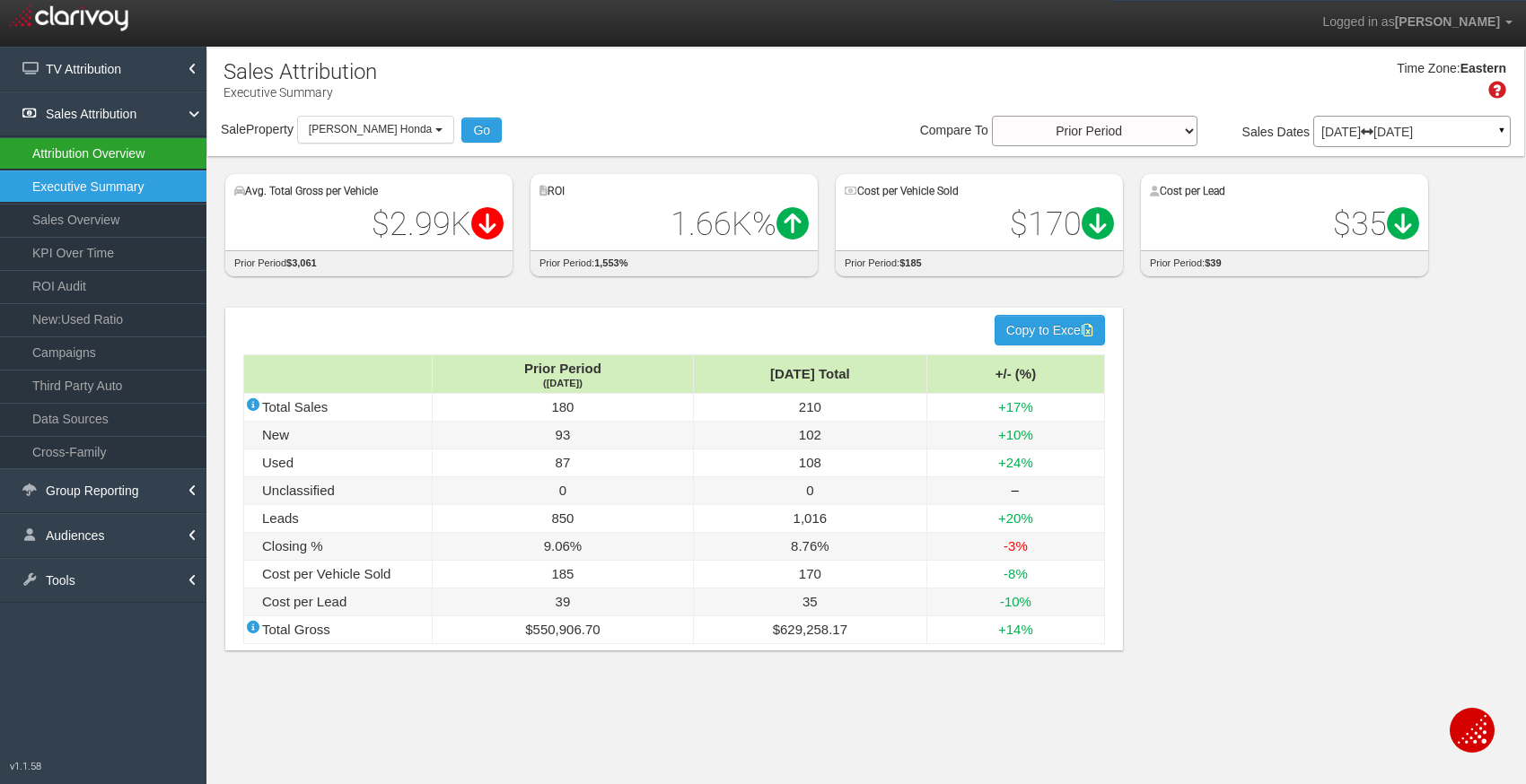
click at [120, 156] on link "Attribution Overview" at bounding box center [103, 152] width 206 height 32
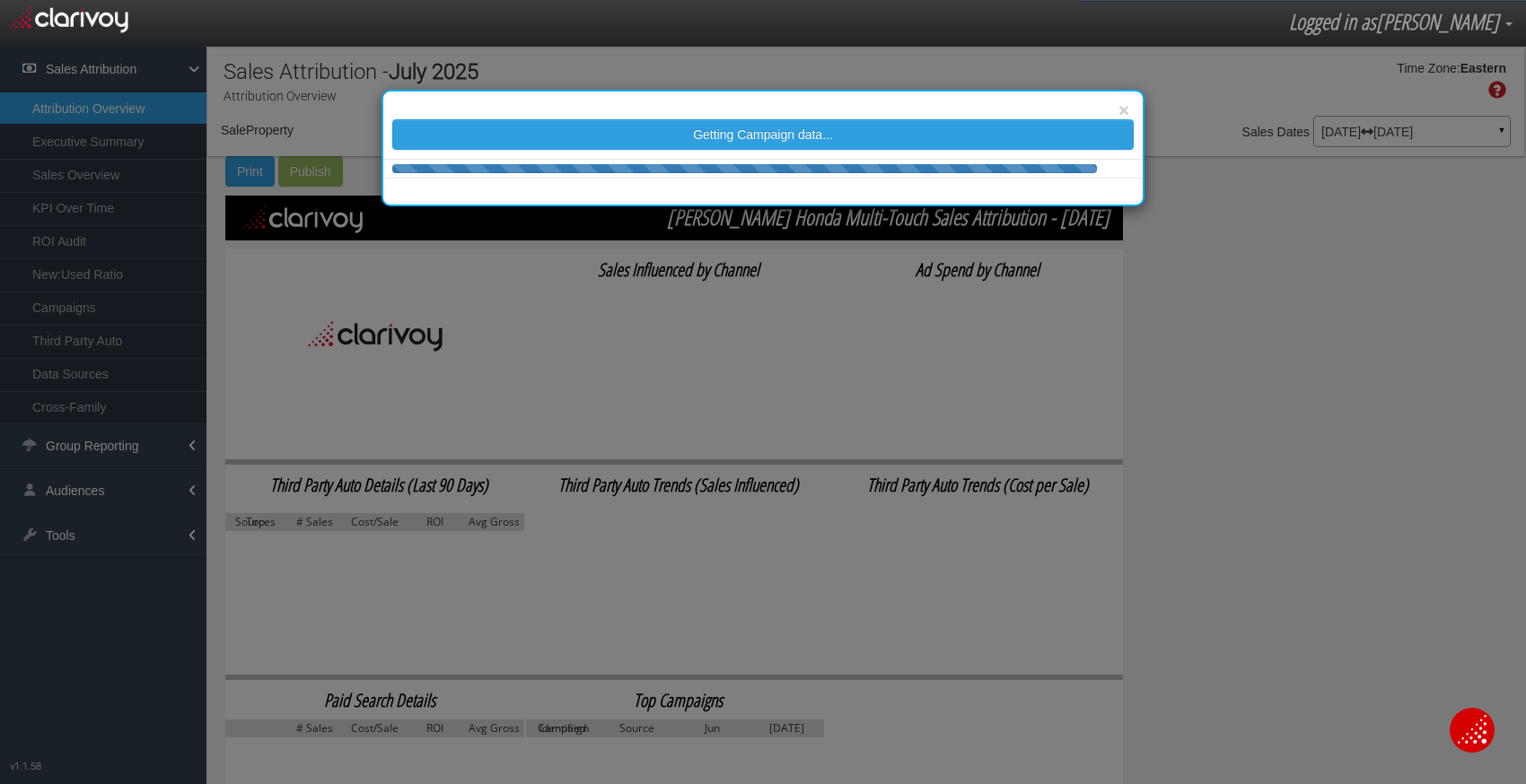
select select "object:1024"
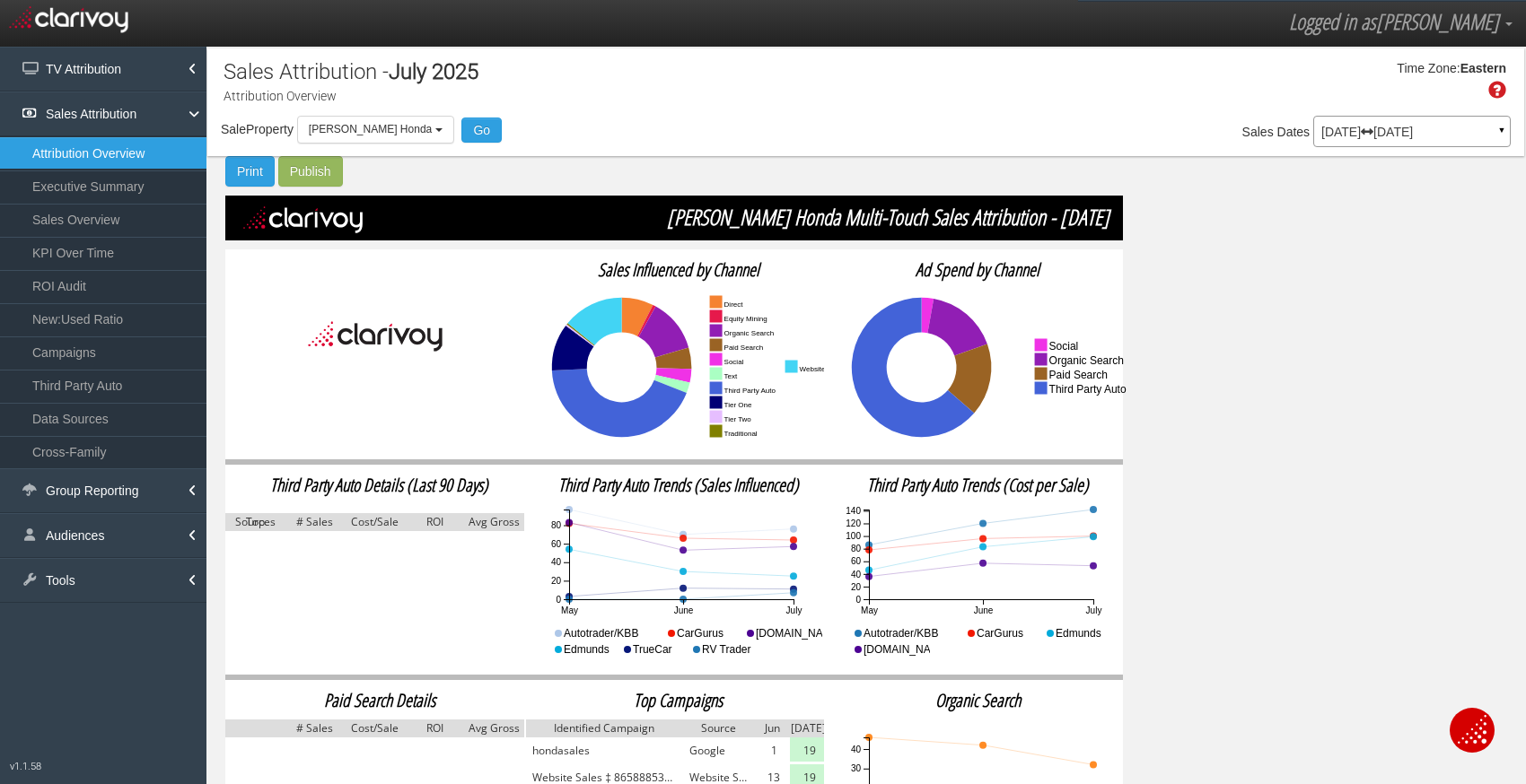
click at [109, 219] on link "Sales Overview" at bounding box center [103, 219] width 206 height 32
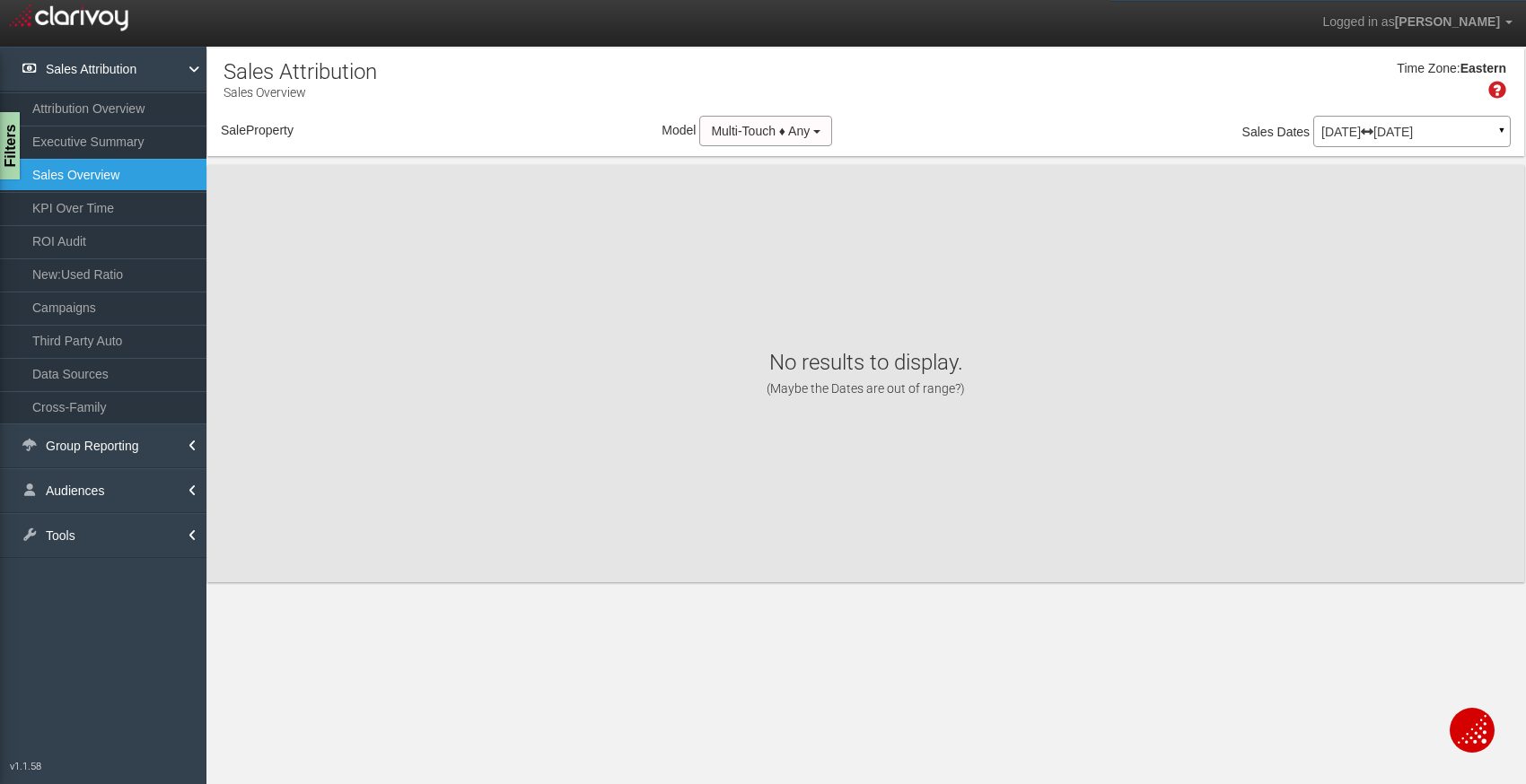
select select "object:1071"
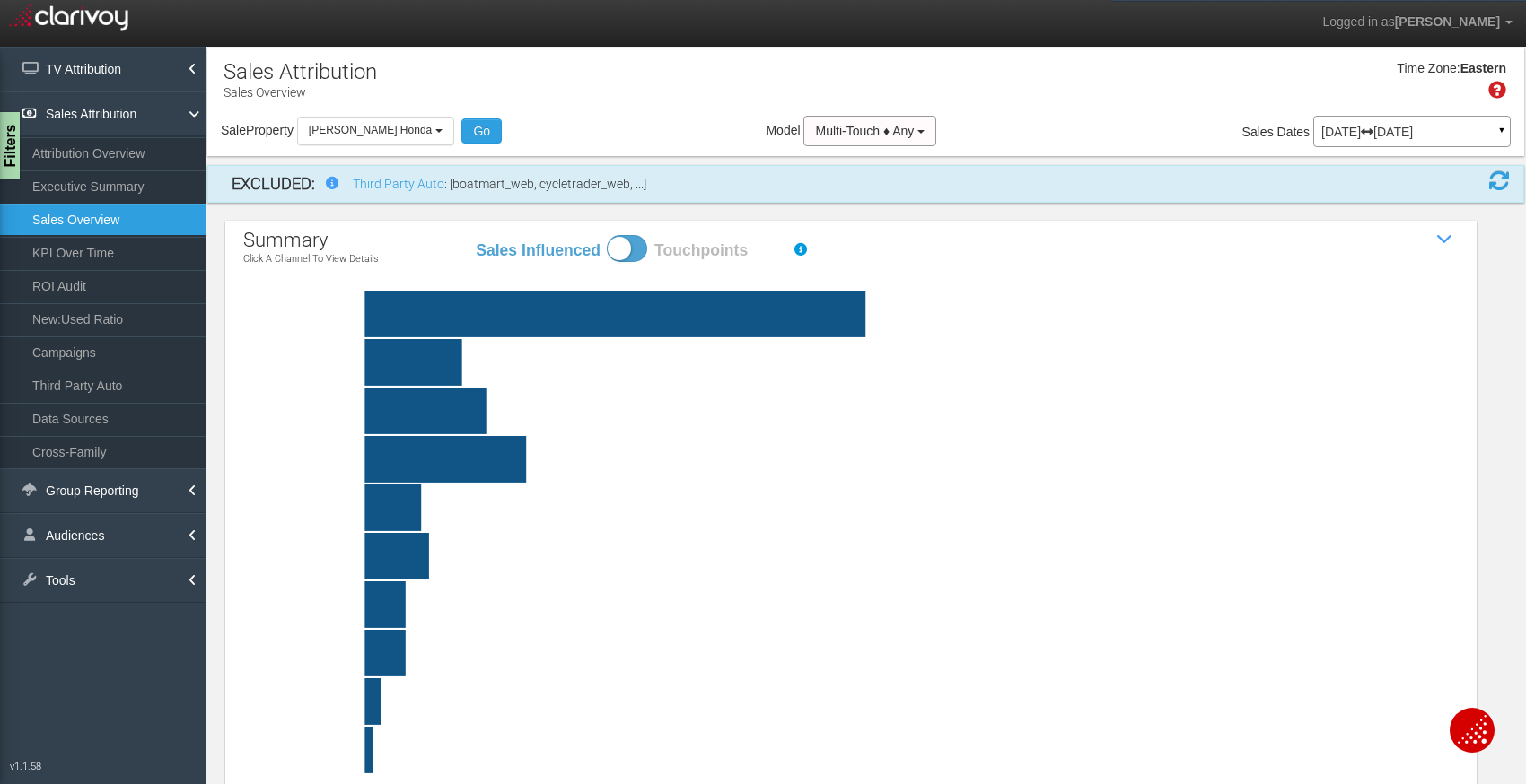
click at [280, 306] on icon "third party auto Engagement with (leads, VDP views, clicks or phone calls from)…" at bounding box center [850, 569] width 1215 height 597
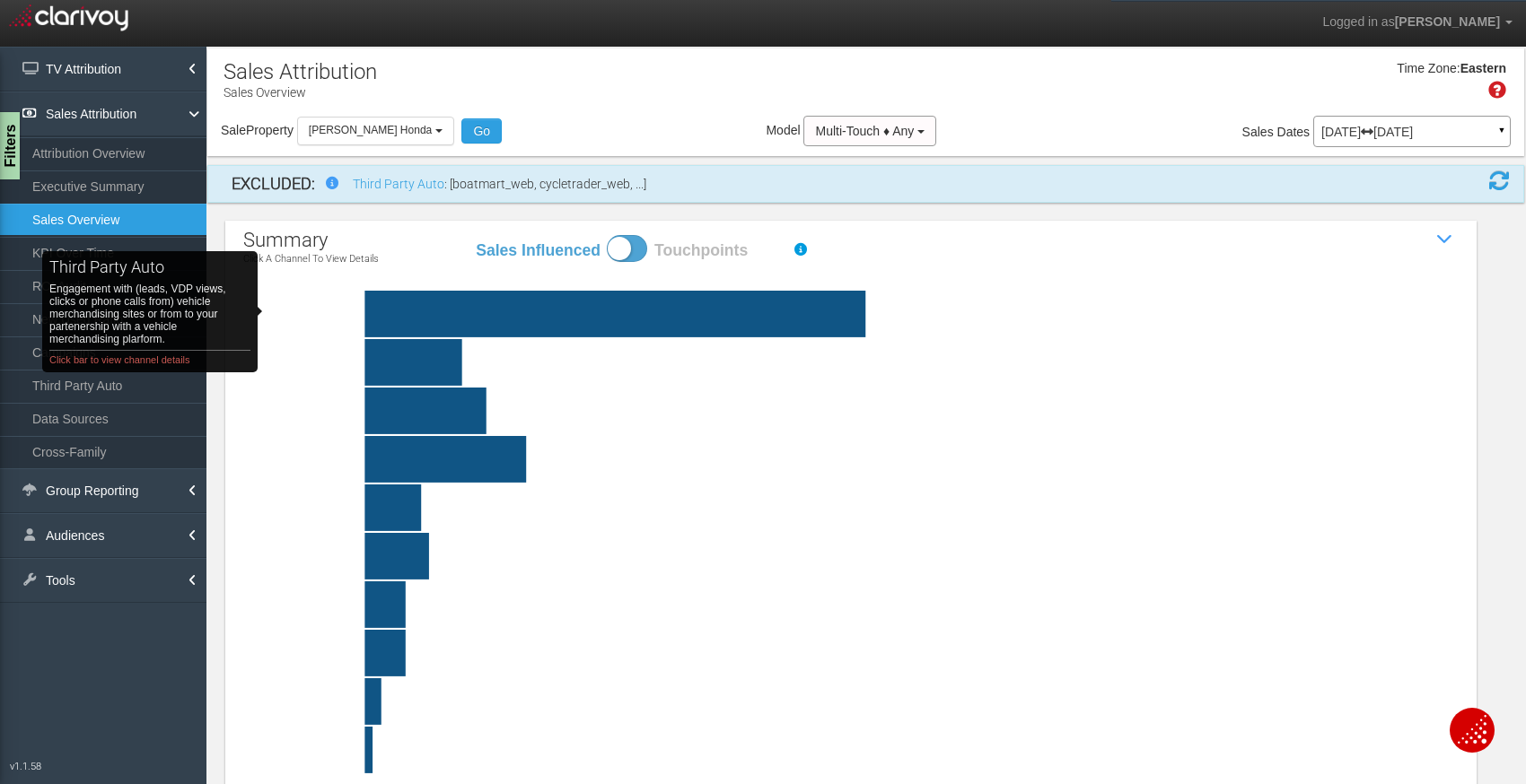
click at [298, 312] on rect "third party auto Engagement with (leads, VDP views, clicks or phone calls from)…" at bounding box center [353, 314] width 134 height 47
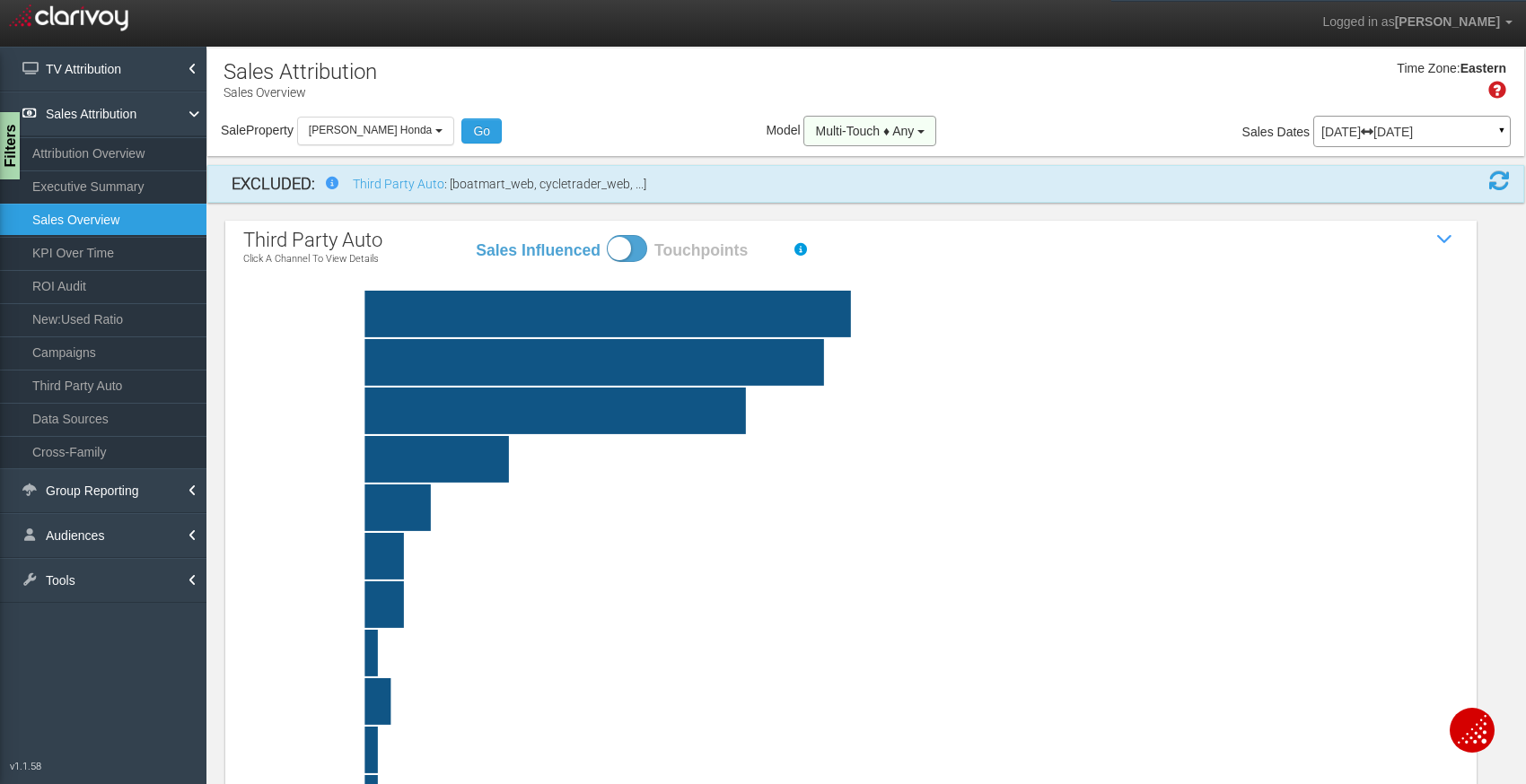
click at [888, 134] on span "Multi-Touch ♦ Any" at bounding box center [864, 131] width 99 height 15
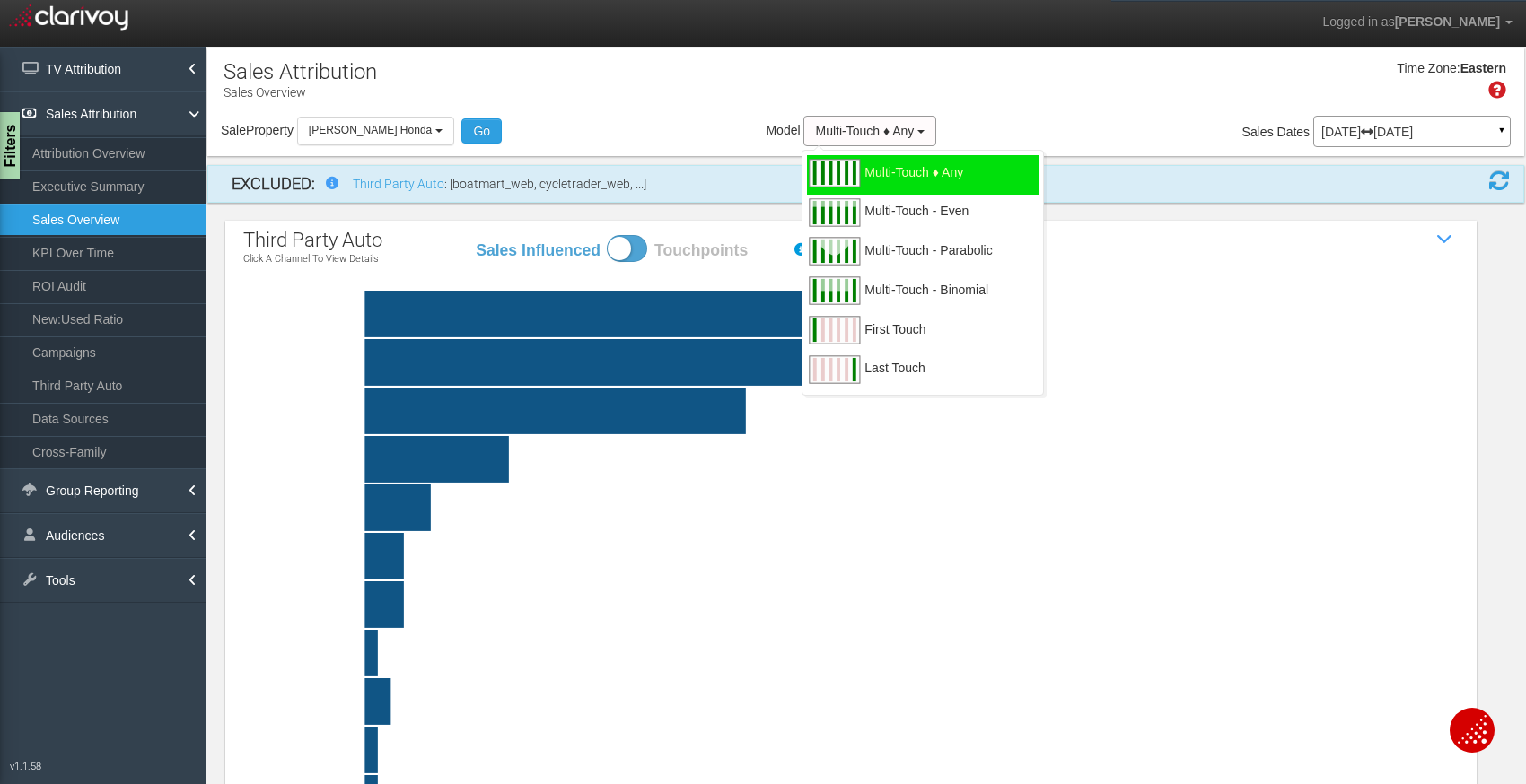
click at [1316, 239] on div "third party auto Click a channel to view details Sales Influenced Touchpoints S…" at bounding box center [850, 565] width 1251 height 689
